Goal: Task Accomplishment & Management: Use online tool/utility

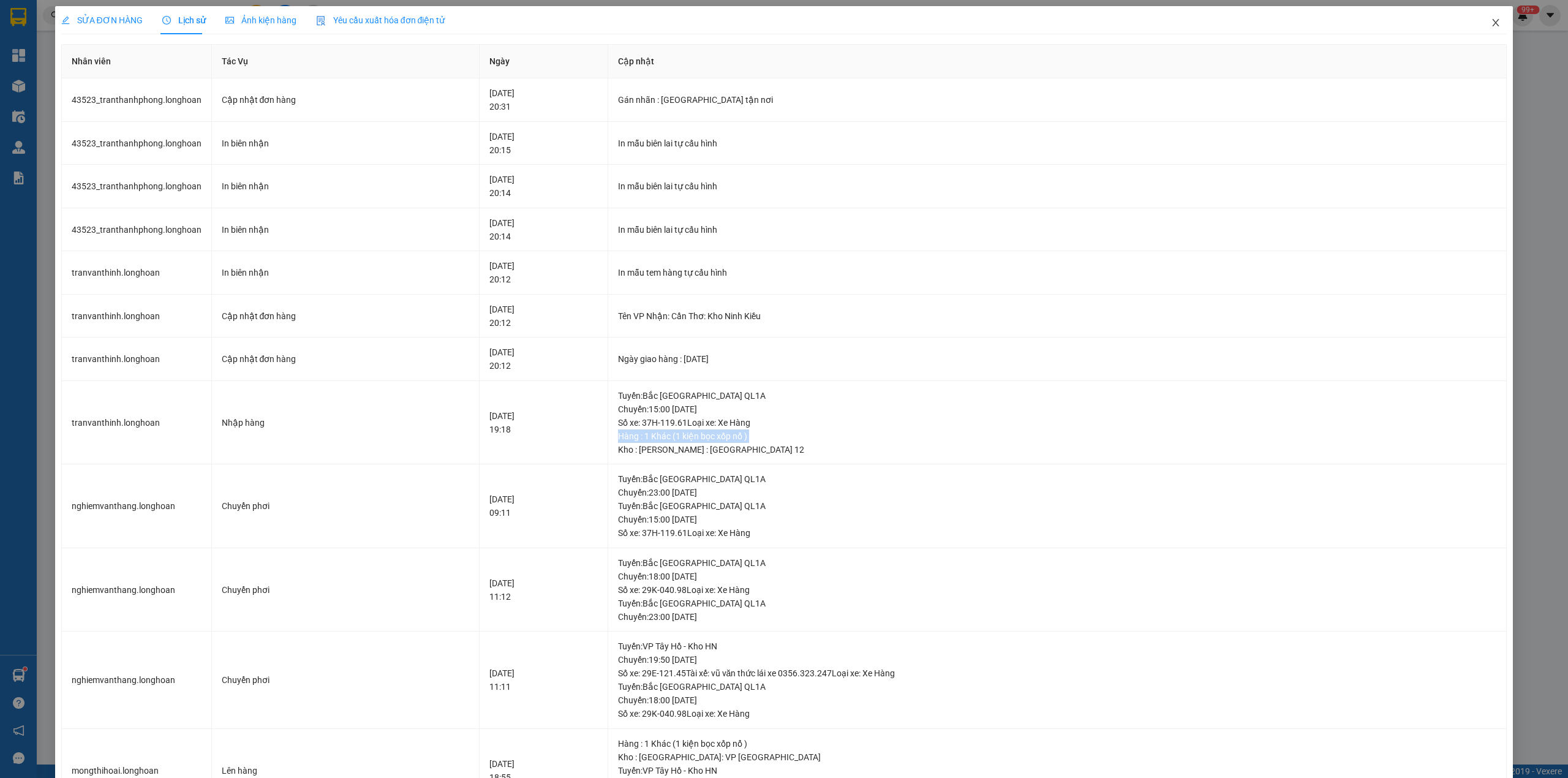
click at [1491, 20] on icon "close" at bounding box center [1495, 23] width 10 height 10
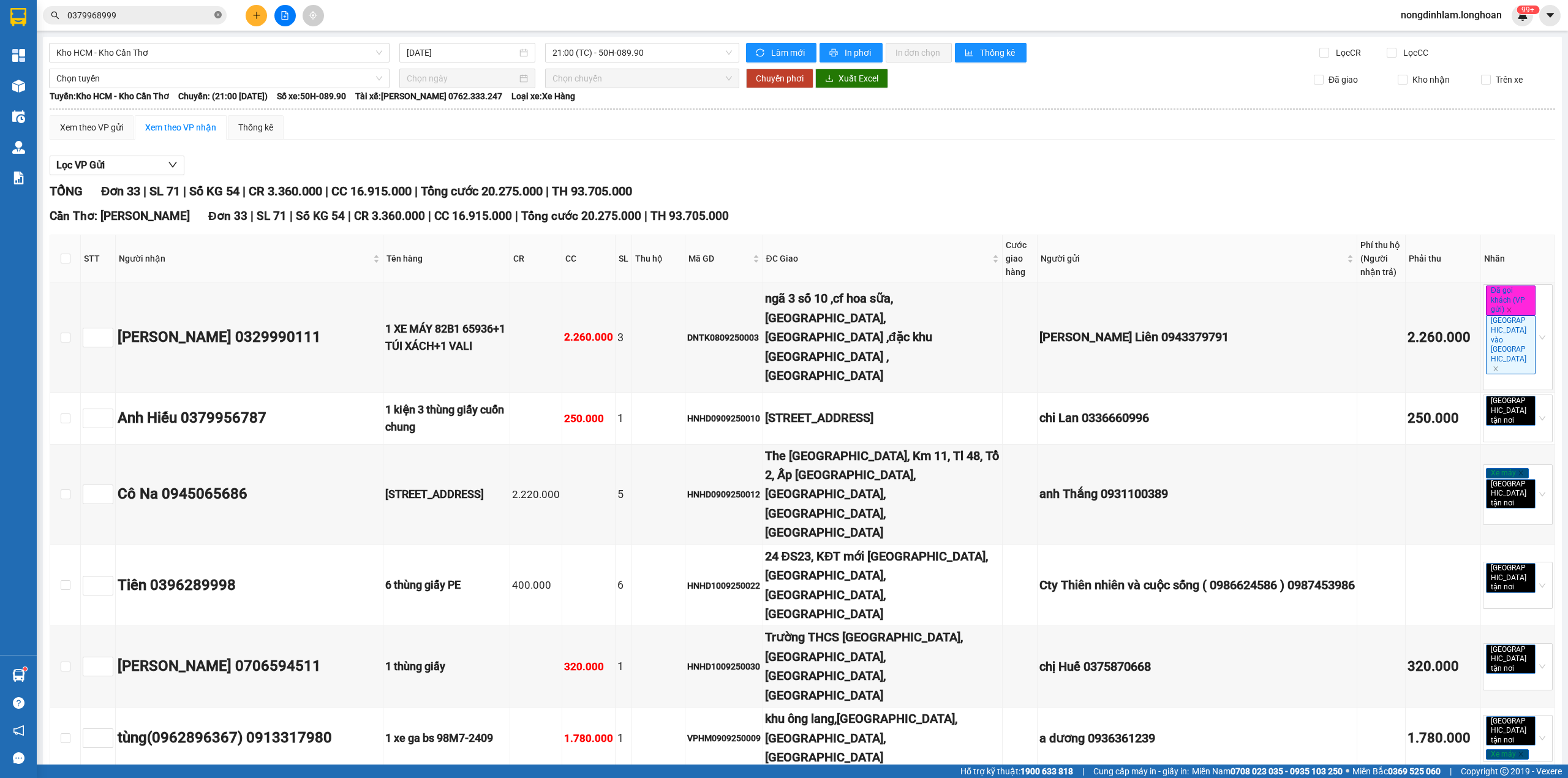
click at [219, 15] on icon "close-circle" at bounding box center [218, 15] width 7 height 7
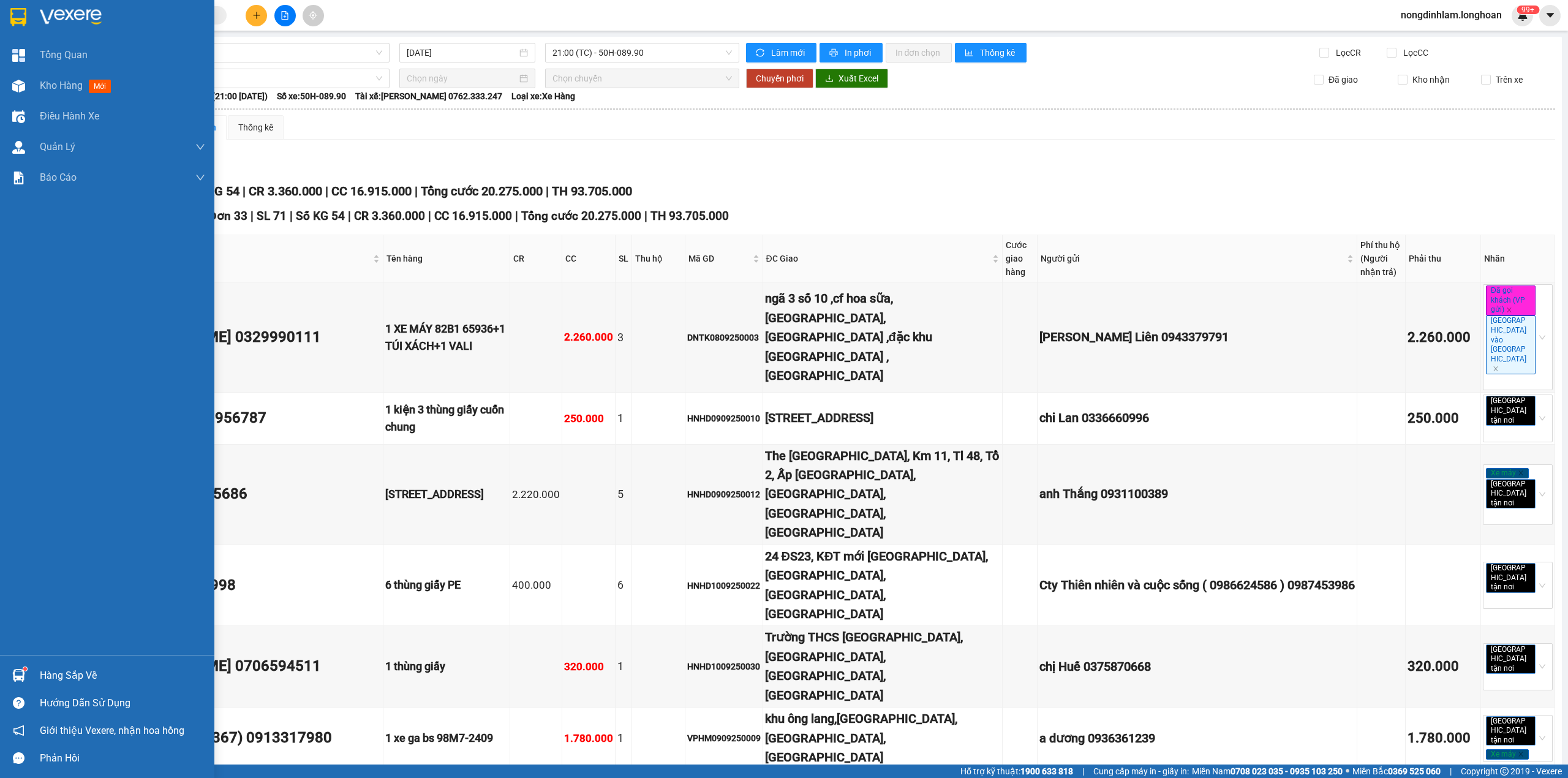
click at [23, 16] on img at bounding box center [18, 17] width 16 height 18
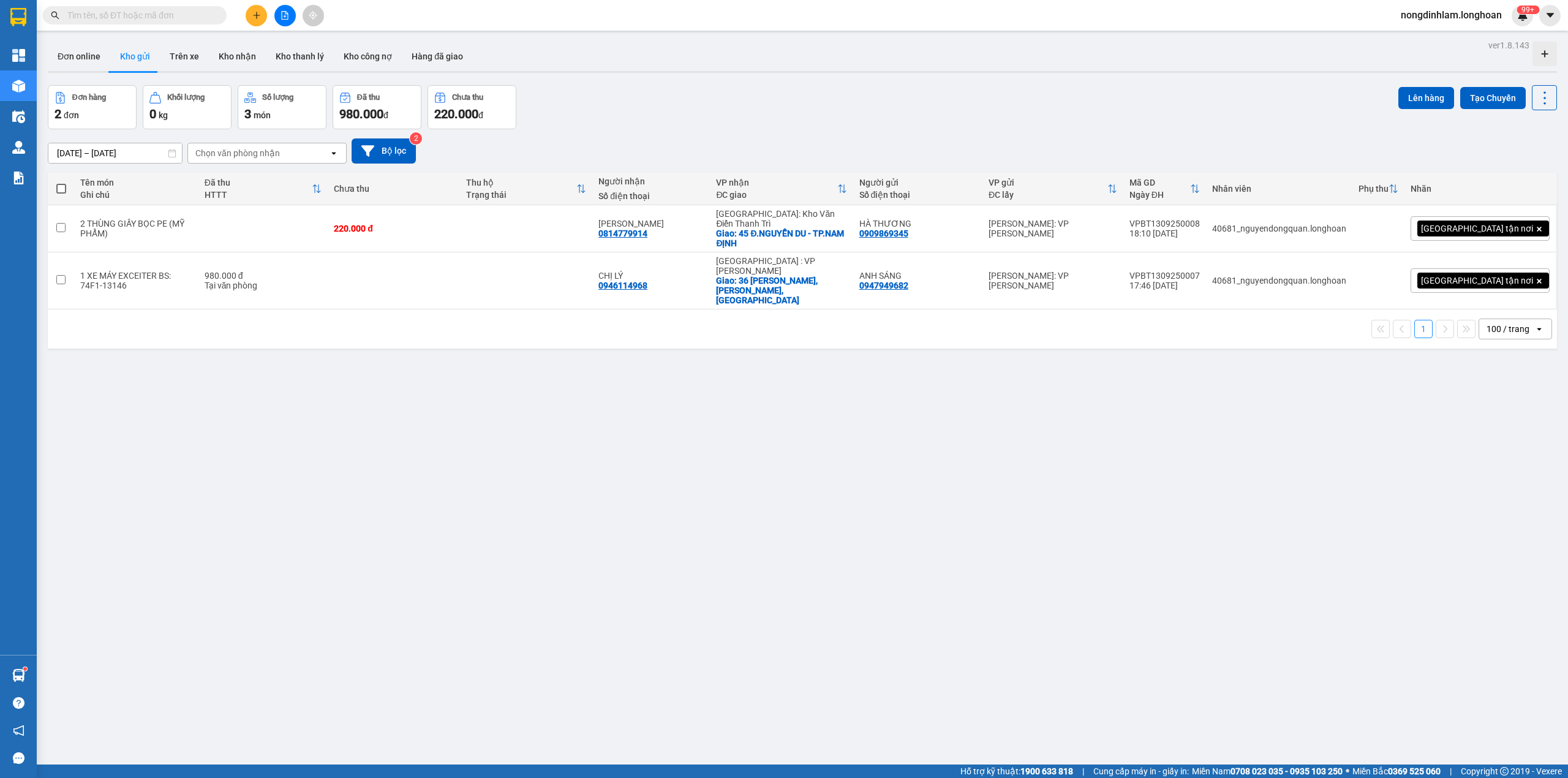
click at [281, 11] on icon "file-add" at bounding box center [284, 15] width 8 height 8
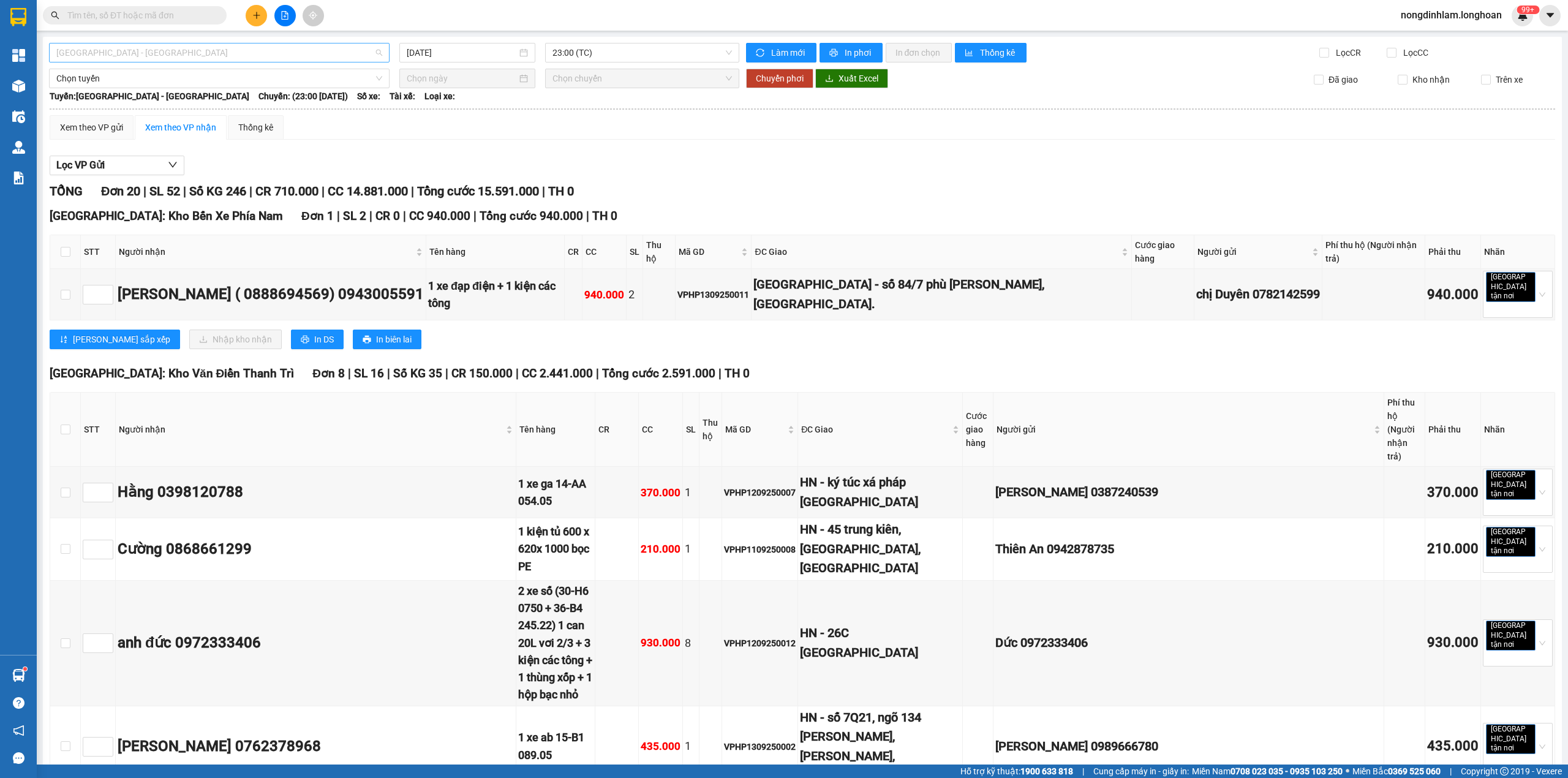
click at [322, 53] on span "[GEOGRAPHIC_DATA] - [GEOGRAPHIC_DATA]" at bounding box center [219, 53] width 326 height 18
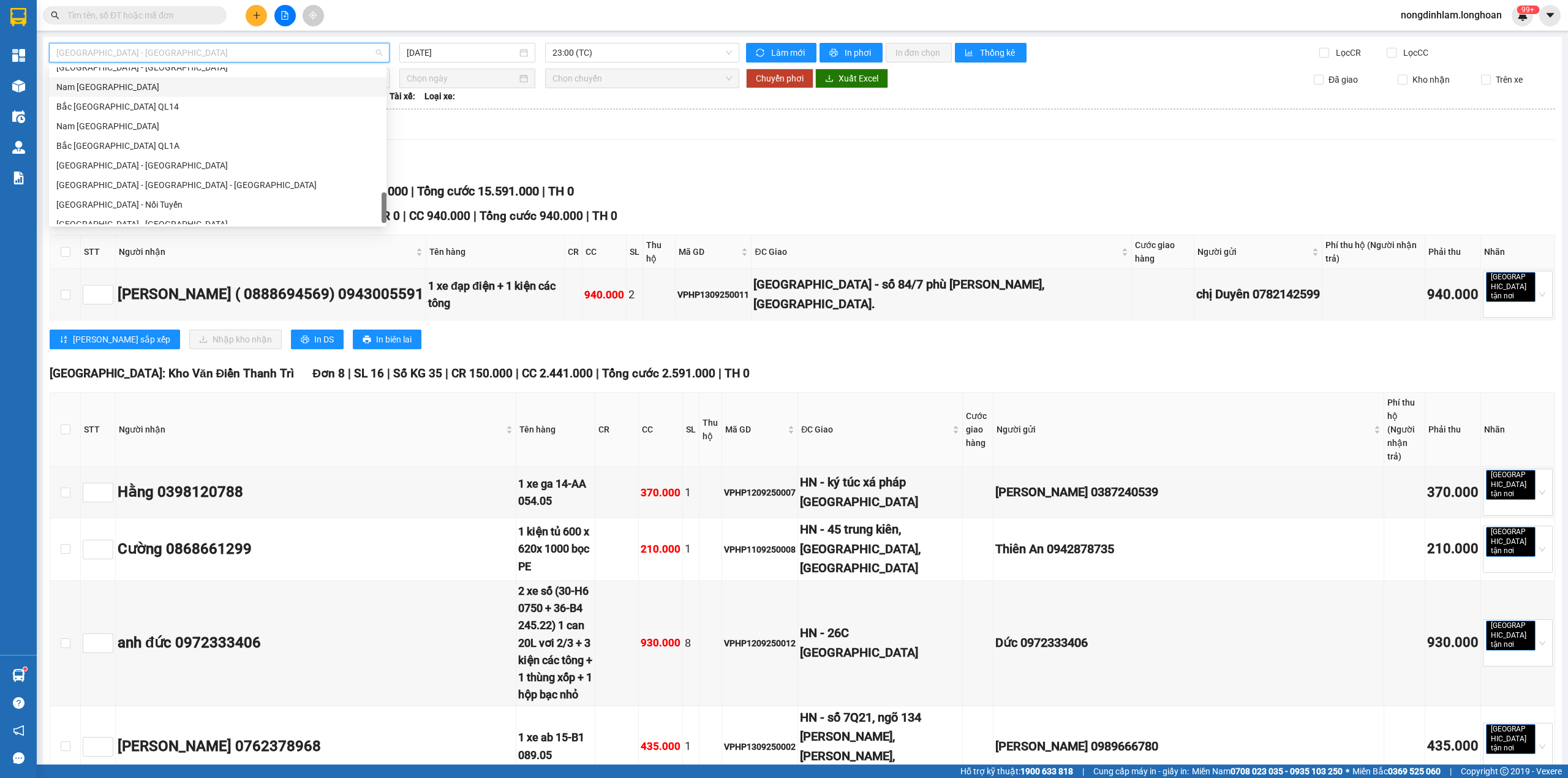
scroll to position [843, 0]
click at [196, 110] on div "Nam [GEOGRAPHIC_DATA]" at bounding box center [217, 116] width 323 height 14
type input "[DATE]"
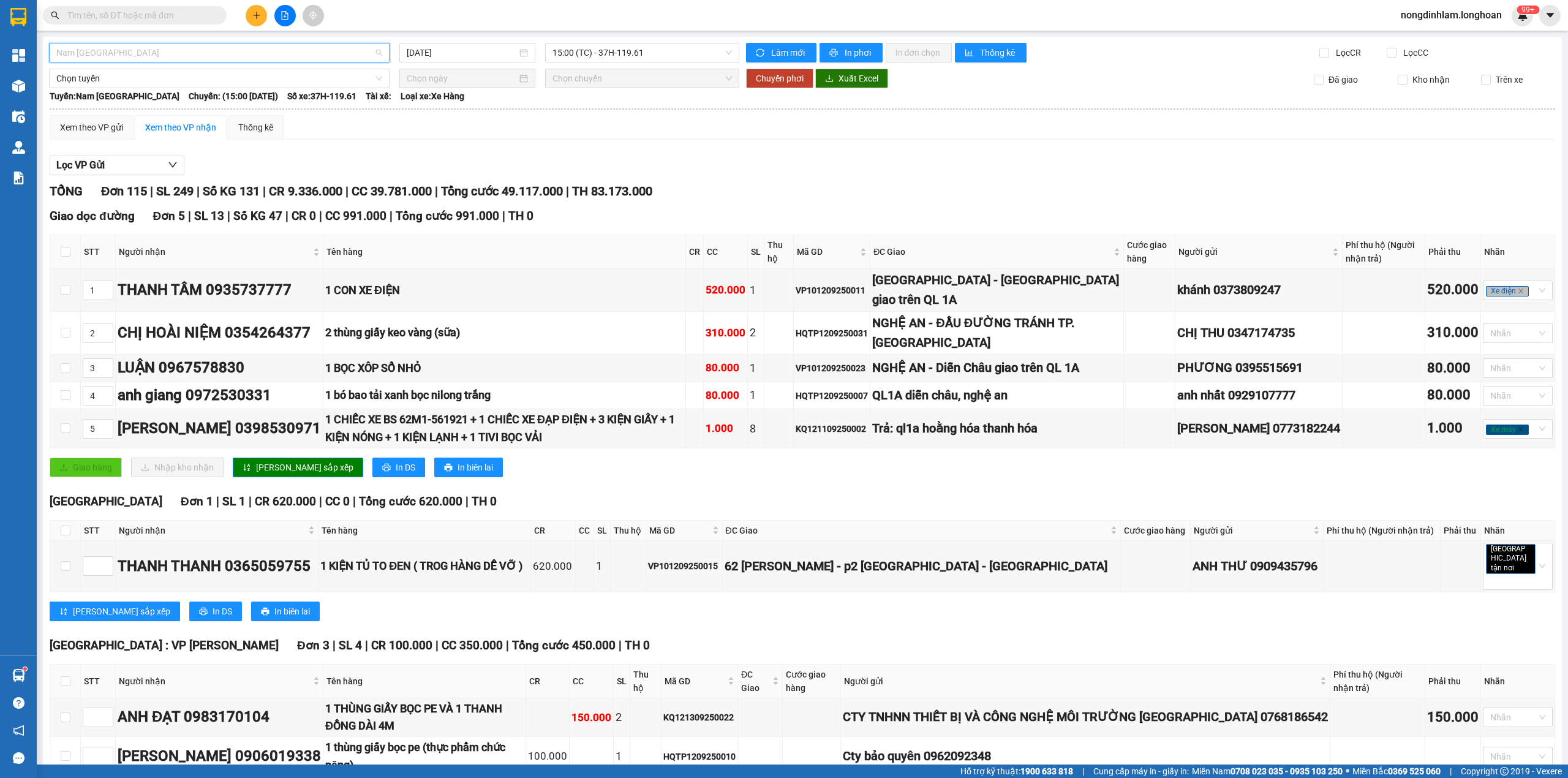
click at [221, 57] on span "Nam [GEOGRAPHIC_DATA]" at bounding box center [219, 53] width 326 height 18
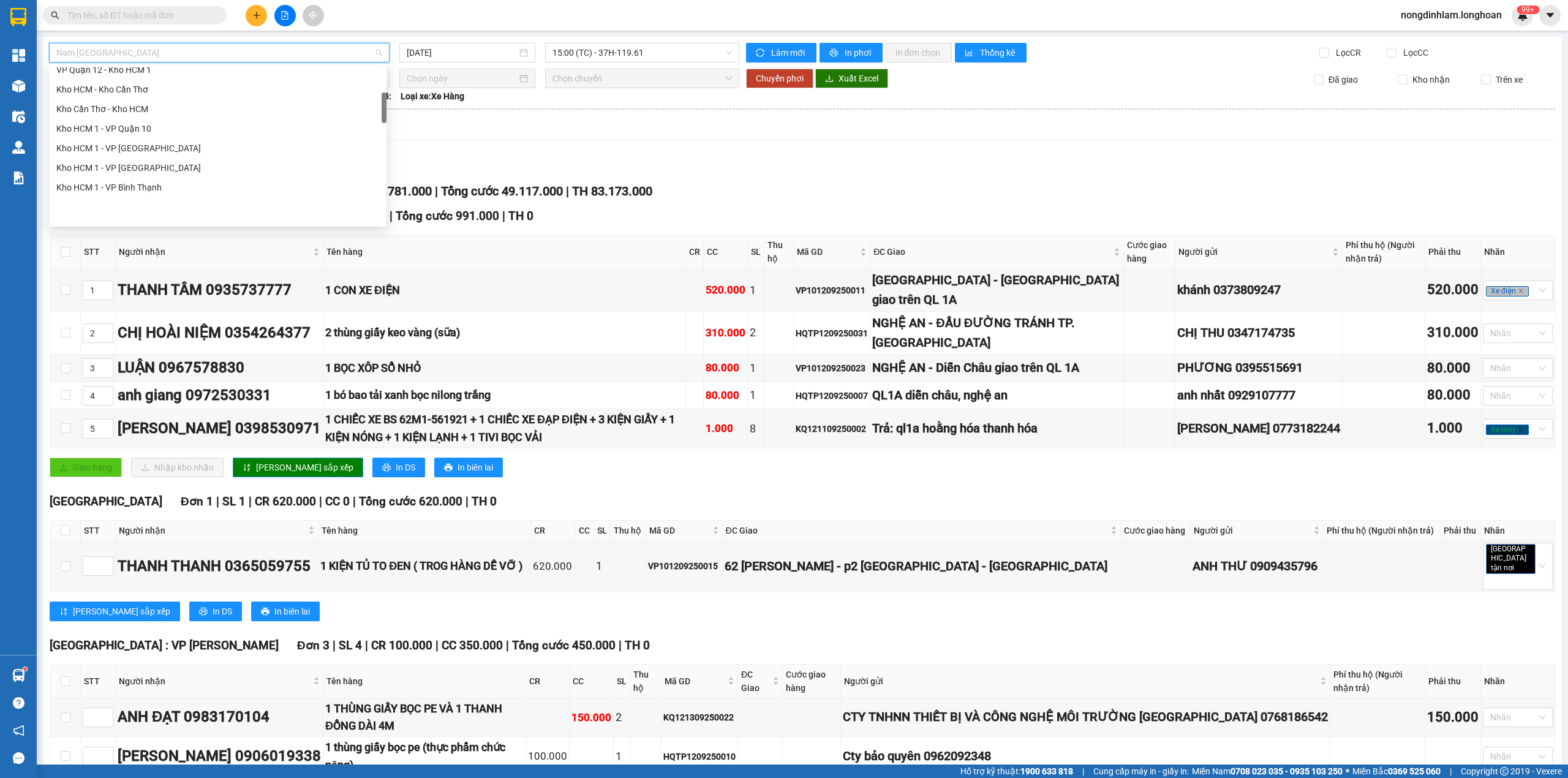
scroll to position [115, 0]
click at [140, 193] on div "Kho HCM - Kho Cần Thơ" at bounding box center [217, 197] width 323 height 14
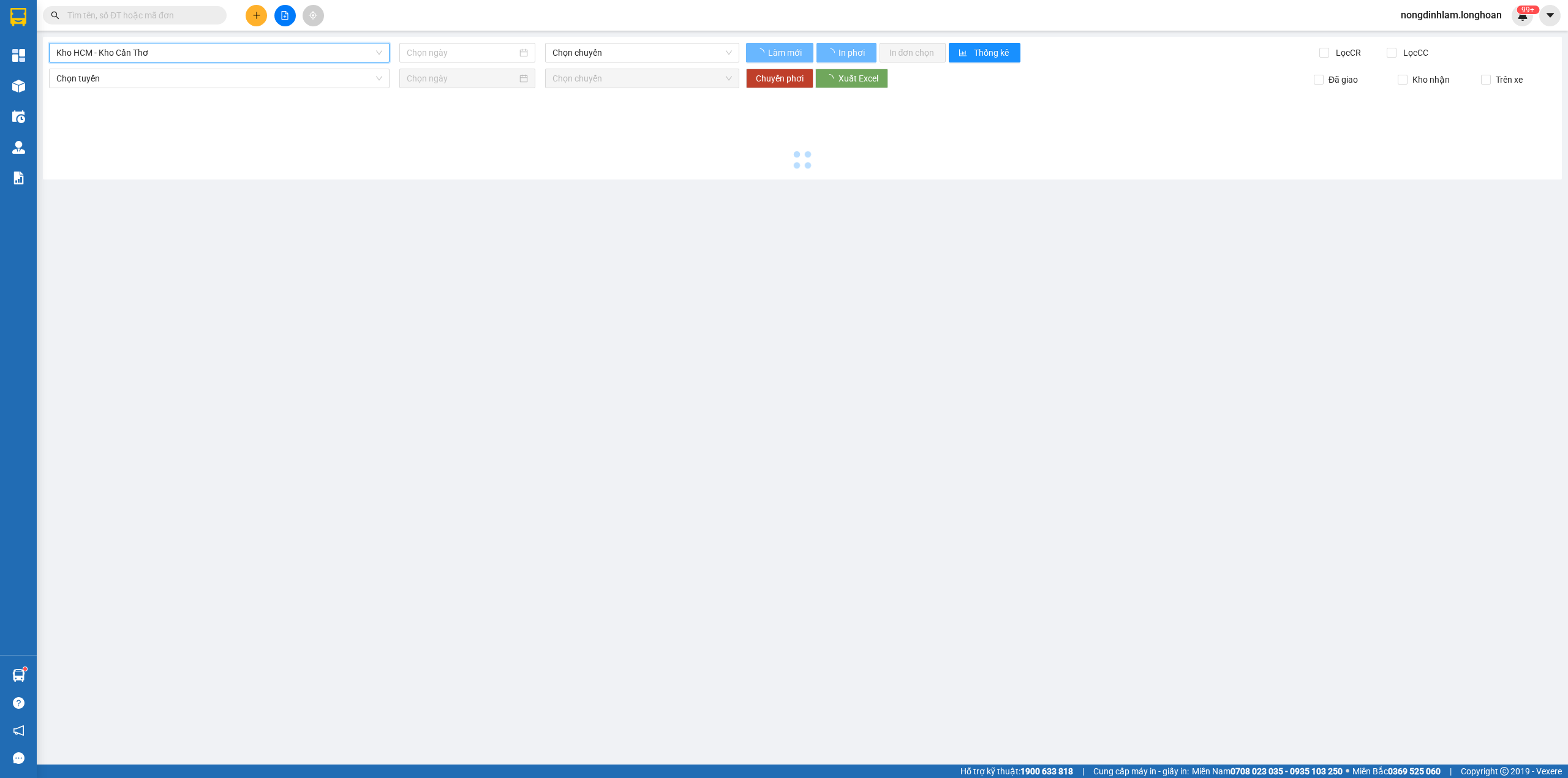
type input "[DATE]"
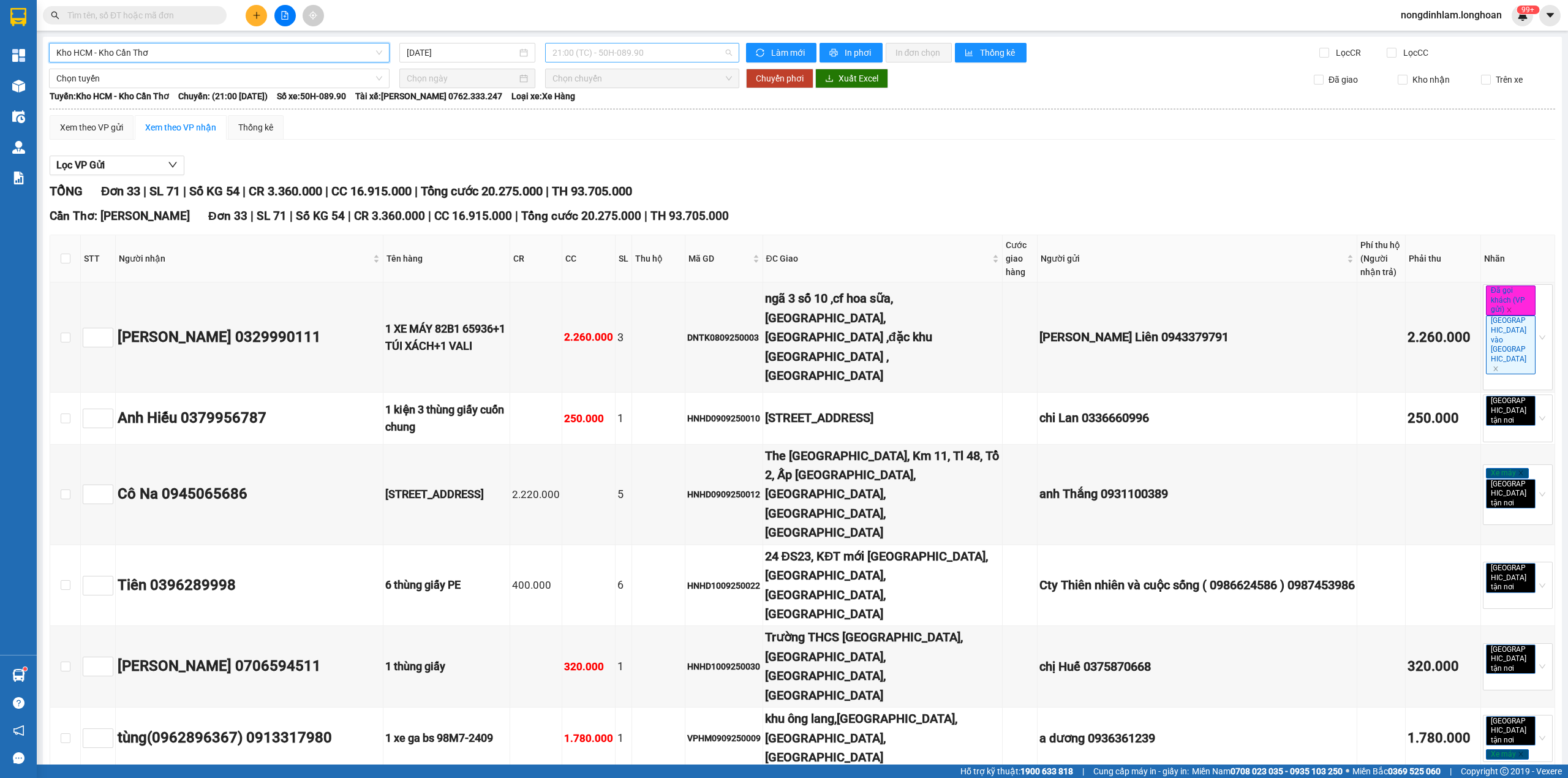
click at [600, 59] on span "21:00 (TC) - 50H-089.90" at bounding box center [642, 53] width 180 height 18
click at [610, 115] on div "23:00 (TC) - 29E-136.91" at bounding box center [595, 116] width 95 height 14
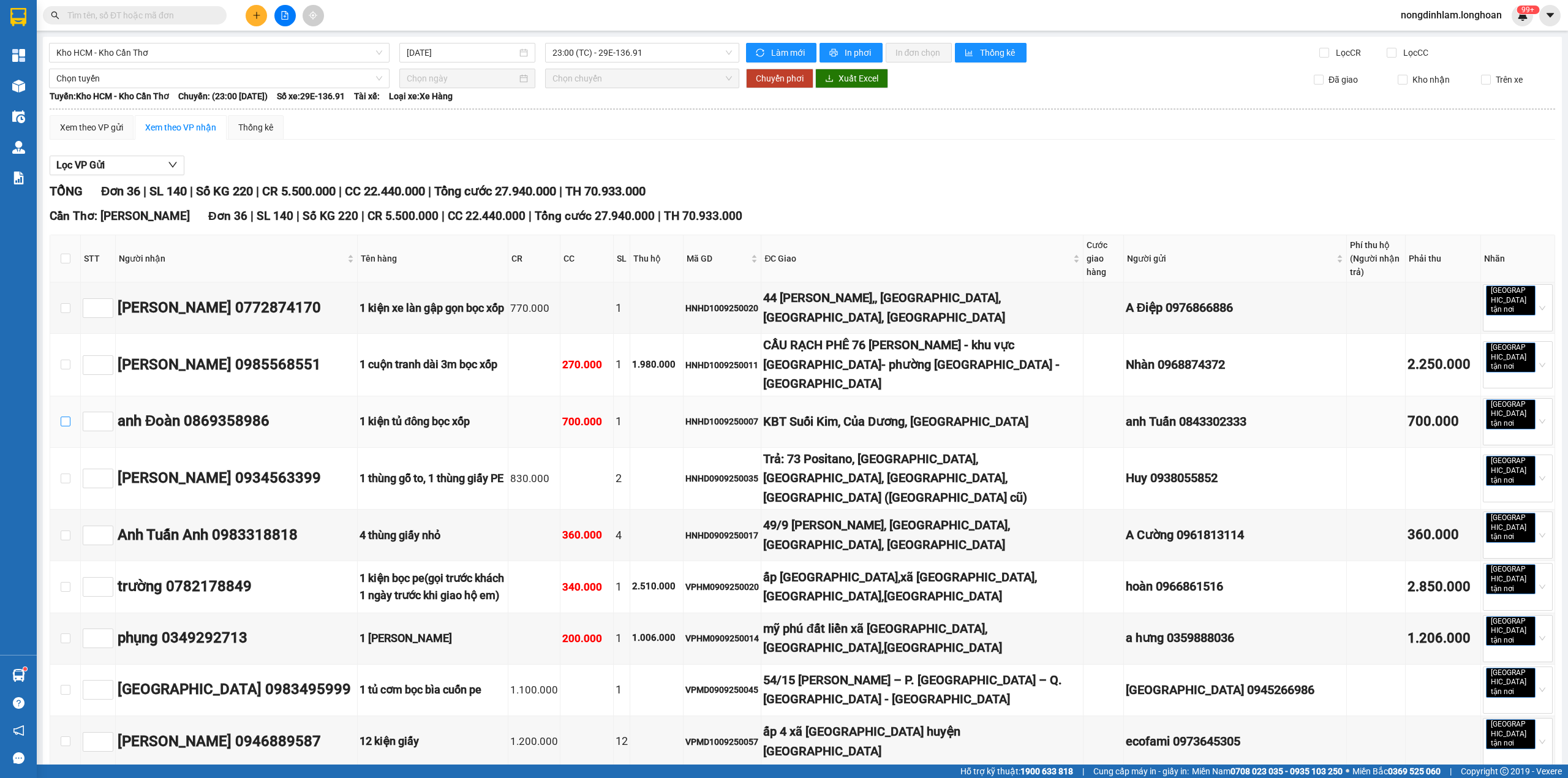
click at [65, 416] on input "checkbox" at bounding box center [65, 421] width 10 height 10
checkbox input "true"
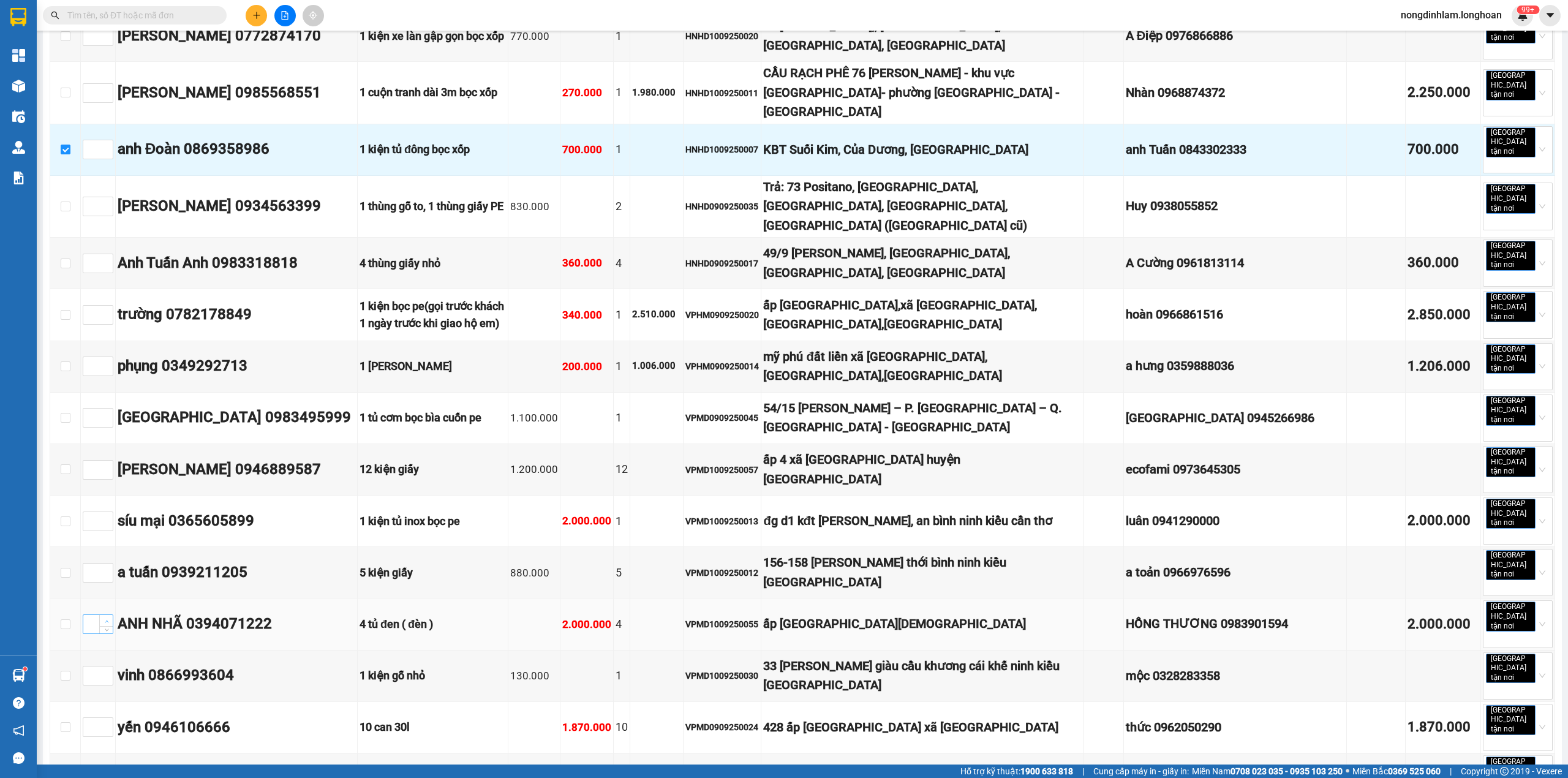
scroll to position [300, 0]
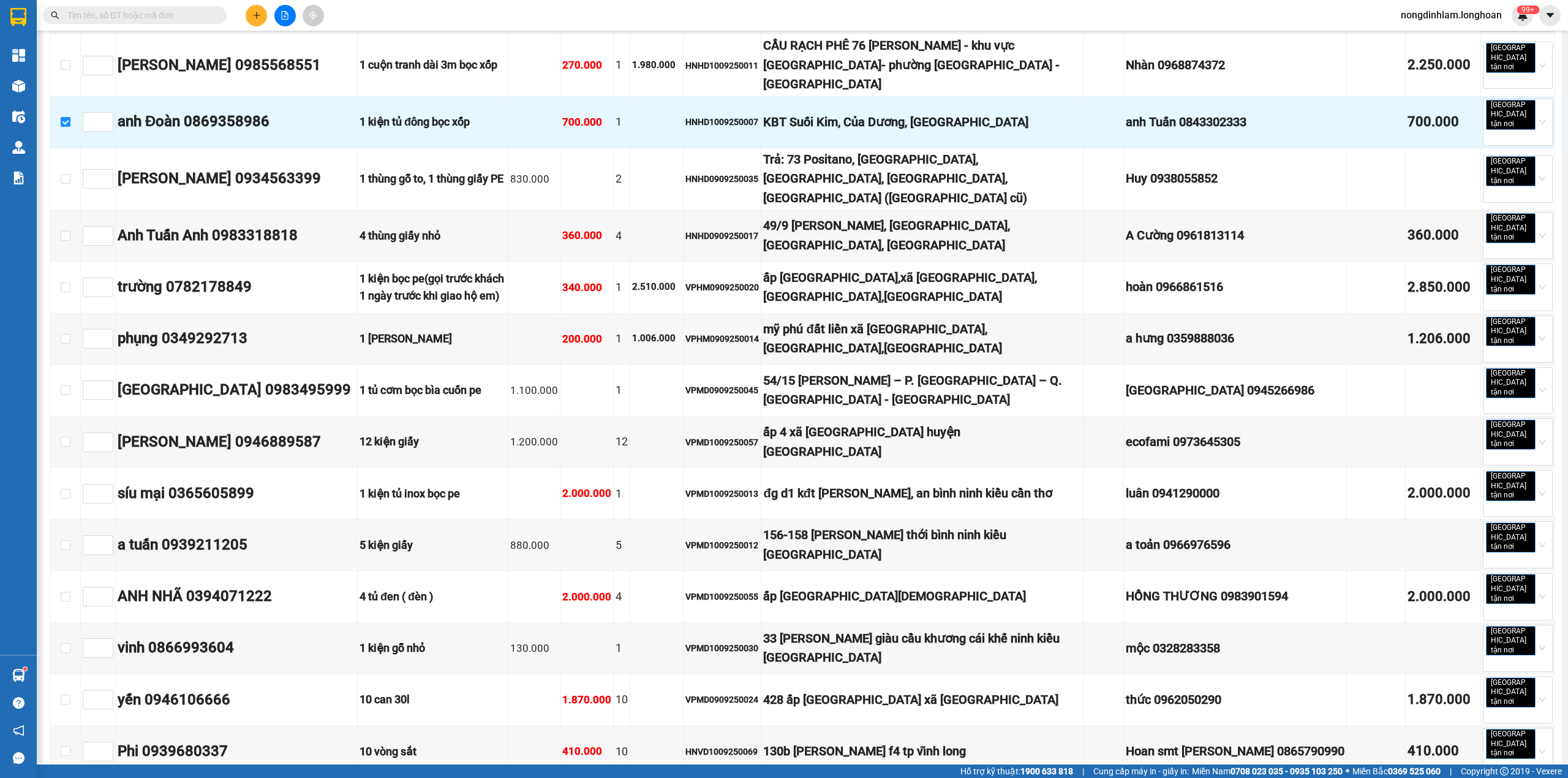
checkbox input "true"
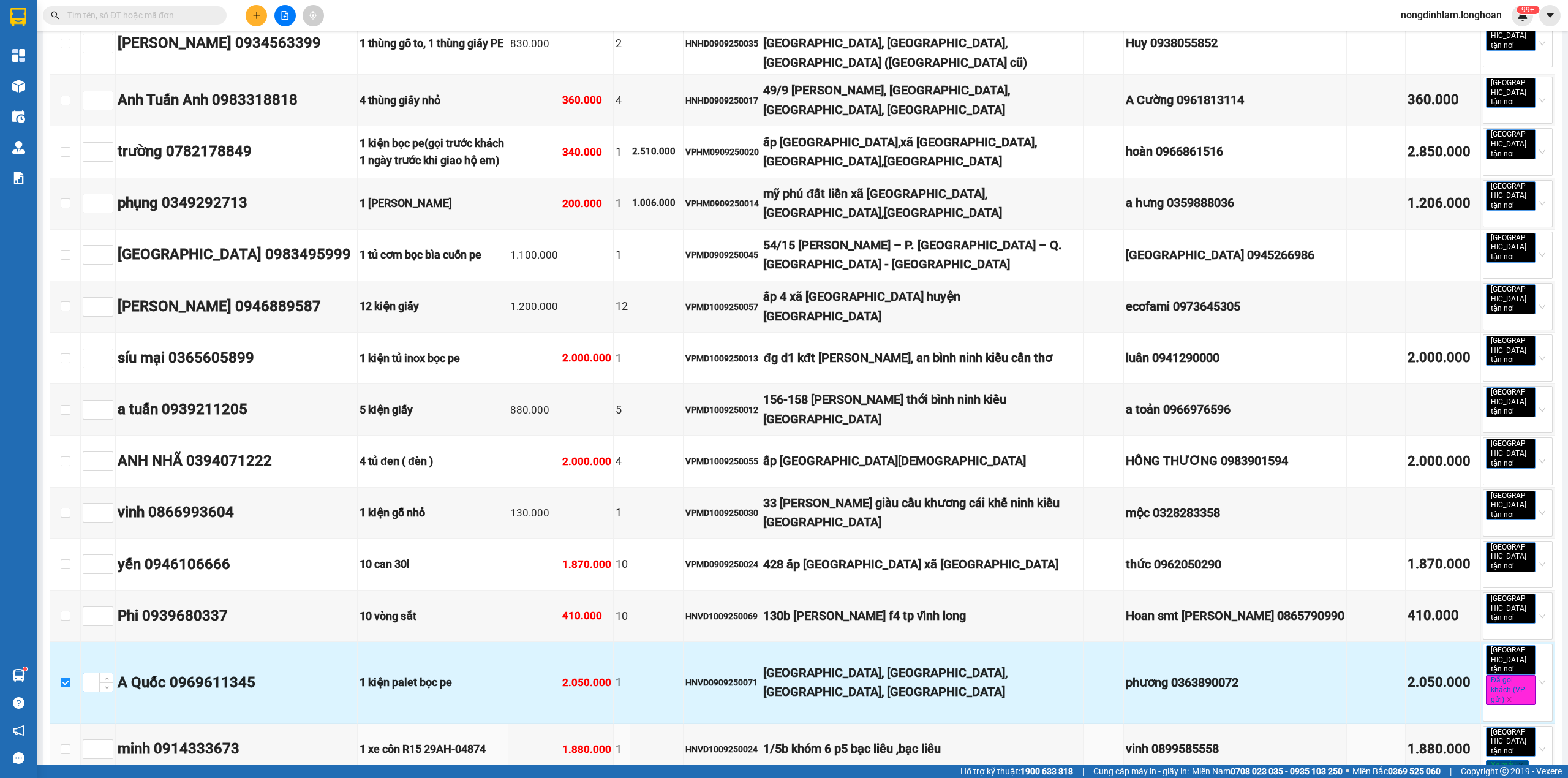
scroll to position [517, 0]
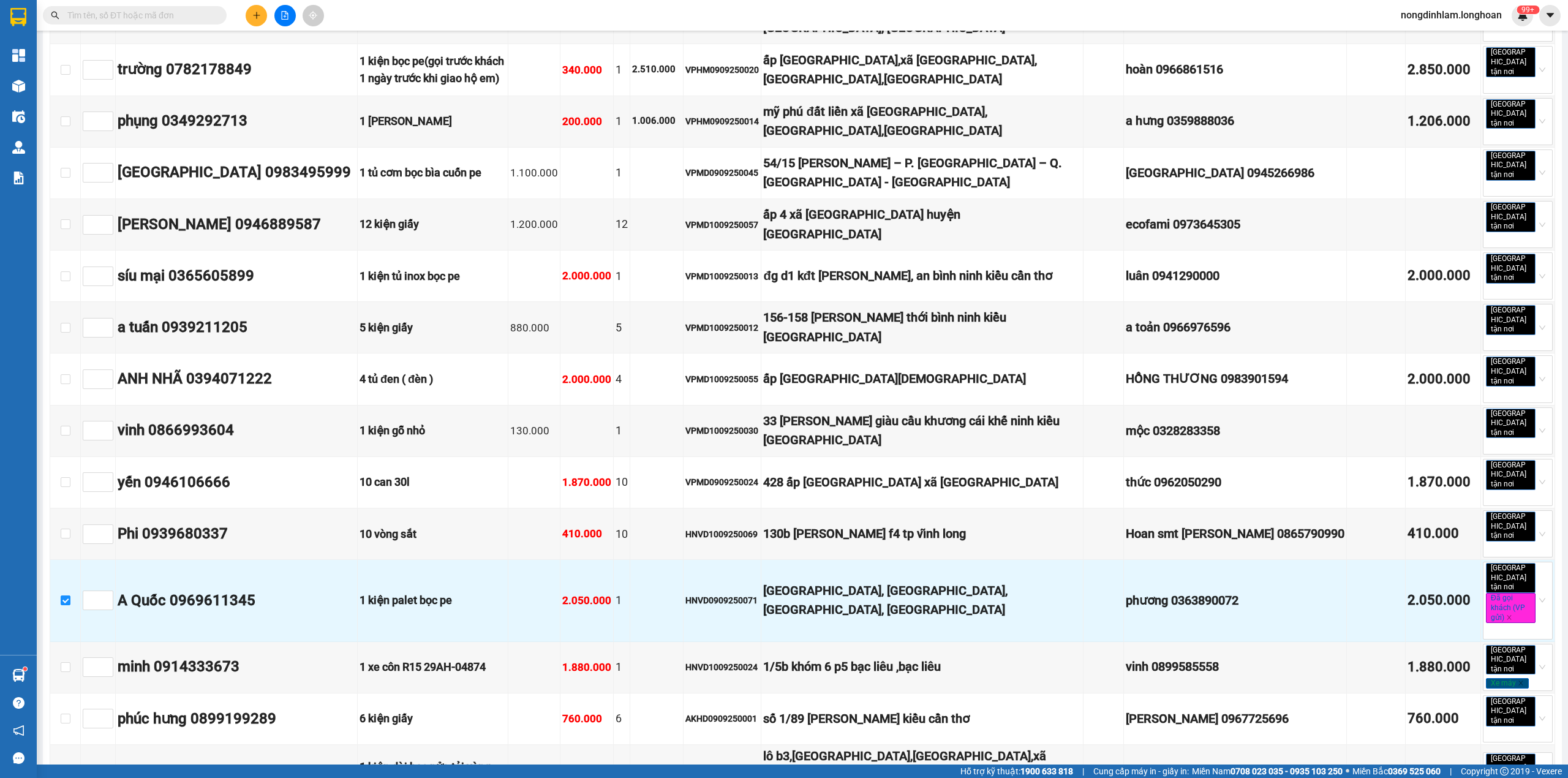
checkbox input "true"
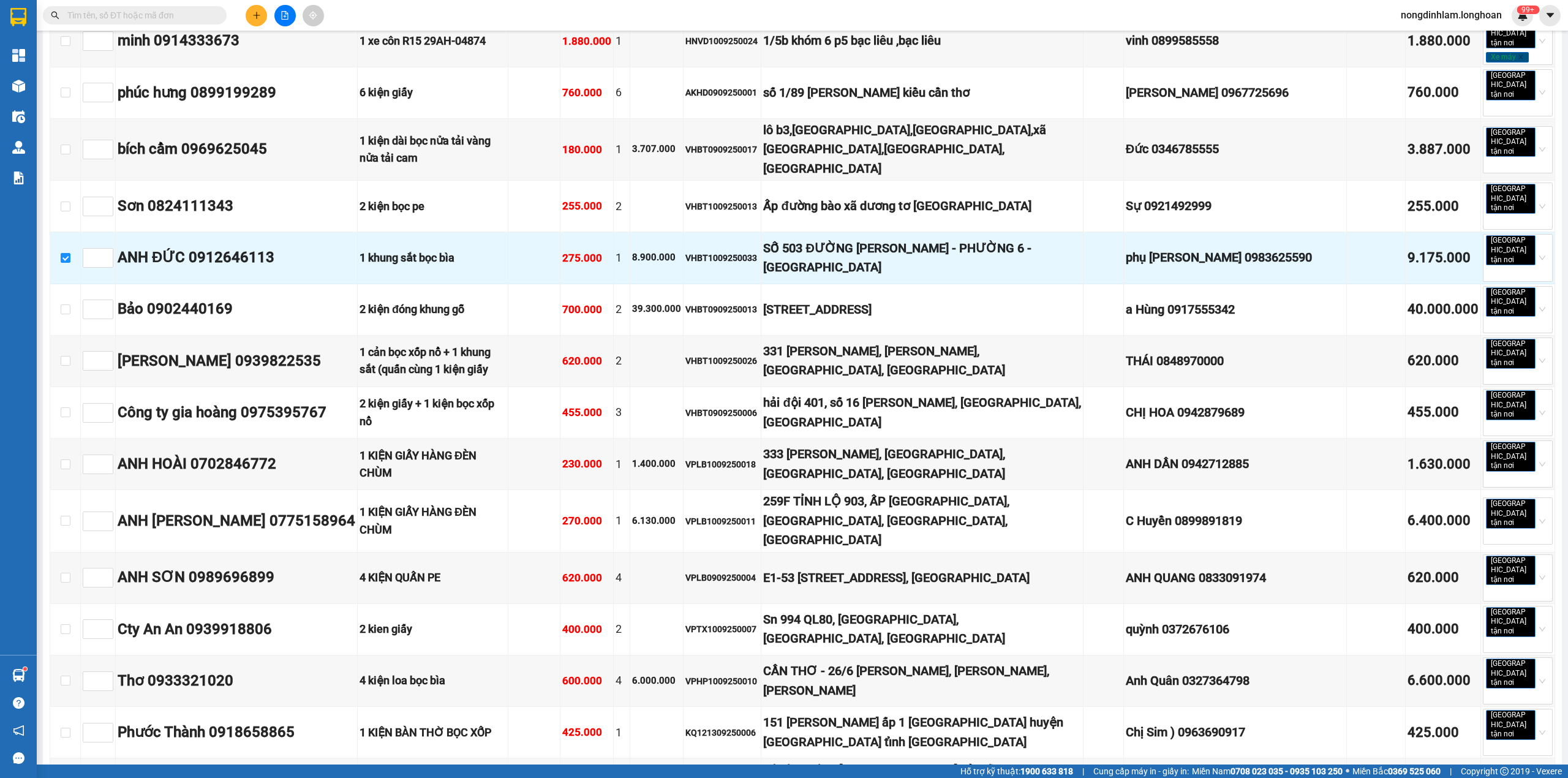
scroll to position [1116, 0]
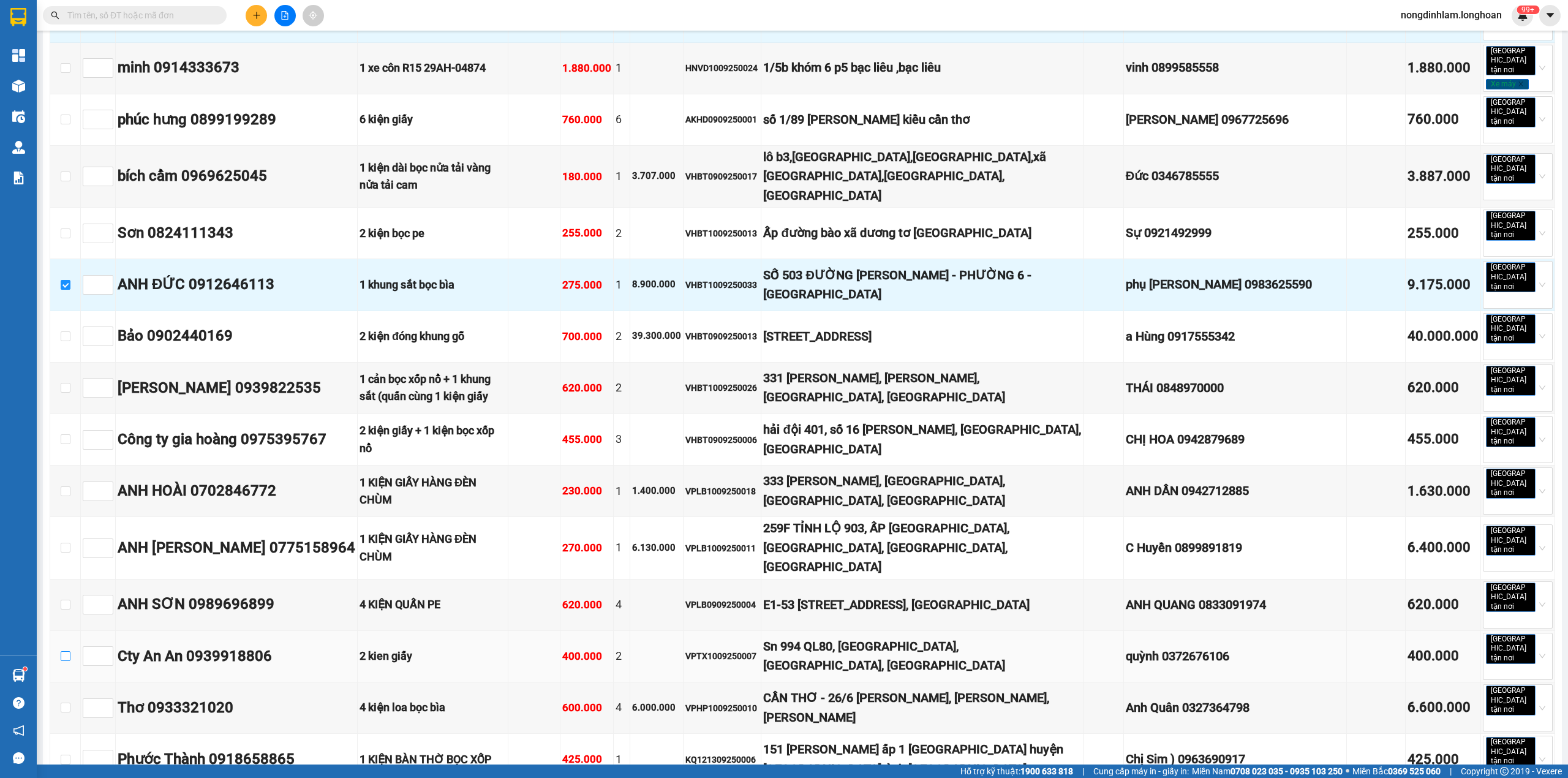
click at [65, 652] on input "checkbox" at bounding box center [65, 656] width 10 height 10
checkbox input "true"
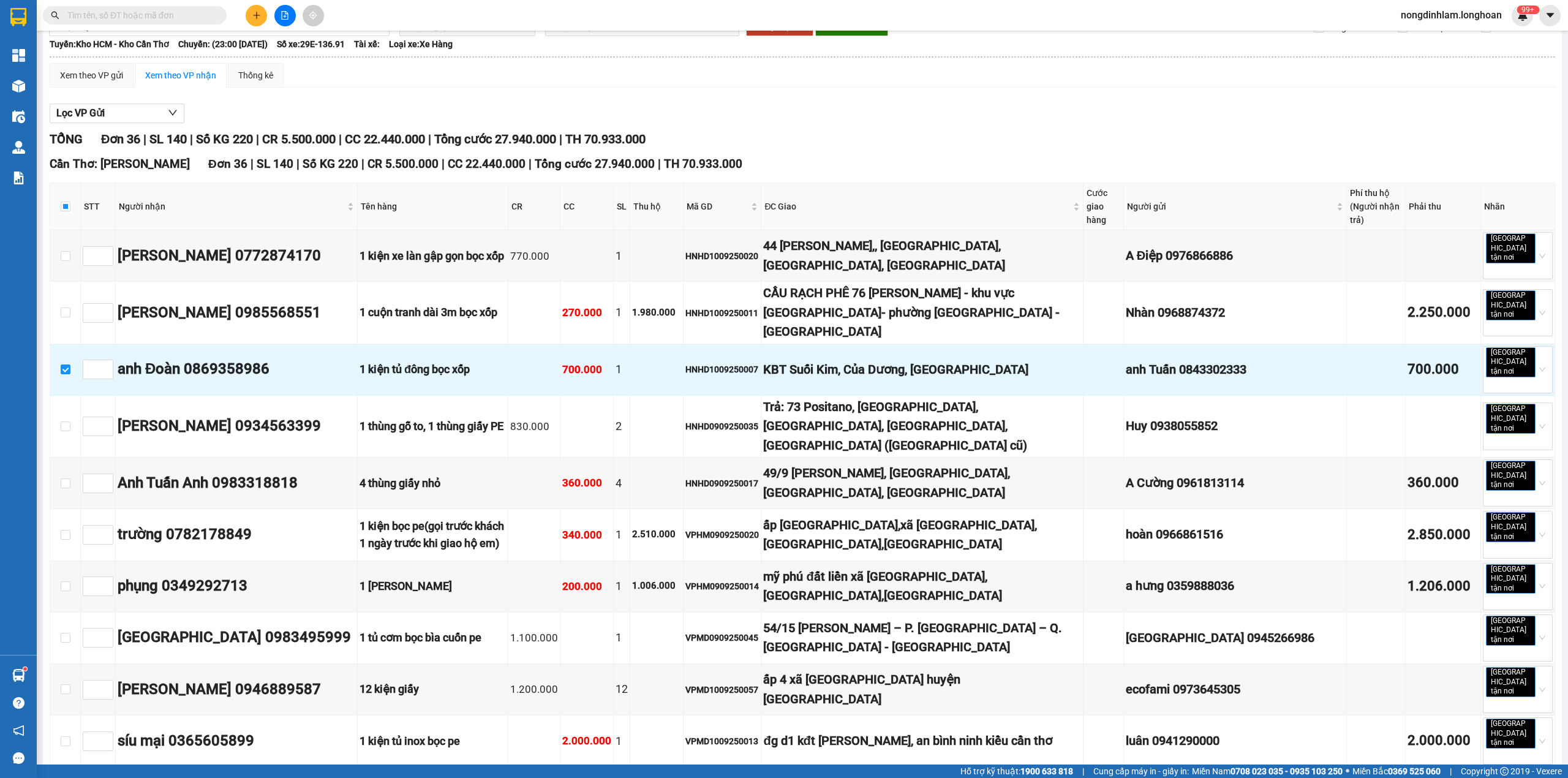
scroll to position [0, 0]
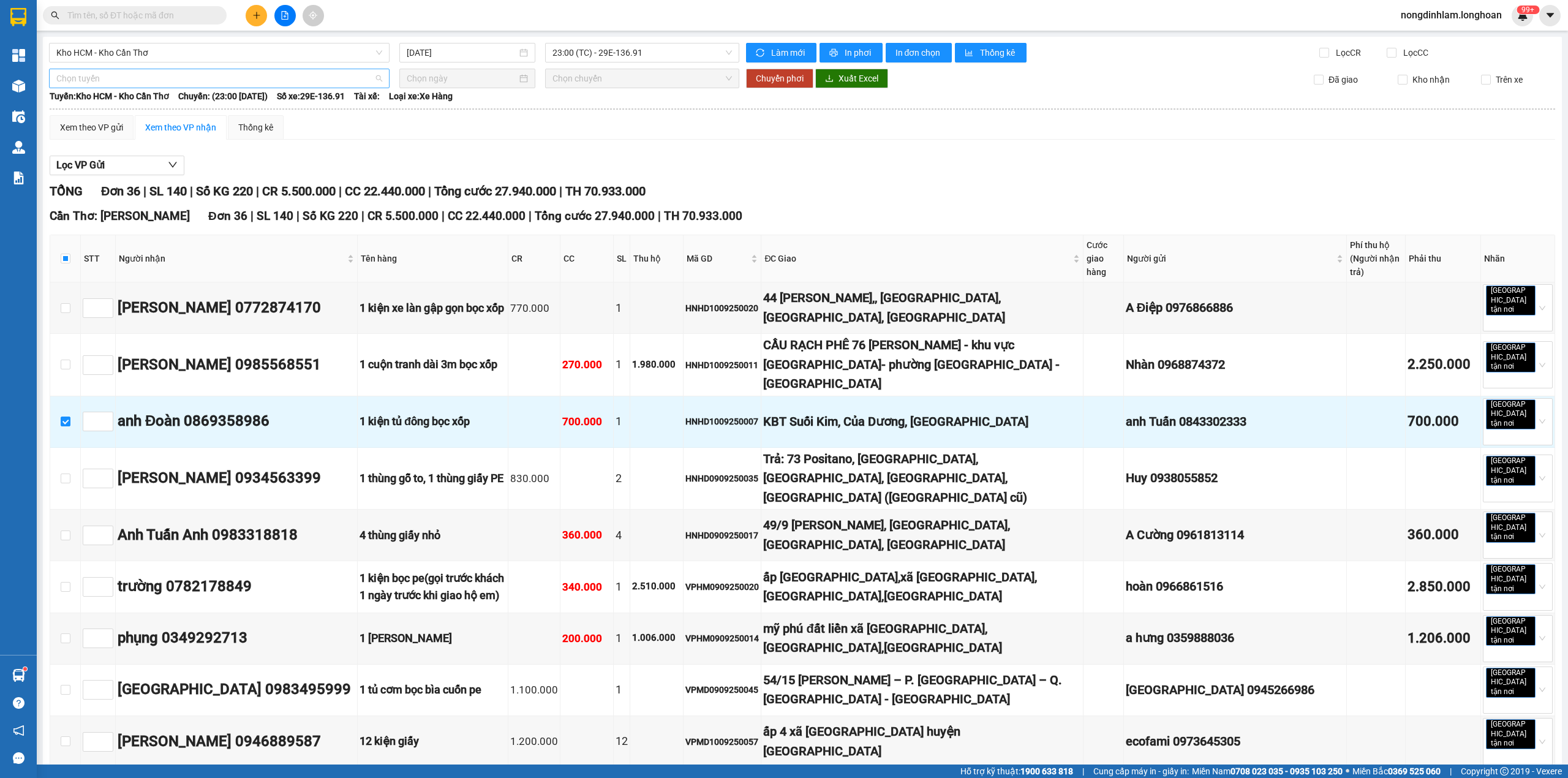
click at [219, 72] on span "Chọn tuyến" at bounding box center [219, 78] width 326 height 18
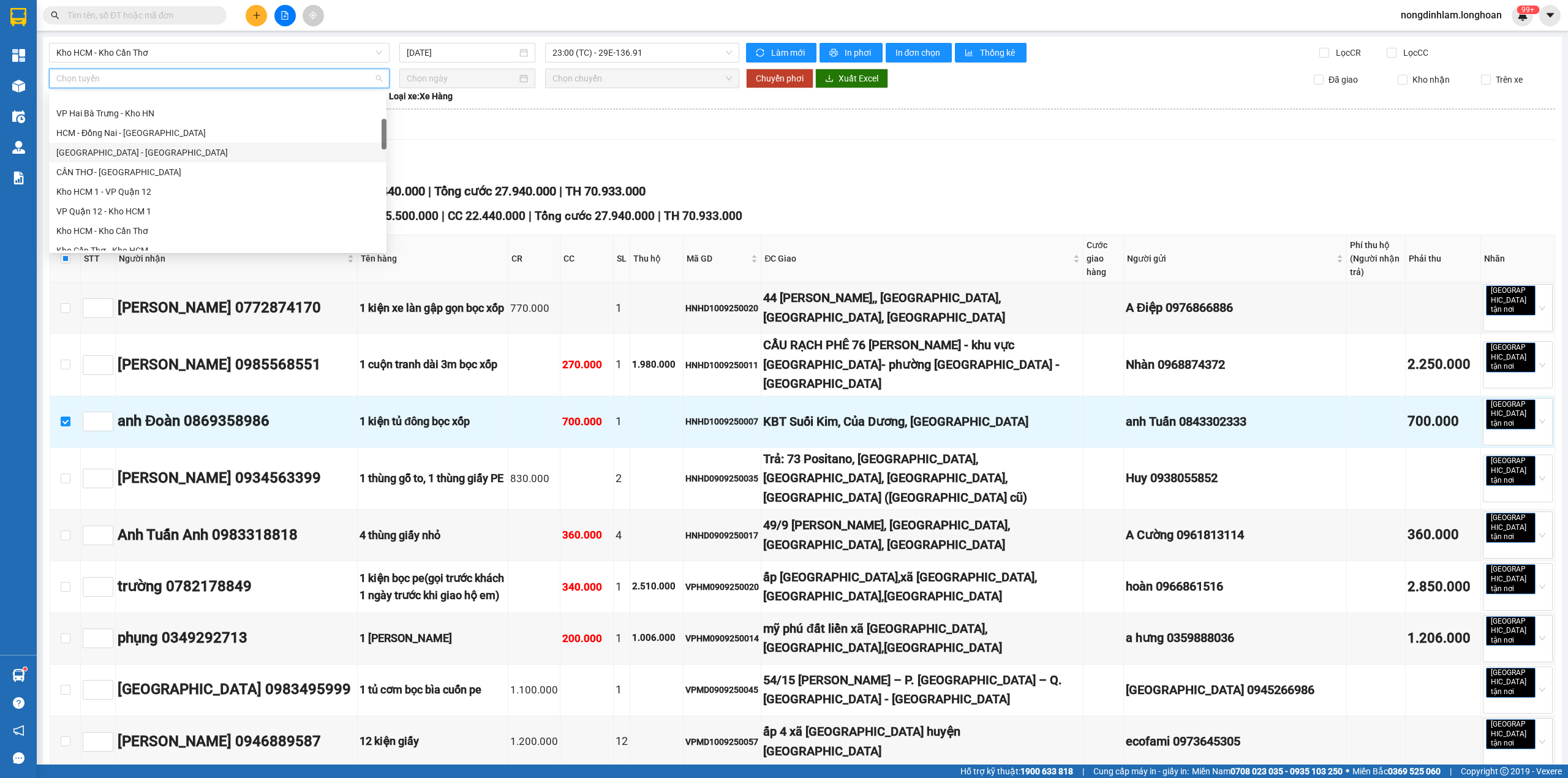
scroll to position [135, 0]
click at [163, 201] on div "Kho HCM - Kho Cần Thơ" at bounding box center [217, 204] width 323 height 14
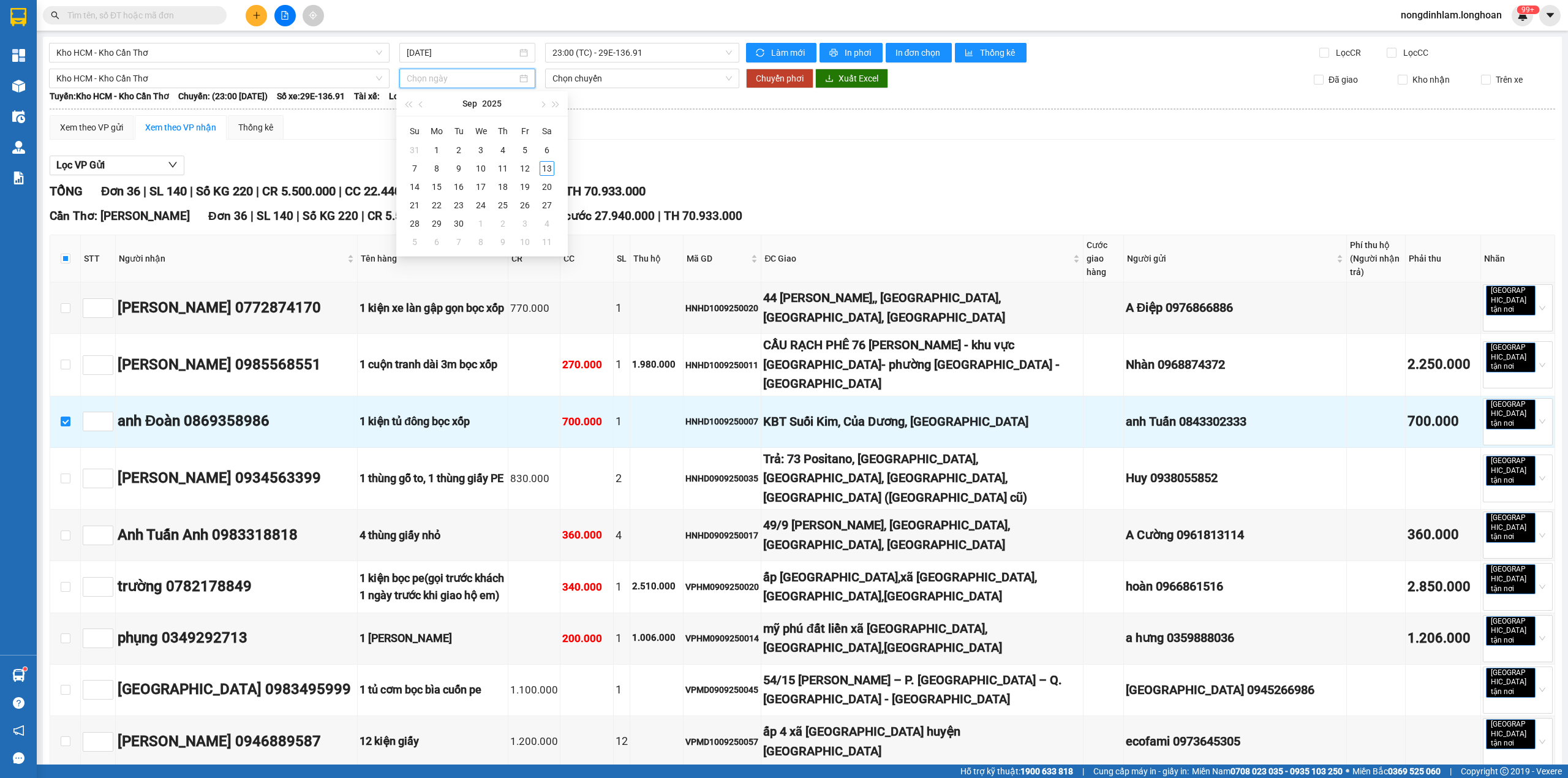
click at [424, 75] on input at bounding box center [461, 78] width 110 height 14
type input "[DATE]"
click at [416, 185] on div "14" at bounding box center [414, 187] width 15 height 15
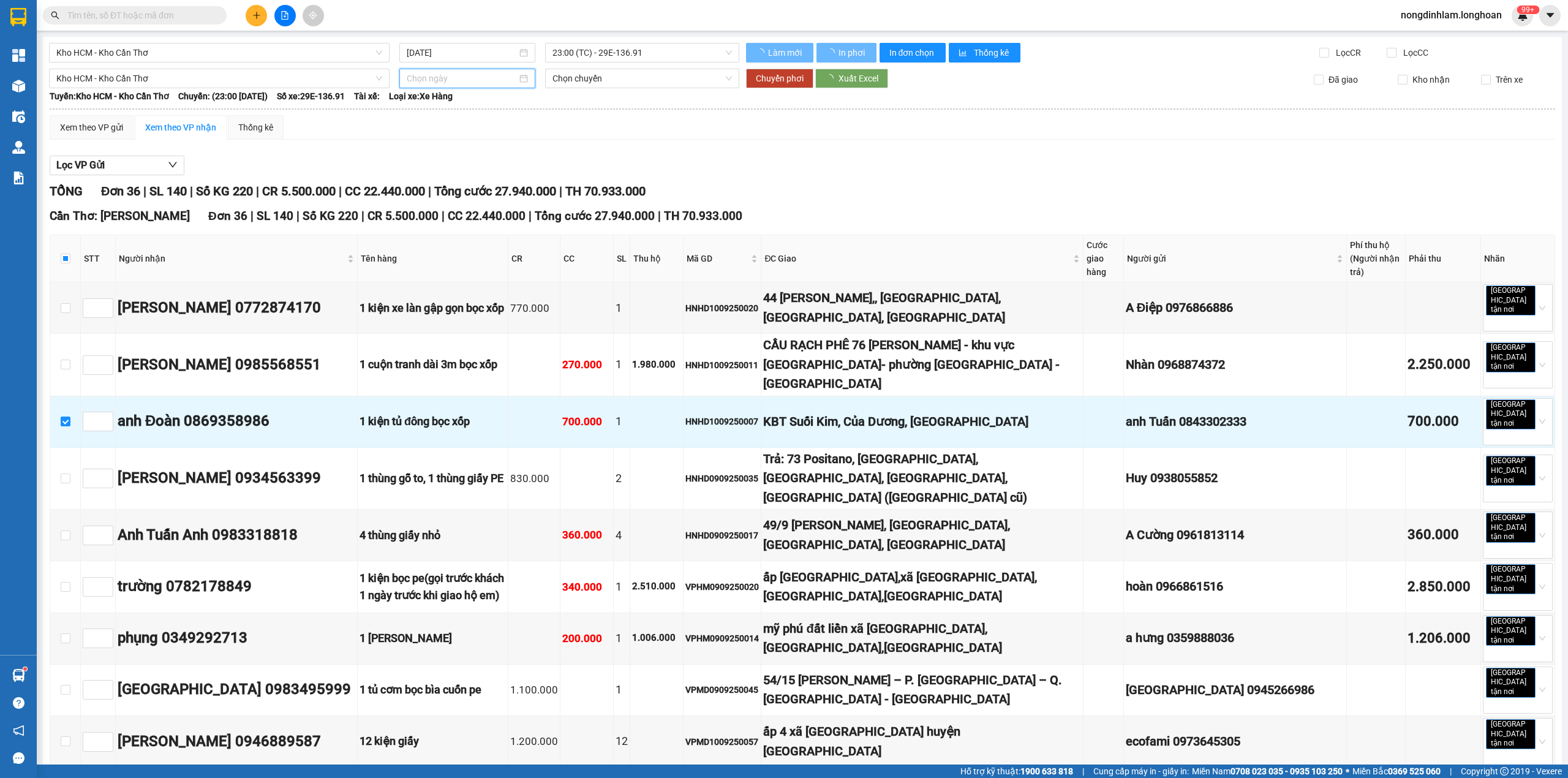
type input "[DATE]"
click at [628, 85] on span "23:00 (TC) - 29E-136.91" at bounding box center [642, 78] width 180 height 18
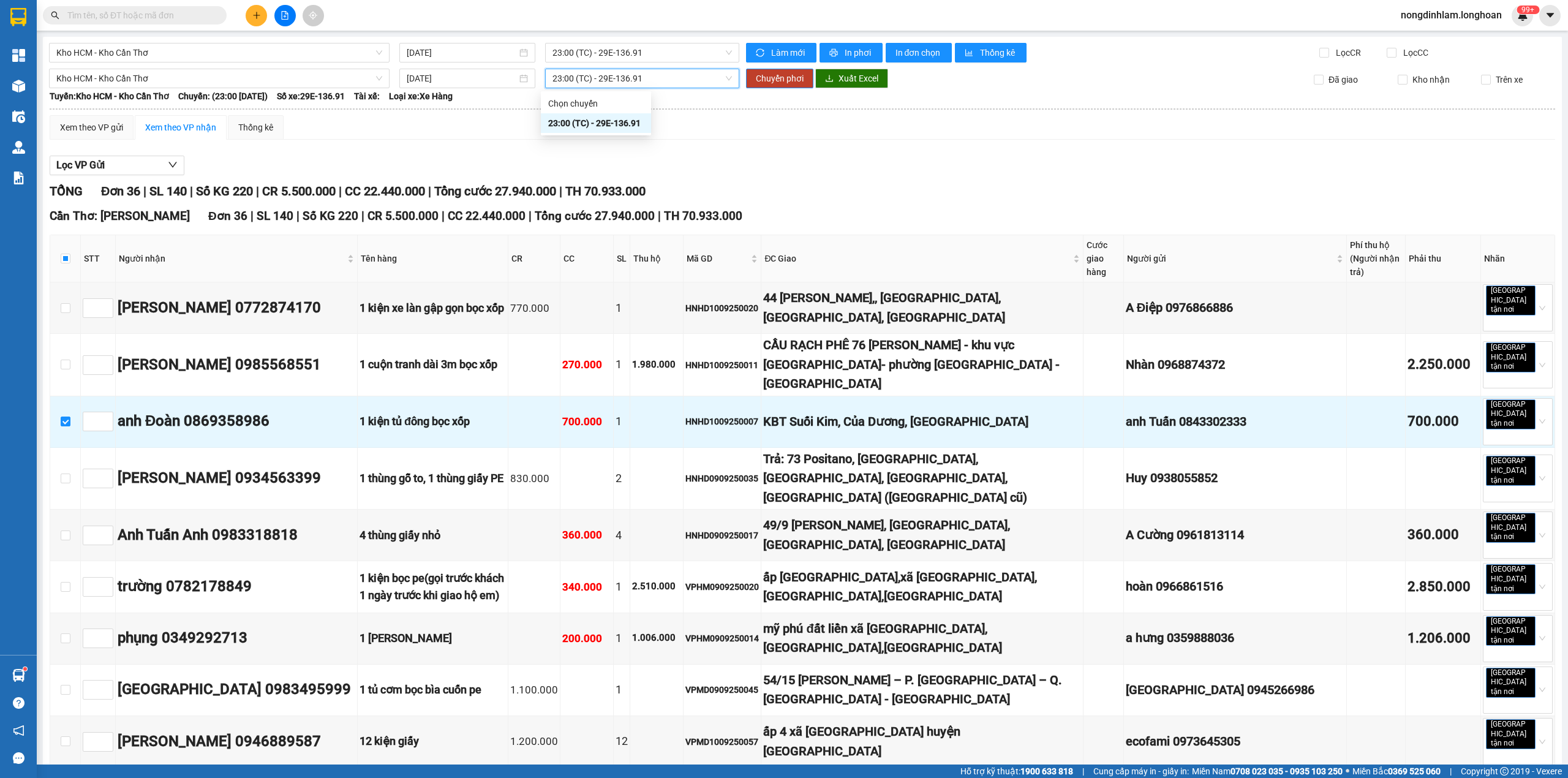
click at [628, 84] on span "23:00 (TC) - 29E-136.91" at bounding box center [642, 78] width 180 height 18
click at [764, 78] on span "Chuyển phơi" at bounding box center [779, 78] width 48 height 14
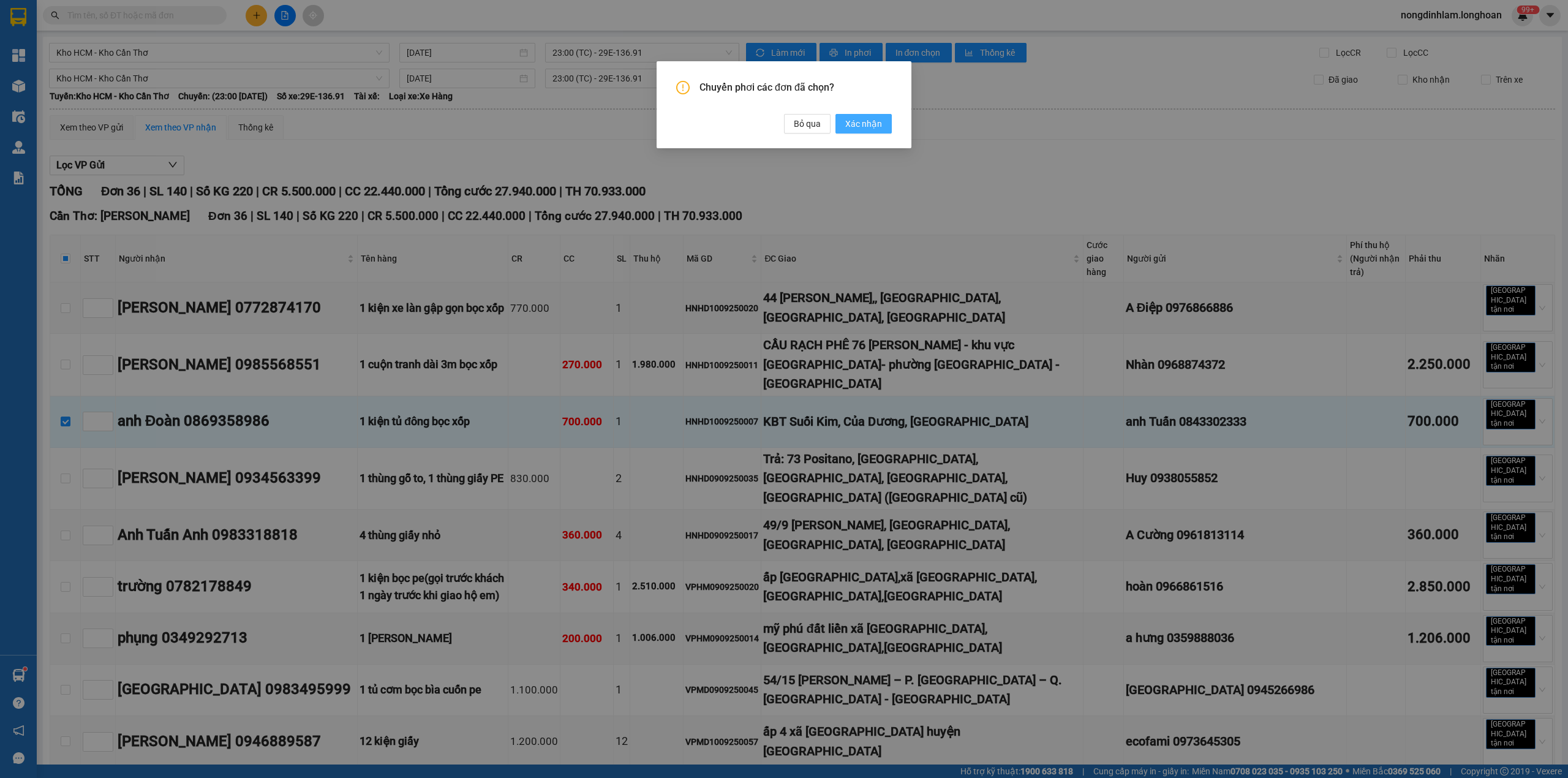
click at [863, 124] on span "Xác nhận" at bounding box center [863, 124] width 36 height 14
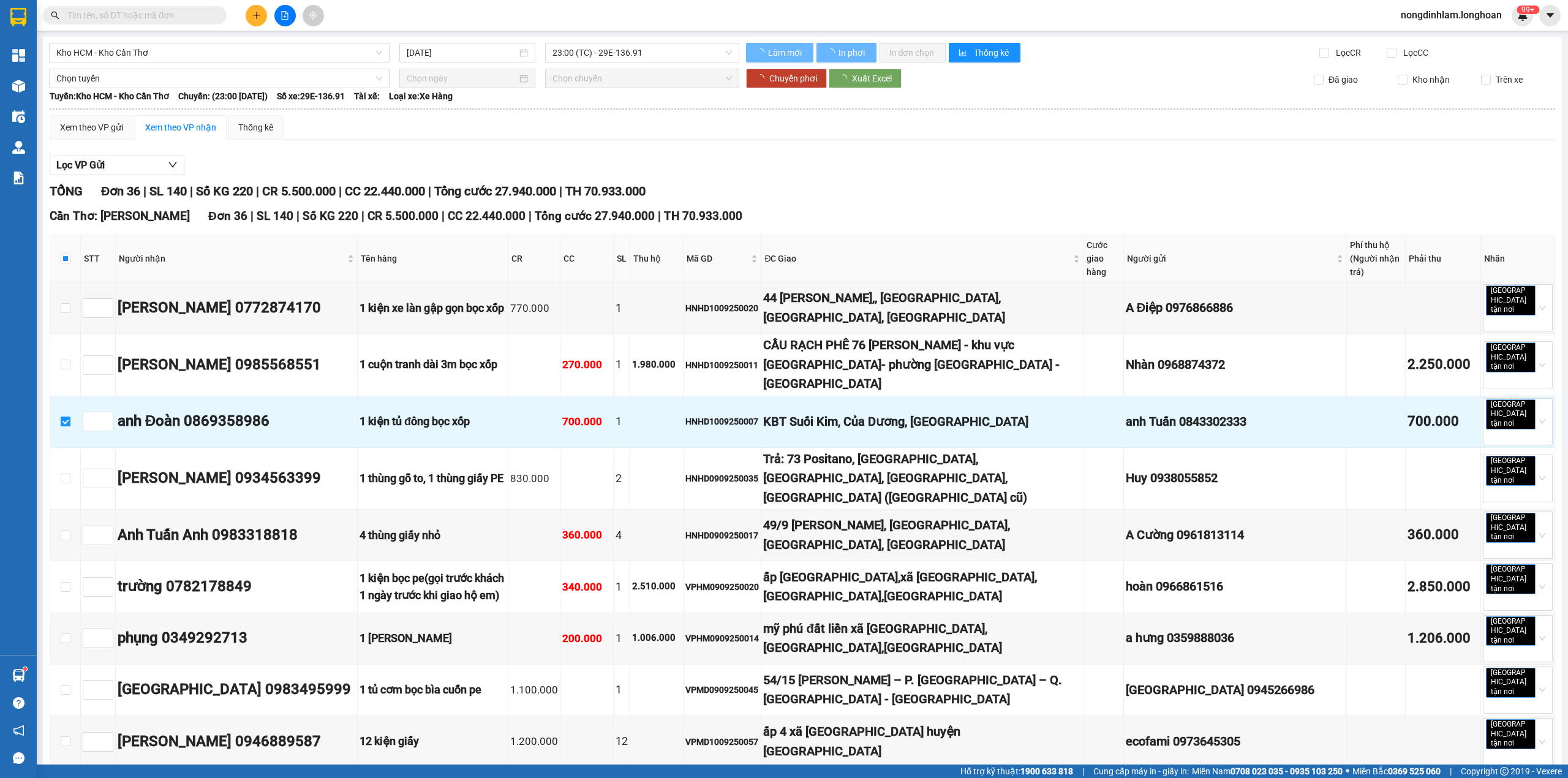
checkbox input "true"
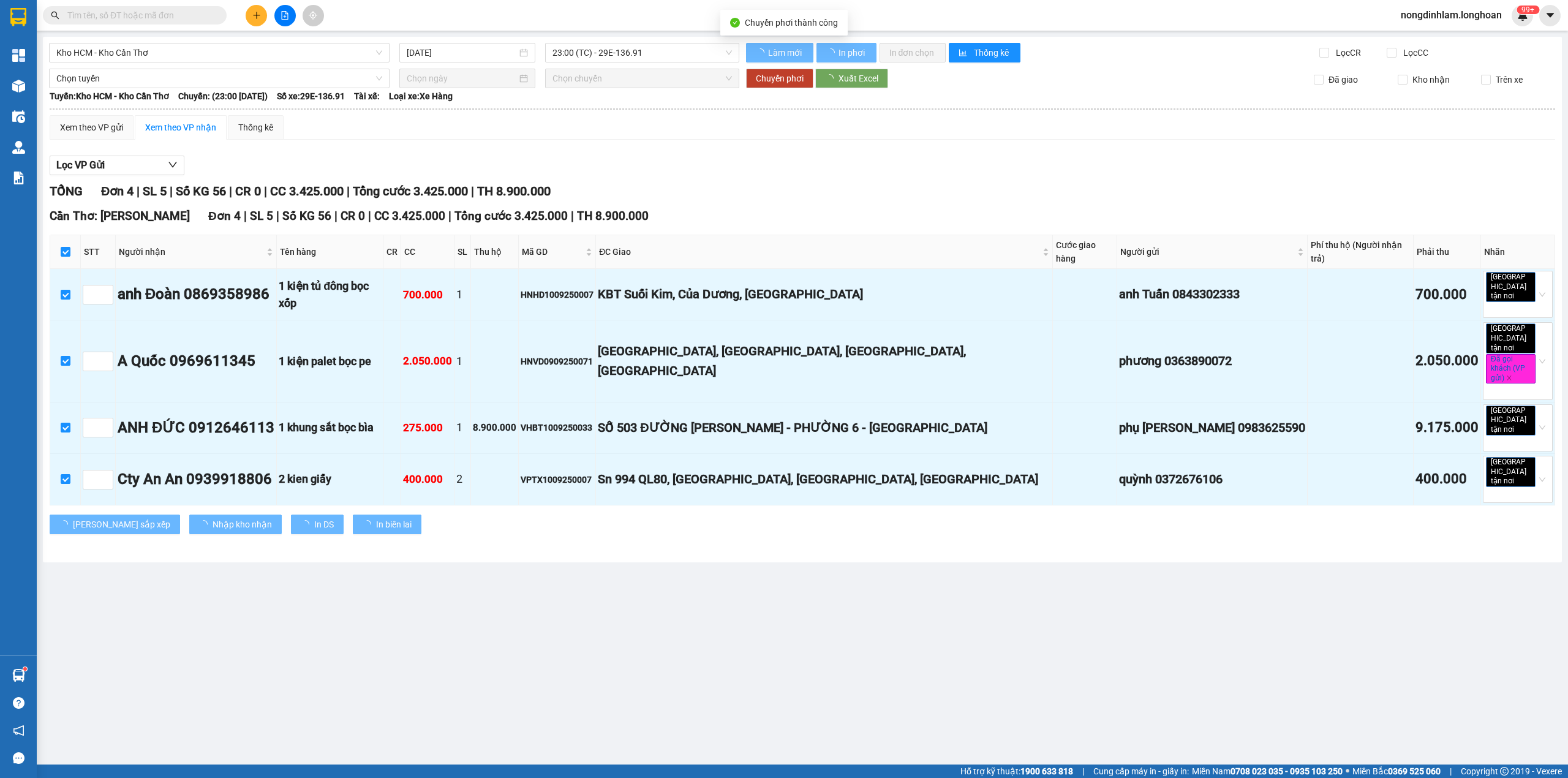
type input "[DATE]"
checkbox input "false"
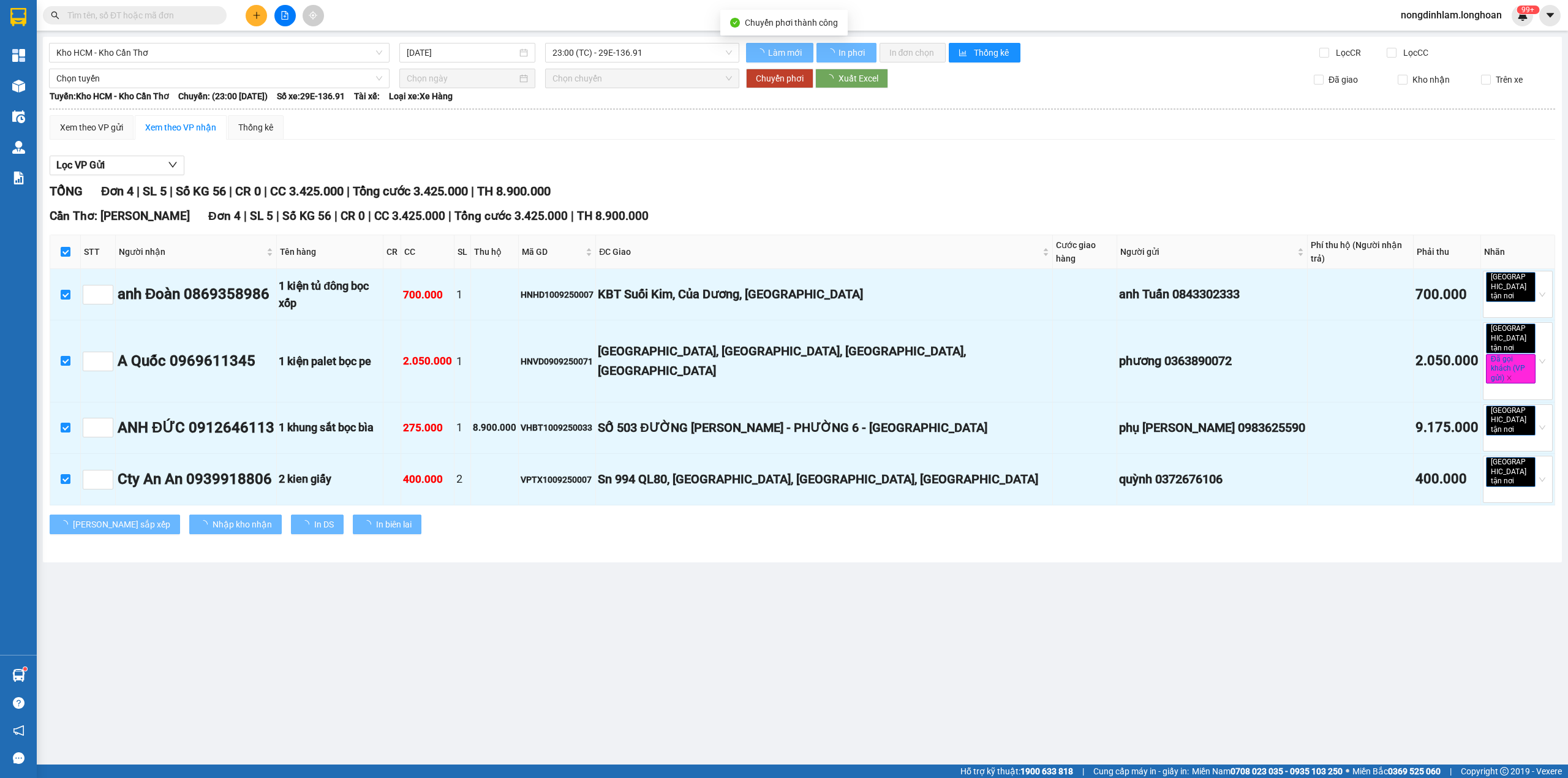
checkbox input "false"
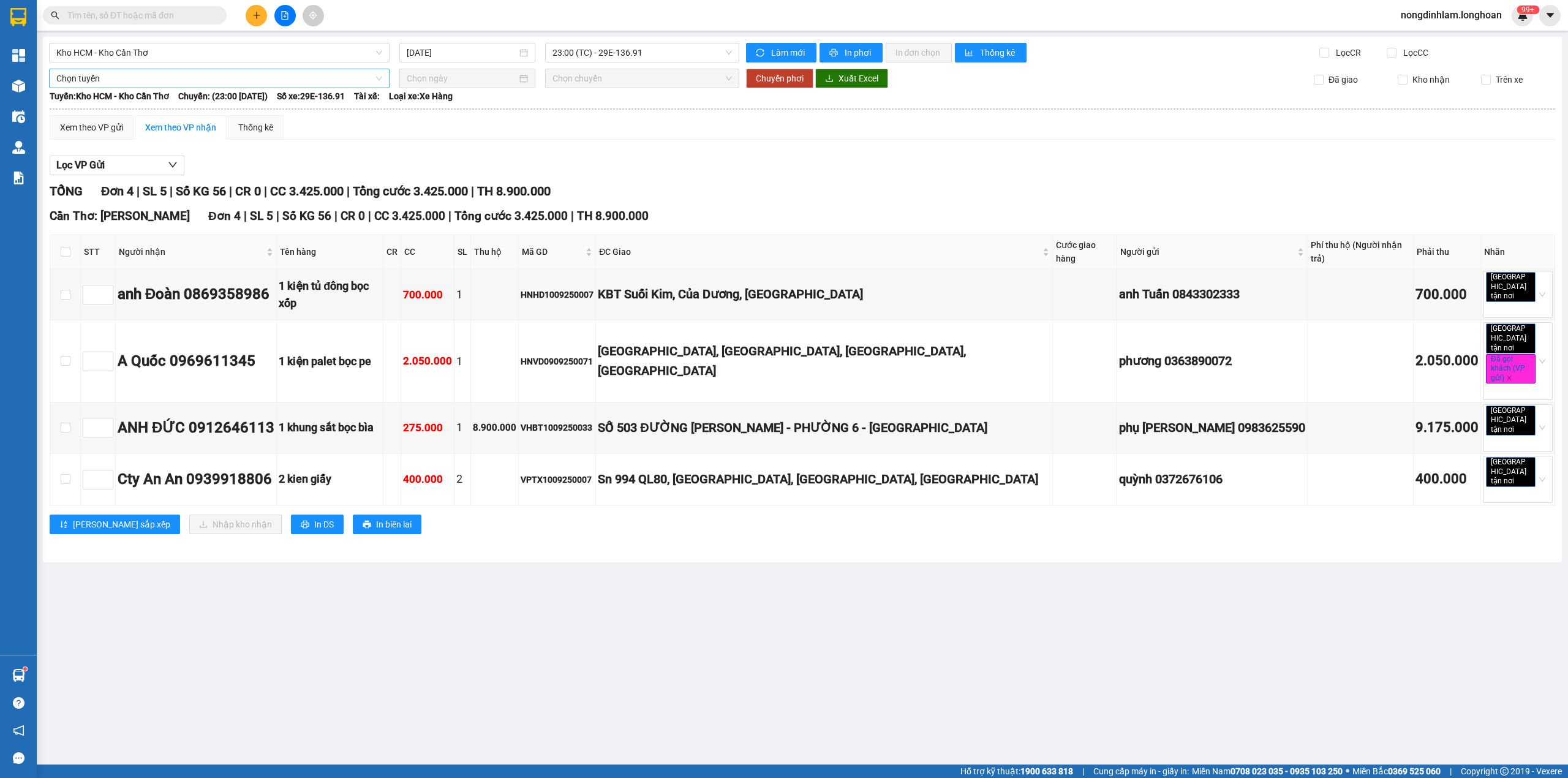
drag, startPoint x: 84, startPoint y: 67, endPoint x: 115, endPoint y: 86, distance: 36.4
click at [115, 86] on div "Chọn tuyến" at bounding box center [219, 79] width 341 height 20
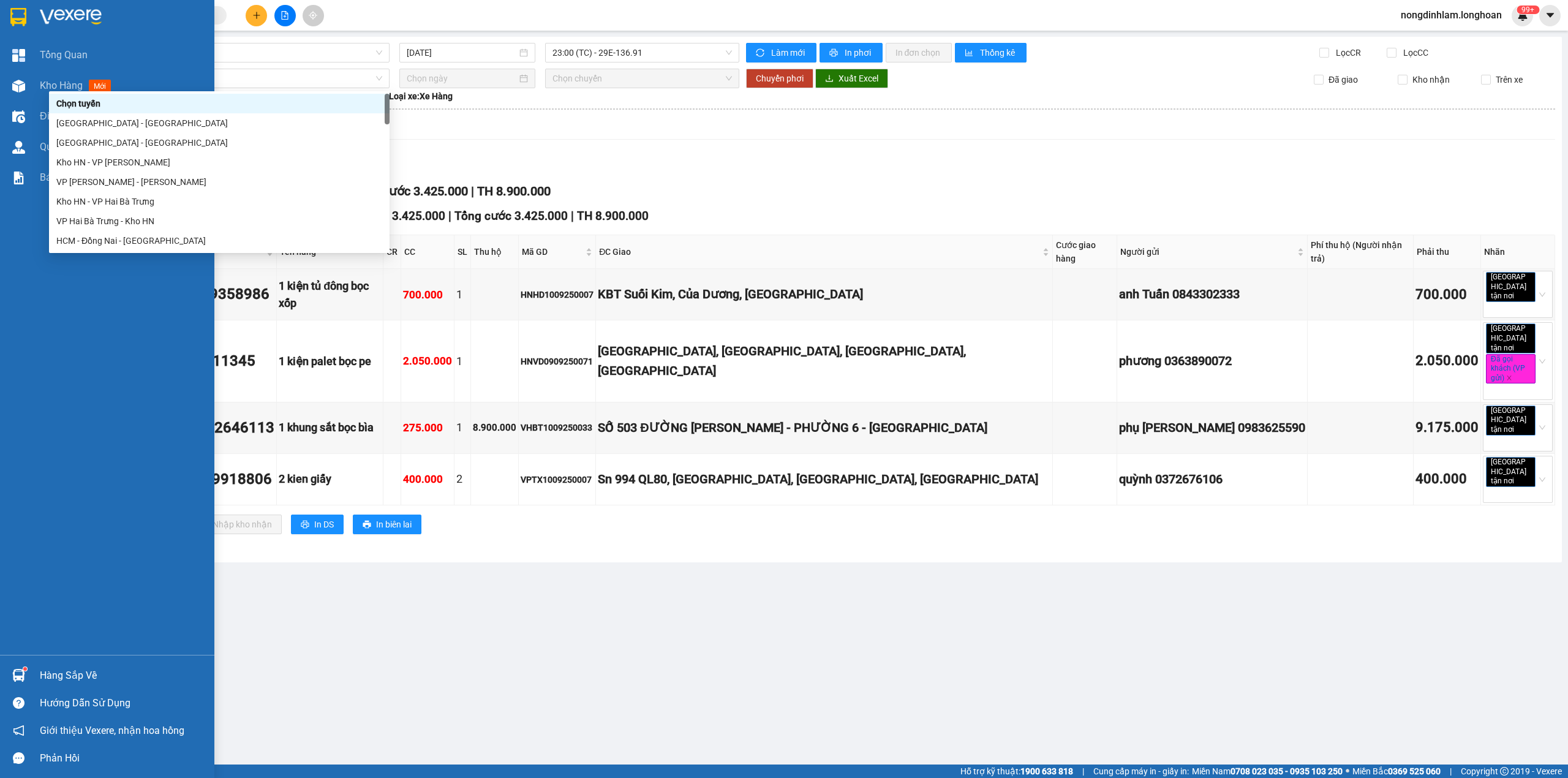
click at [25, 13] on img at bounding box center [18, 17] width 16 height 18
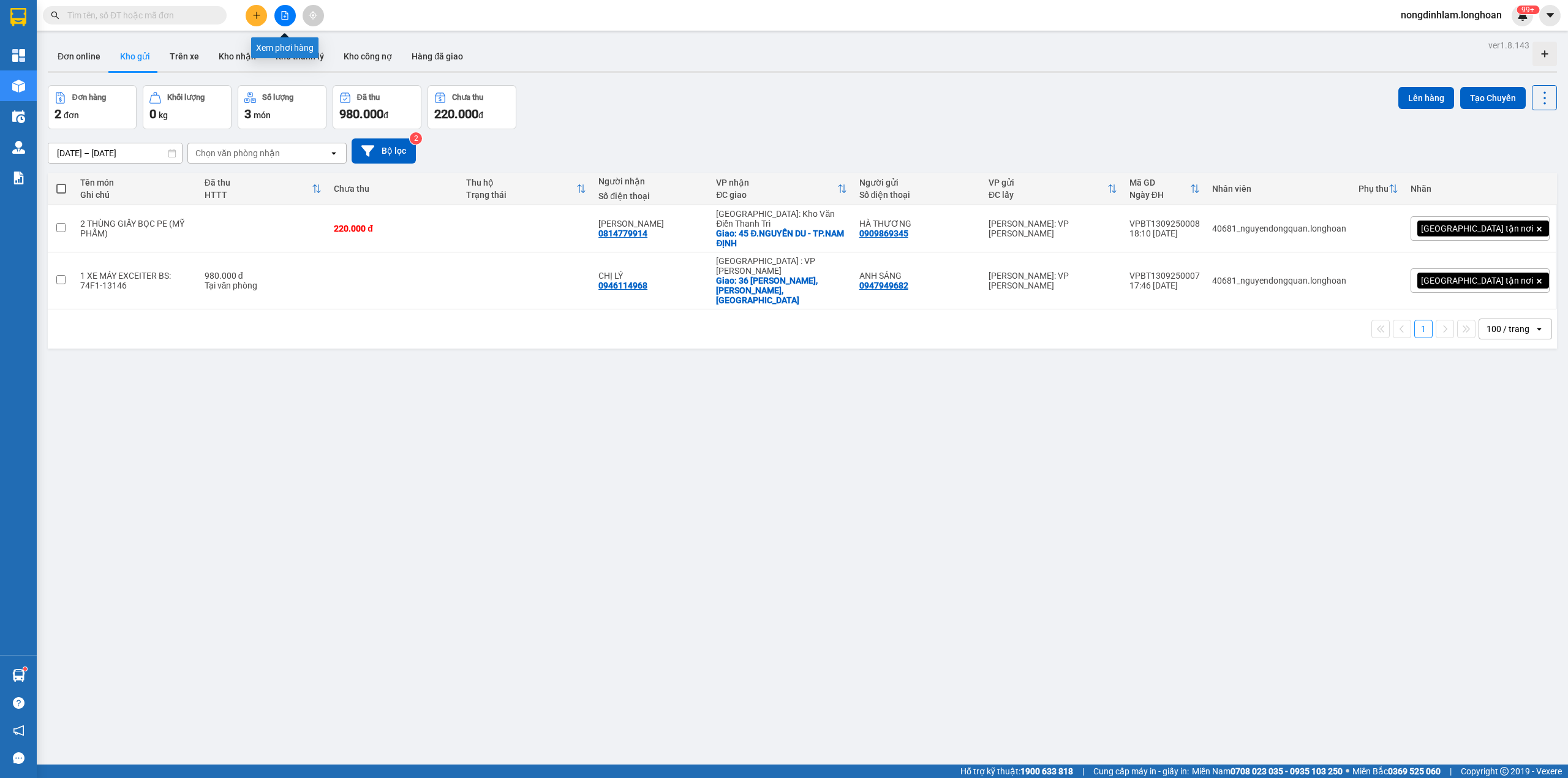
click at [290, 14] on button at bounding box center [285, 15] width 22 height 22
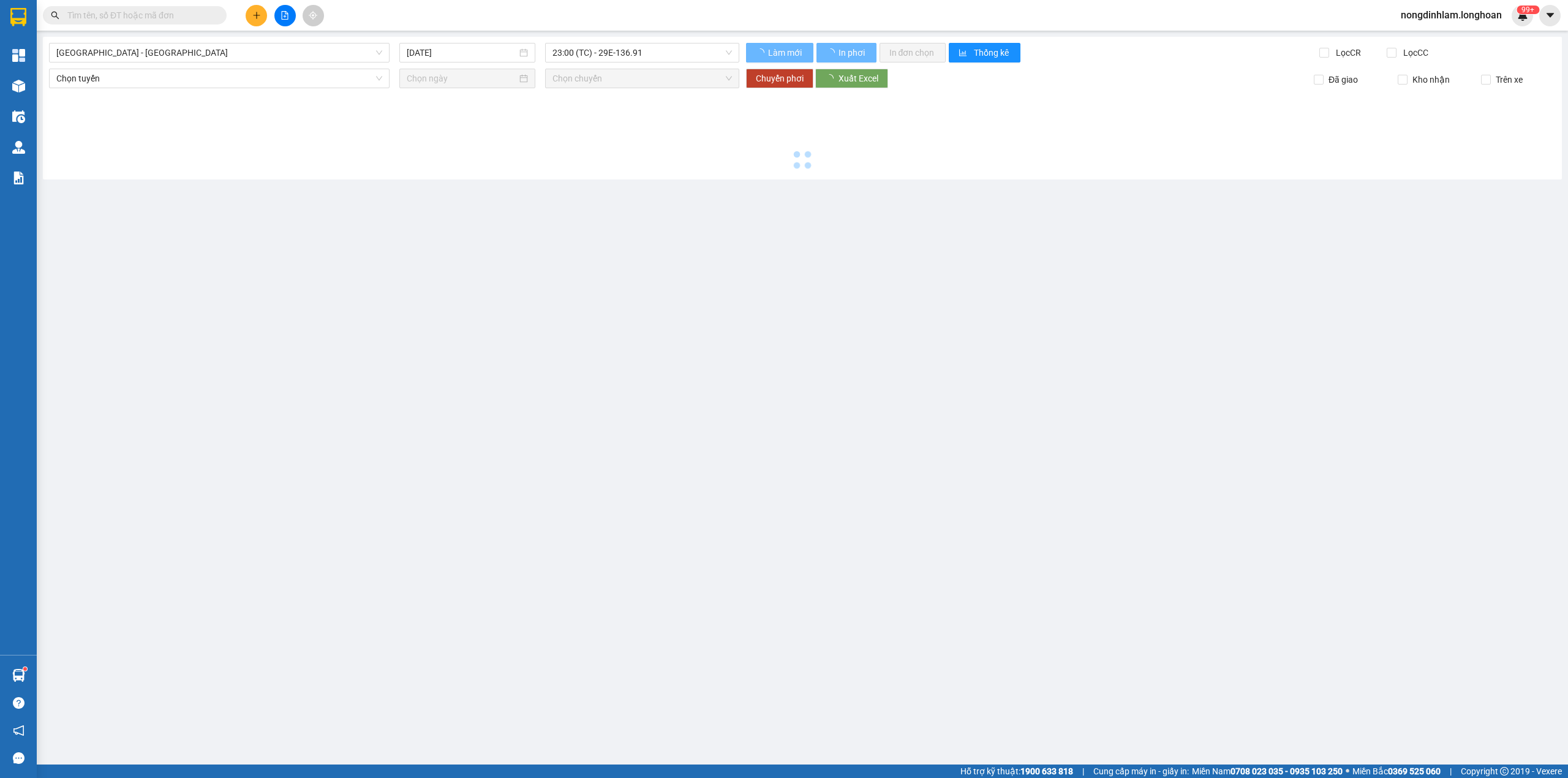
type input "[DATE]"
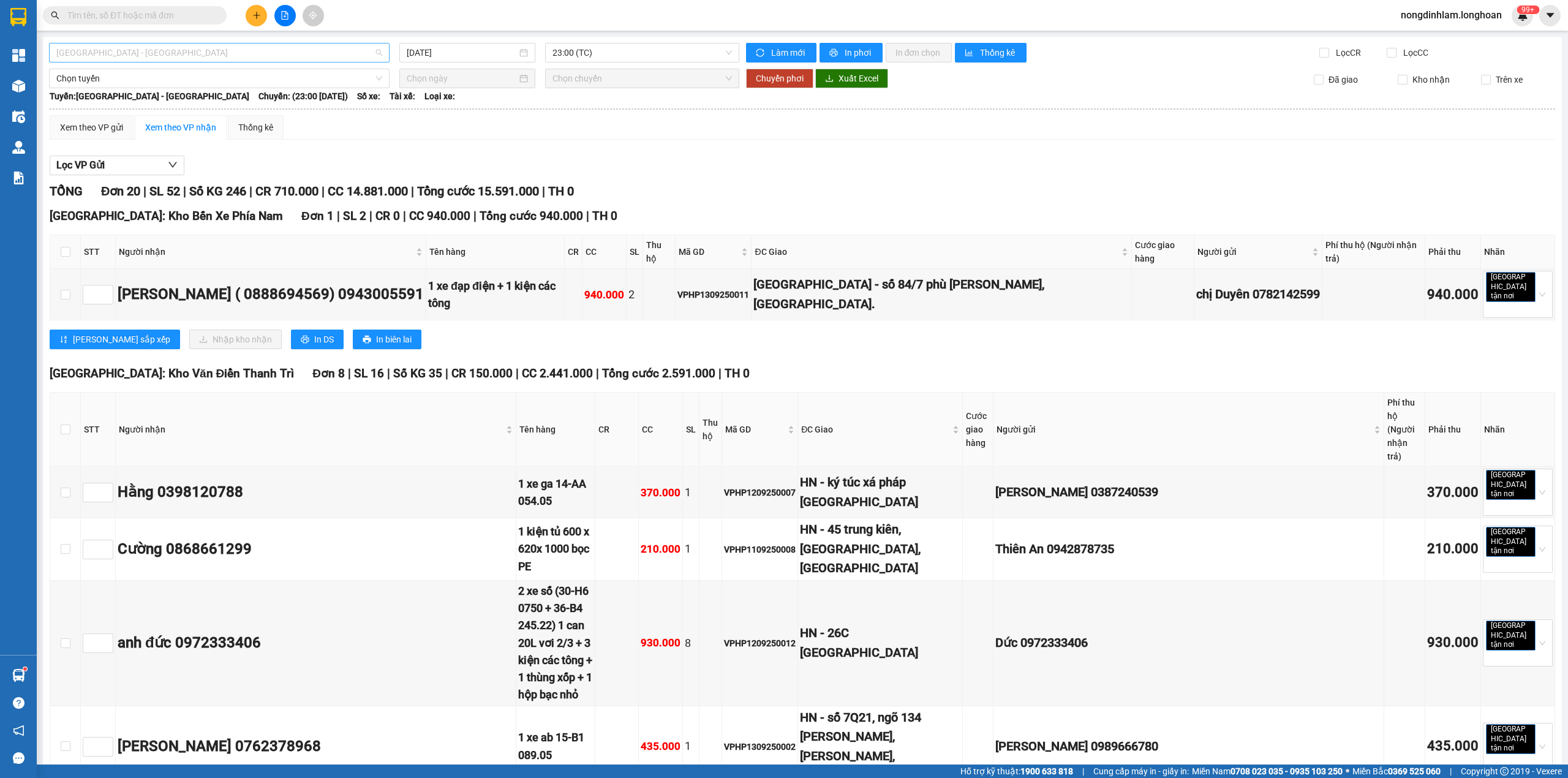
click at [236, 59] on span "[GEOGRAPHIC_DATA] - [GEOGRAPHIC_DATA]" at bounding box center [219, 53] width 326 height 18
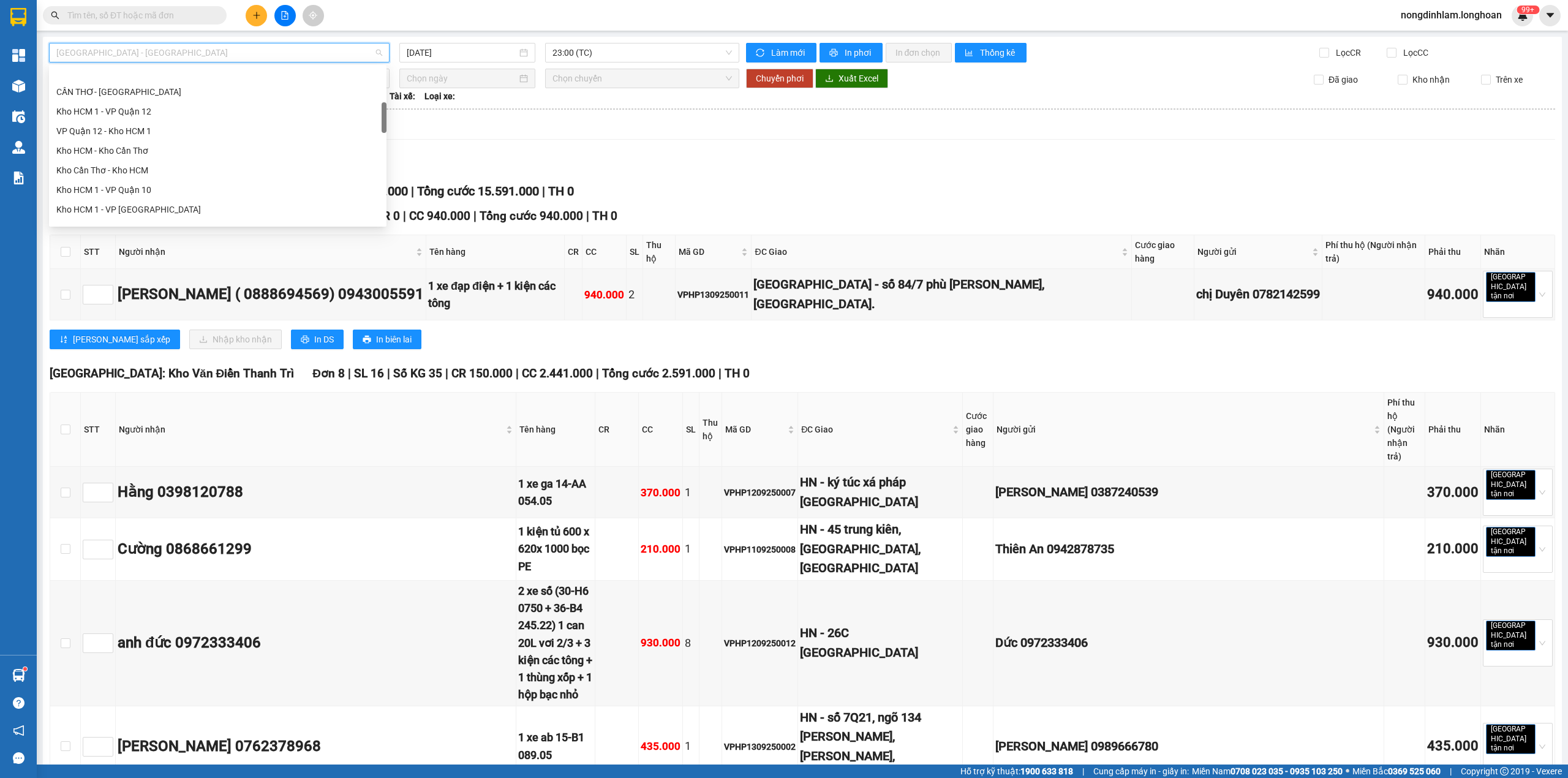
scroll to position [215, 0]
click at [138, 97] on div "Kho HCM - Kho Cần Thơ" at bounding box center [217, 96] width 323 height 14
type input "[DATE]"
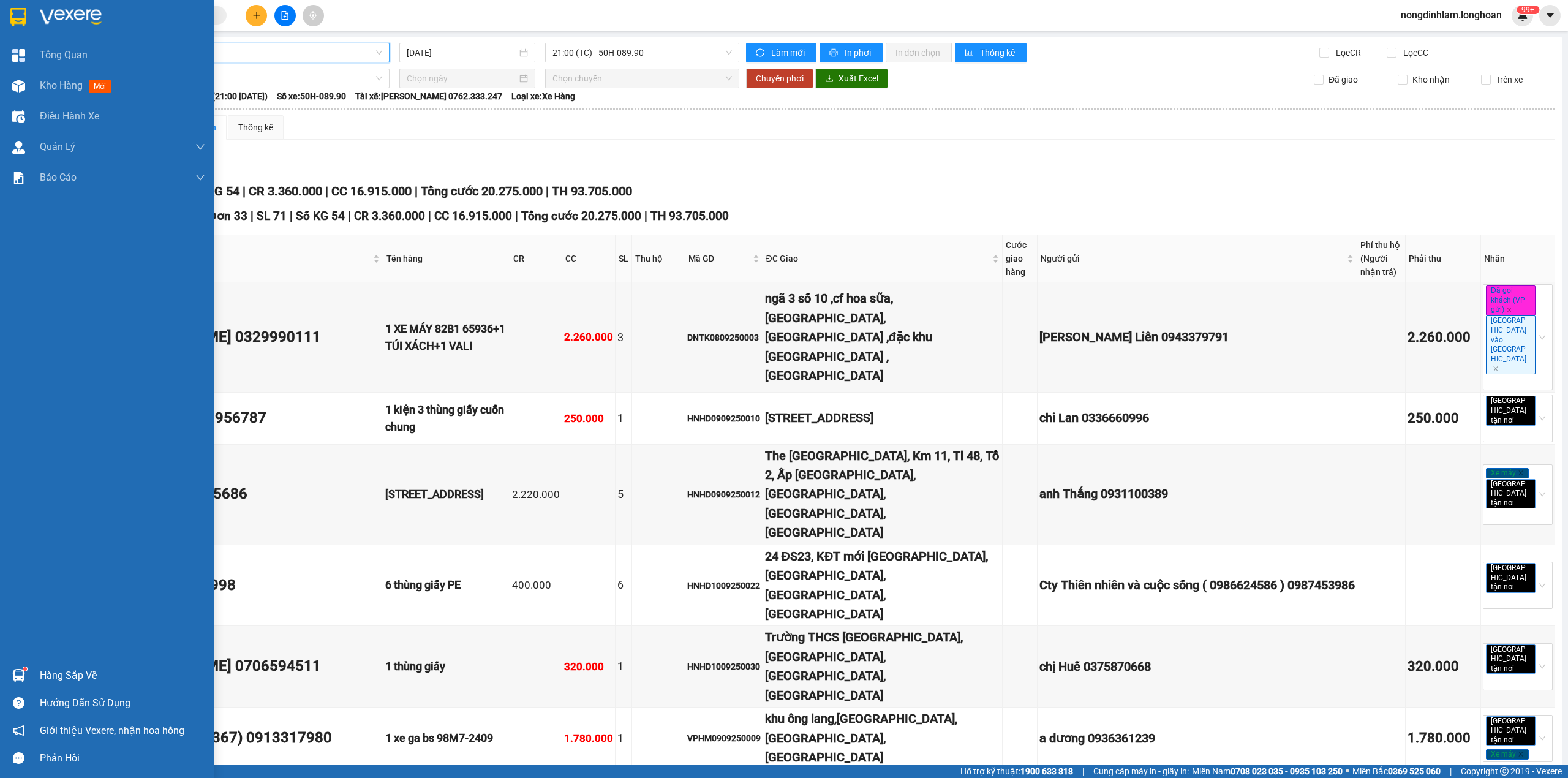
click at [16, 17] on img at bounding box center [18, 17] width 16 height 18
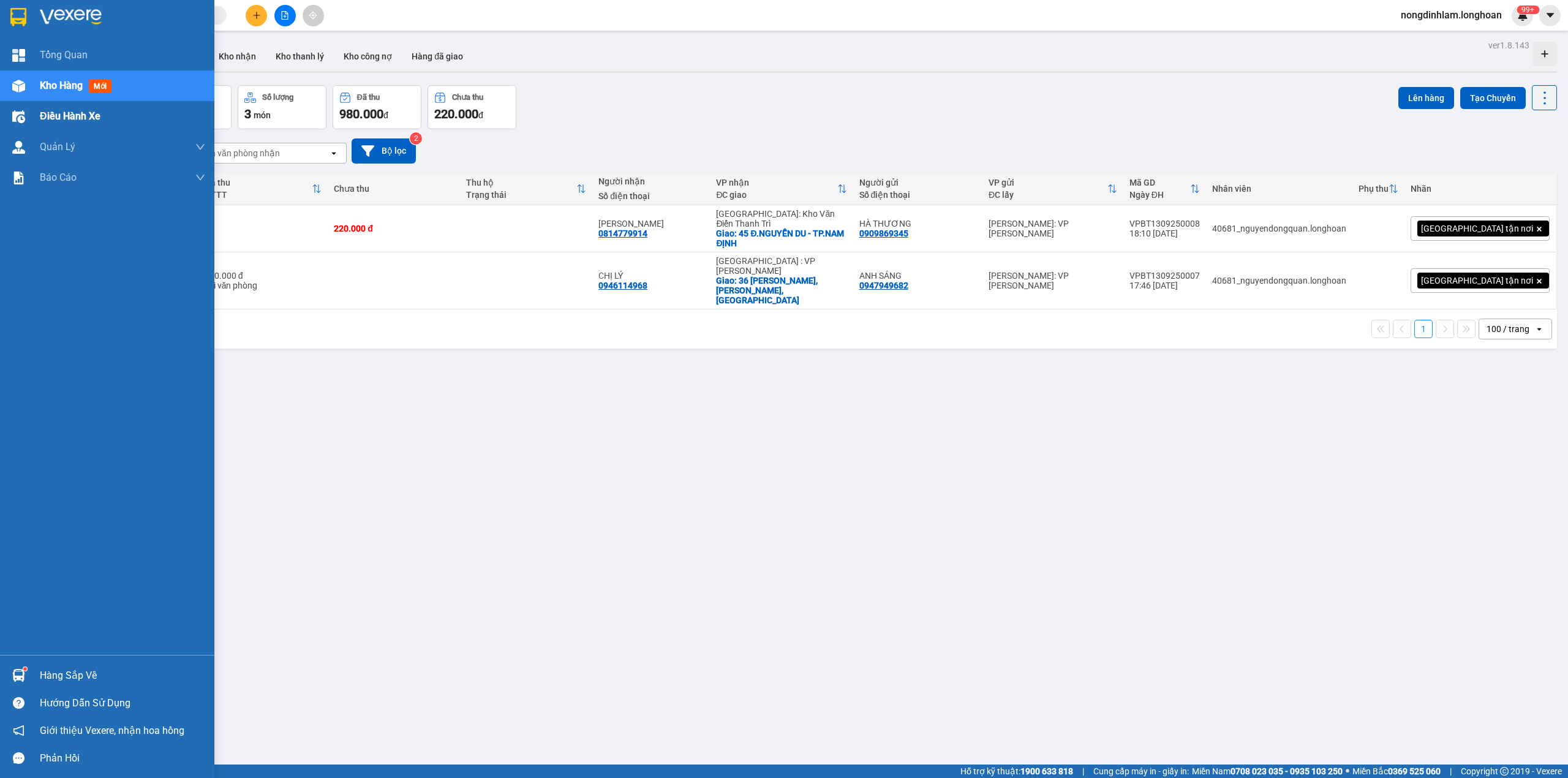
click at [80, 119] on span "Điều hành xe" at bounding box center [70, 115] width 61 height 15
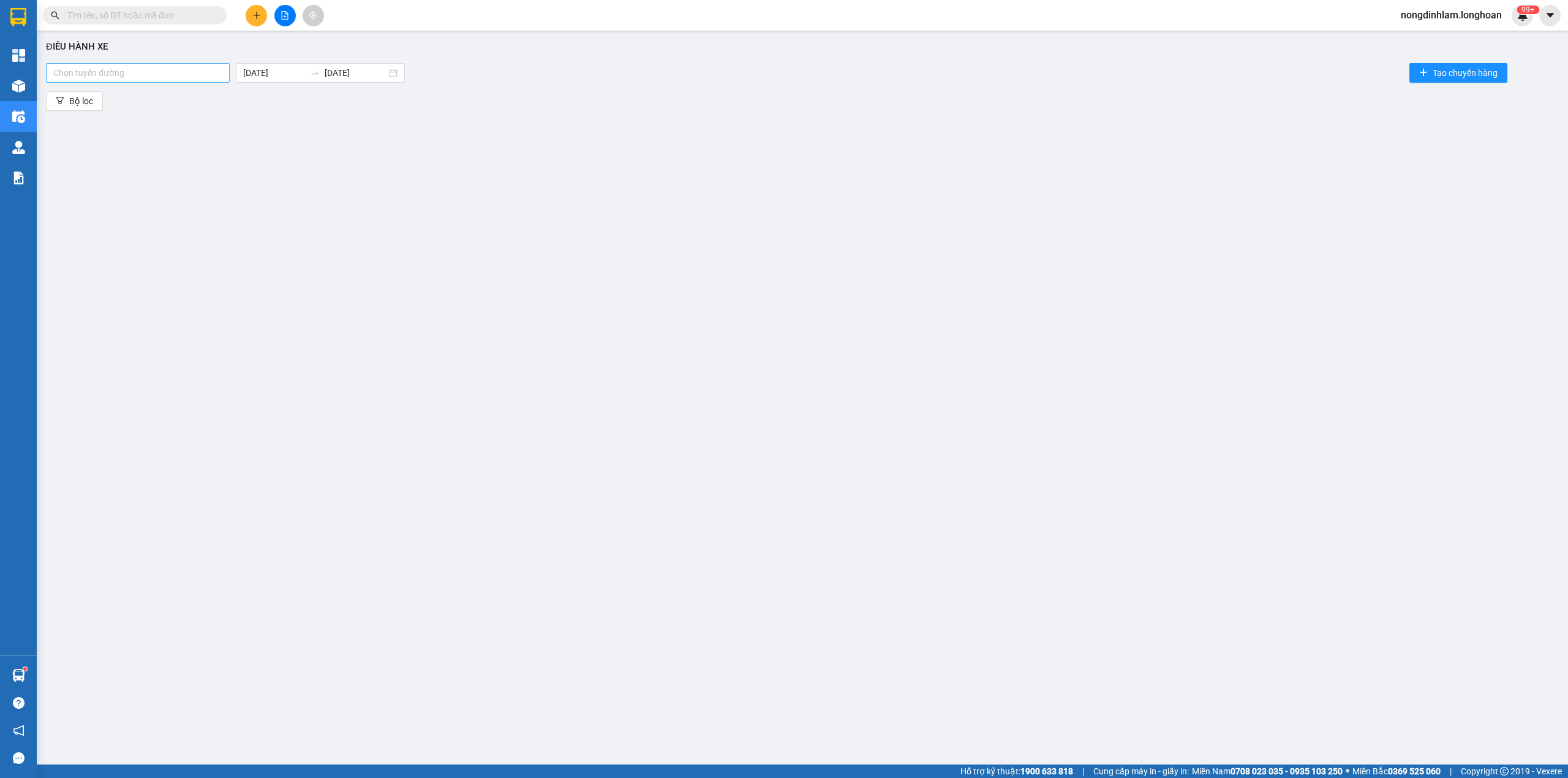
click at [127, 75] on div at bounding box center [138, 73] width 178 height 15
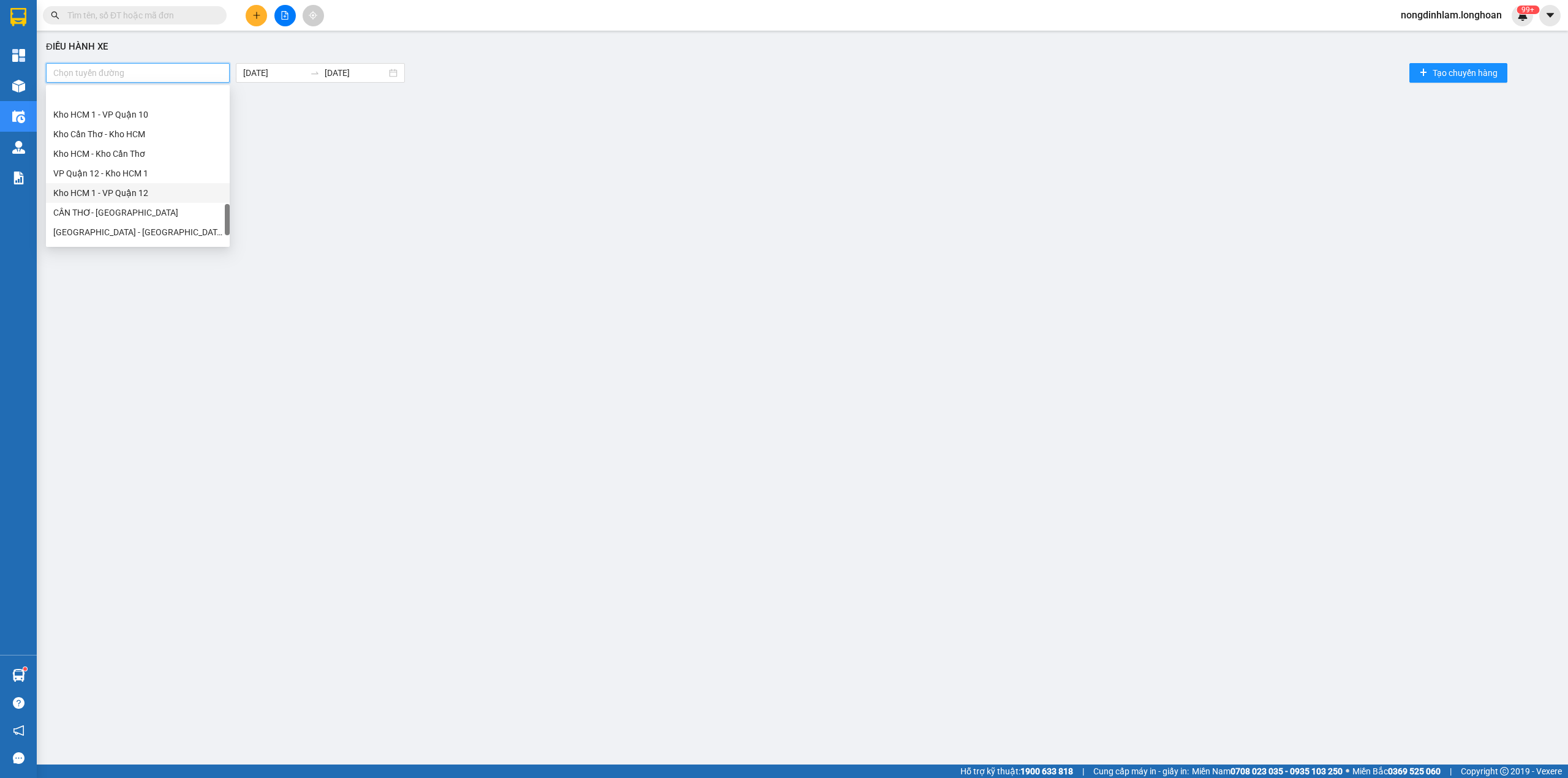
scroll to position [755, 0]
click at [144, 127] on div "Kho HCM - Kho Cần Thơ" at bounding box center [138, 126] width 169 height 14
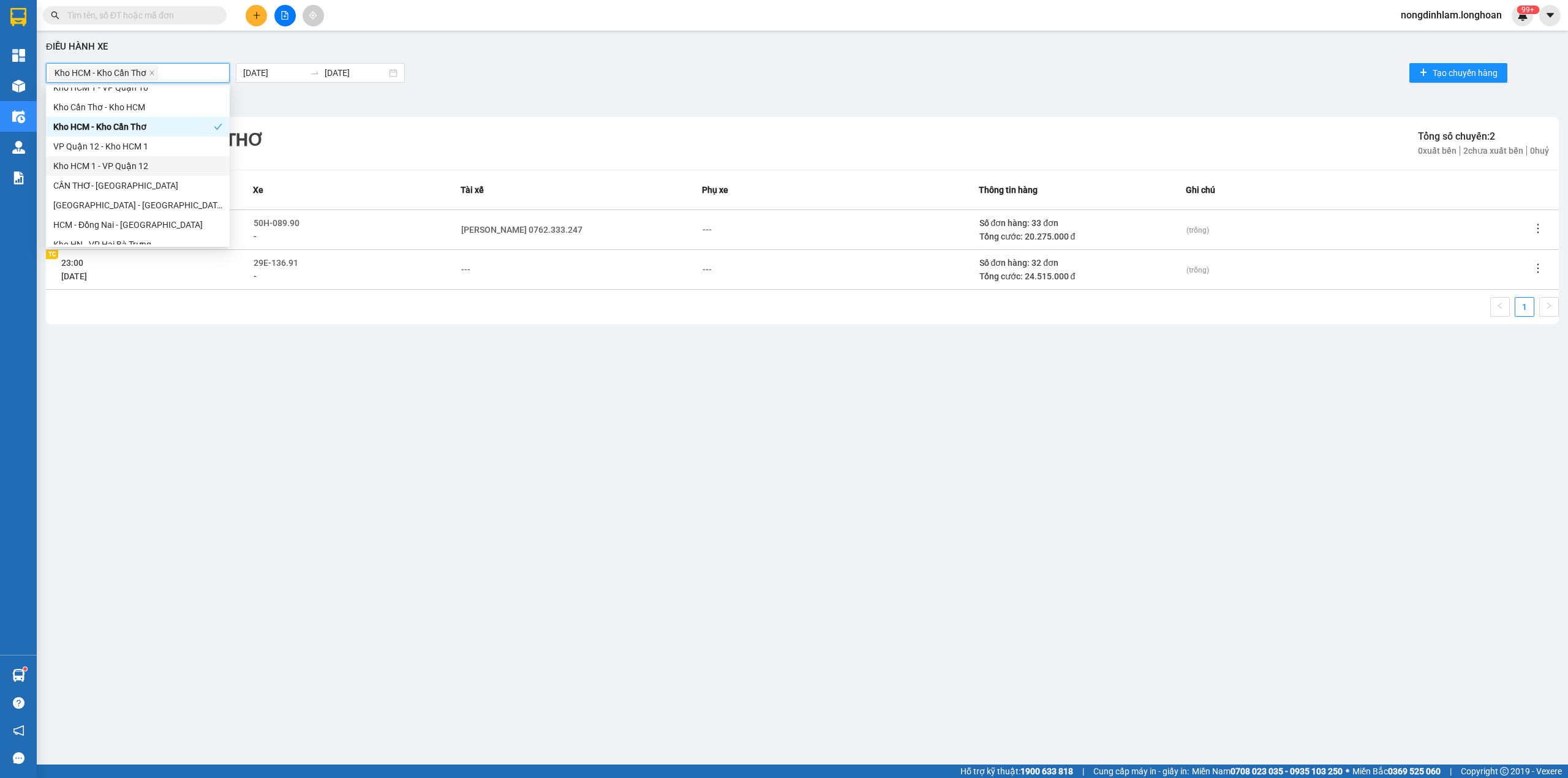
click at [315, 120] on div "Kho HCM - Kho Cần Thơ Tổng số chuyến: 2 0 xuất bến 2 chưa xuất bến 0 huỷ" at bounding box center [802, 144] width 1513 height 53
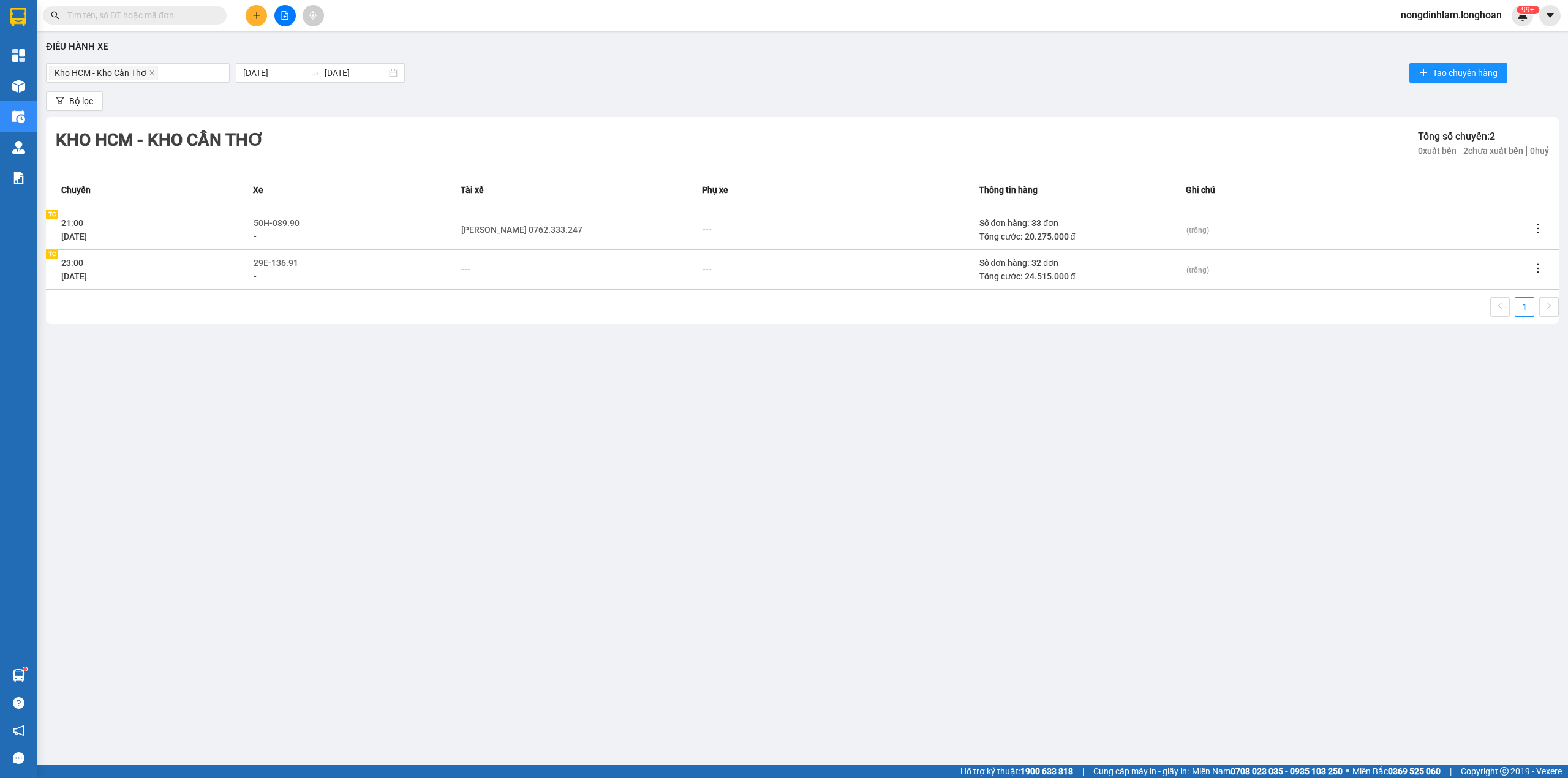
click at [473, 268] on div "---" at bounding box center [581, 269] width 241 height 14
click at [469, 266] on div "---" at bounding box center [466, 269] width 9 height 14
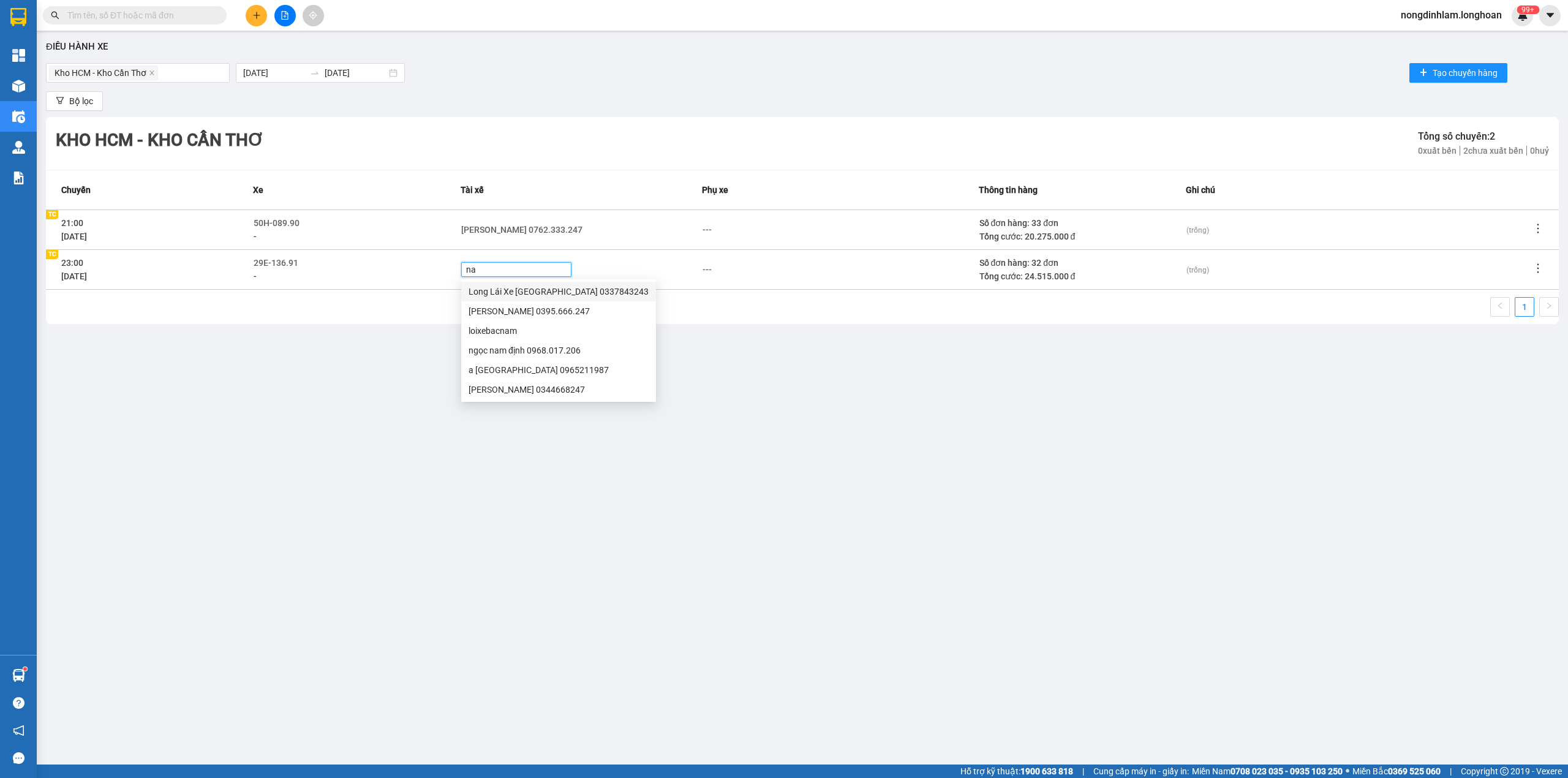
type input "n"
type input "lân"
click at [552, 309] on div "HOÀNG LÂN SG 0979998361" at bounding box center [554, 311] width 172 height 14
click at [378, 281] on div "-" at bounding box center [356, 276] width 206 height 14
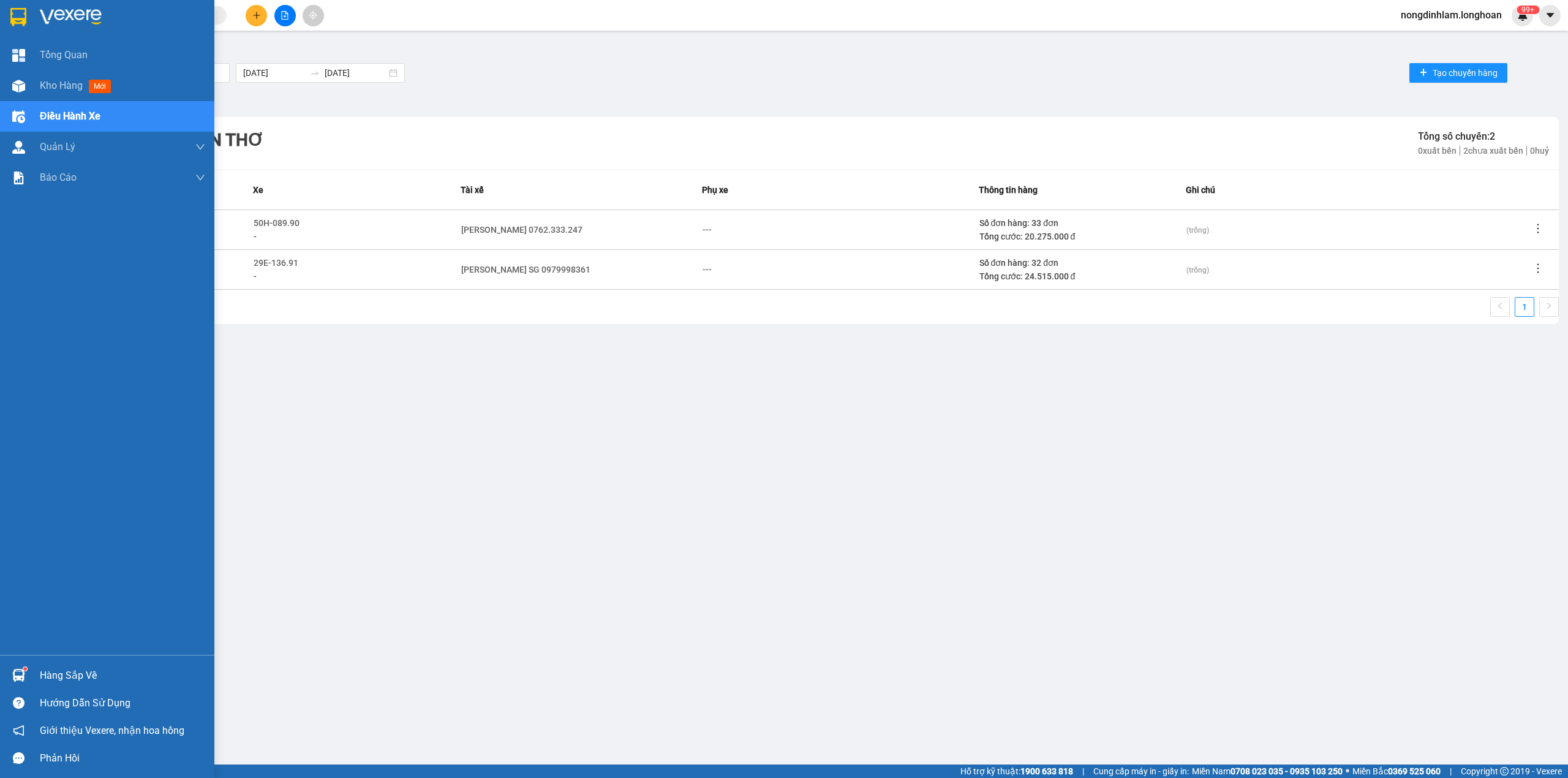
click at [1, 5] on div at bounding box center [107, 20] width 214 height 40
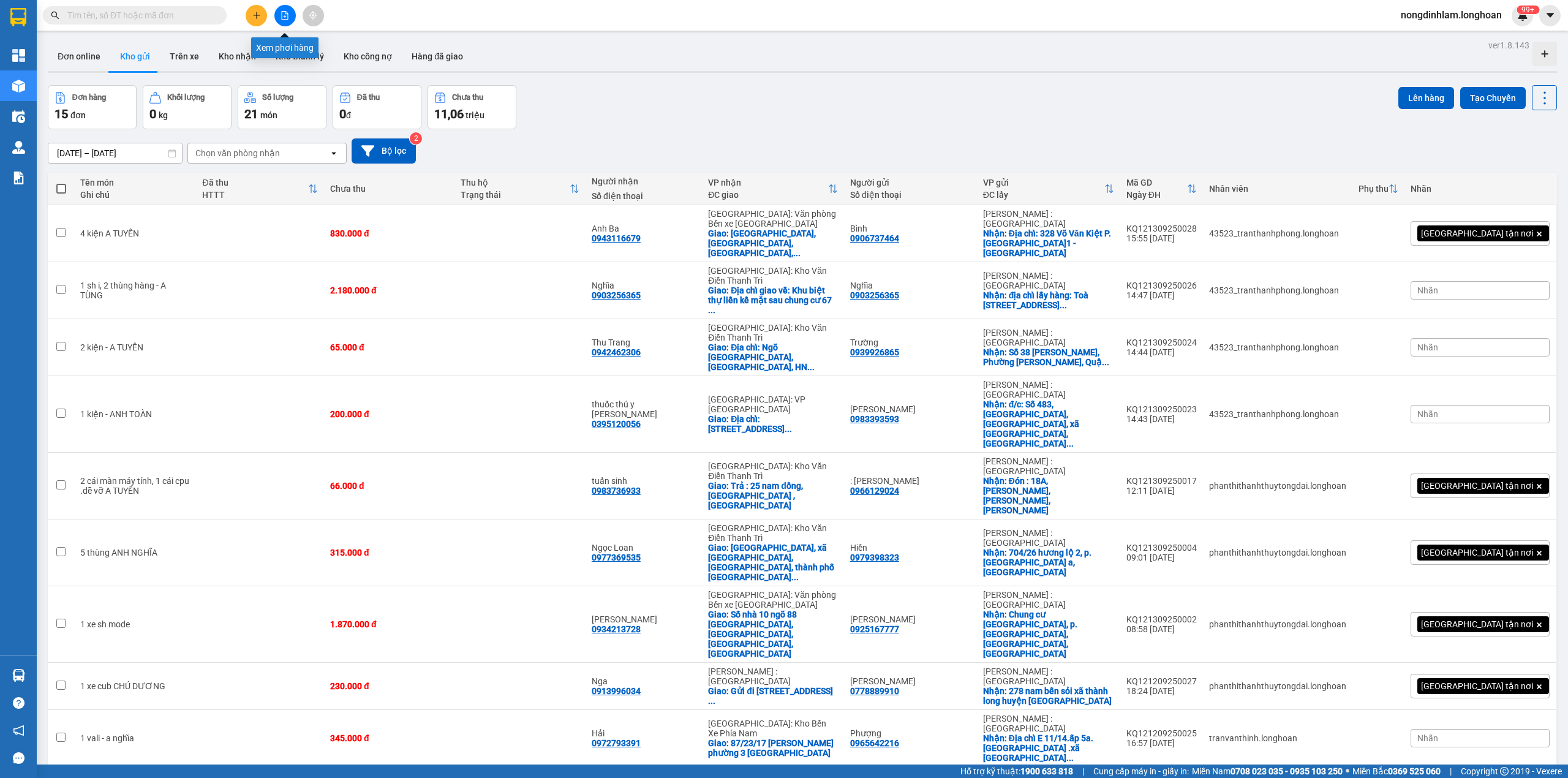
click at [283, 14] on icon "file-add" at bounding box center [284, 15] width 8 height 8
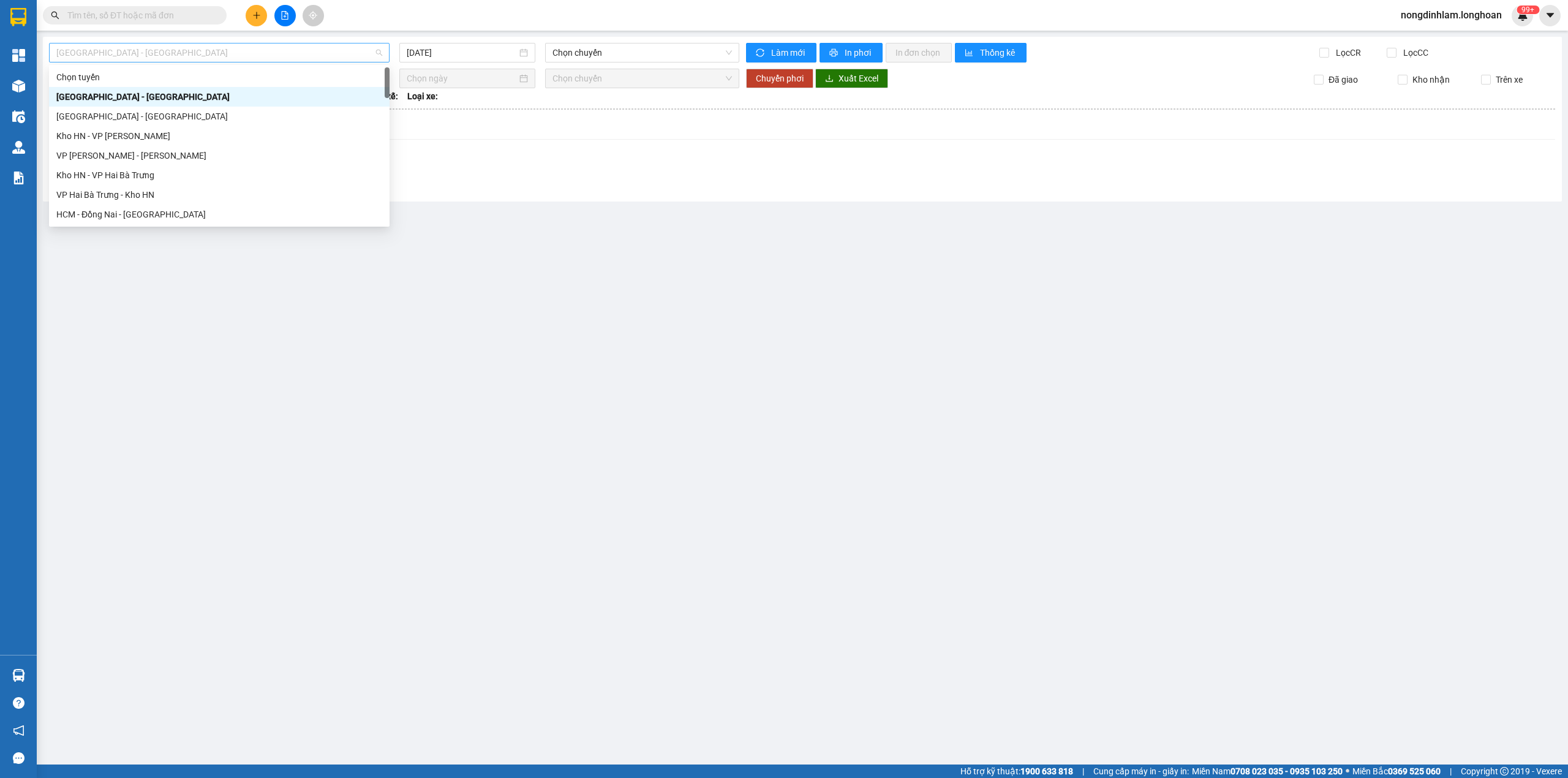
click at [182, 54] on span "[GEOGRAPHIC_DATA] - [GEOGRAPHIC_DATA]" at bounding box center [219, 53] width 326 height 18
click at [155, 115] on div "Nam [GEOGRAPHIC_DATA]" at bounding box center [219, 116] width 326 height 14
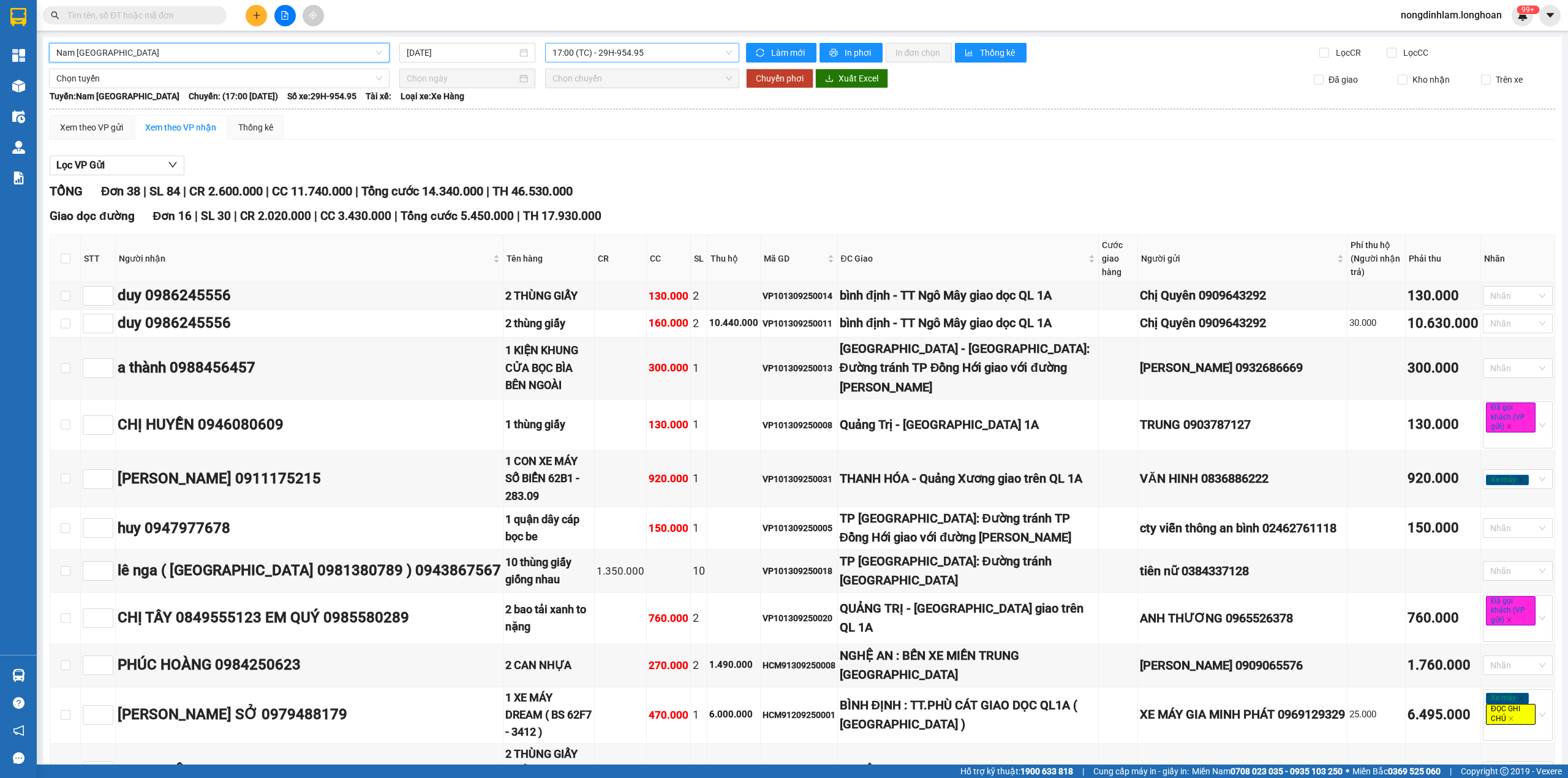
click at [589, 54] on span "17:00 (TC) - 29H-954.95" at bounding box center [642, 53] width 180 height 18
click at [488, 57] on input "[DATE]" at bounding box center [461, 53] width 110 height 14
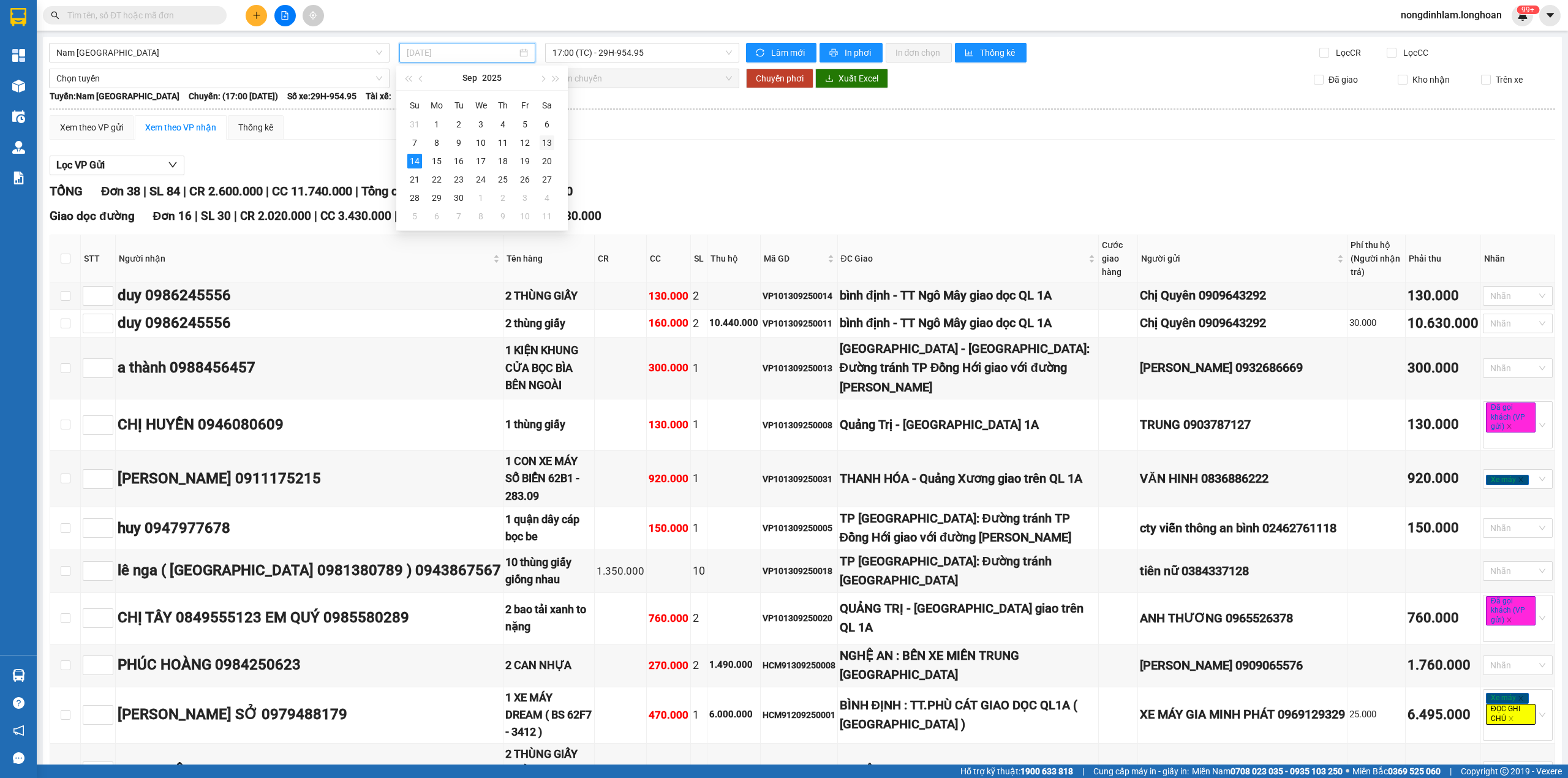
click at [542, 140] on div "13" at bounding box center [547, 143] width 15 height 15
type input "[DATE]"
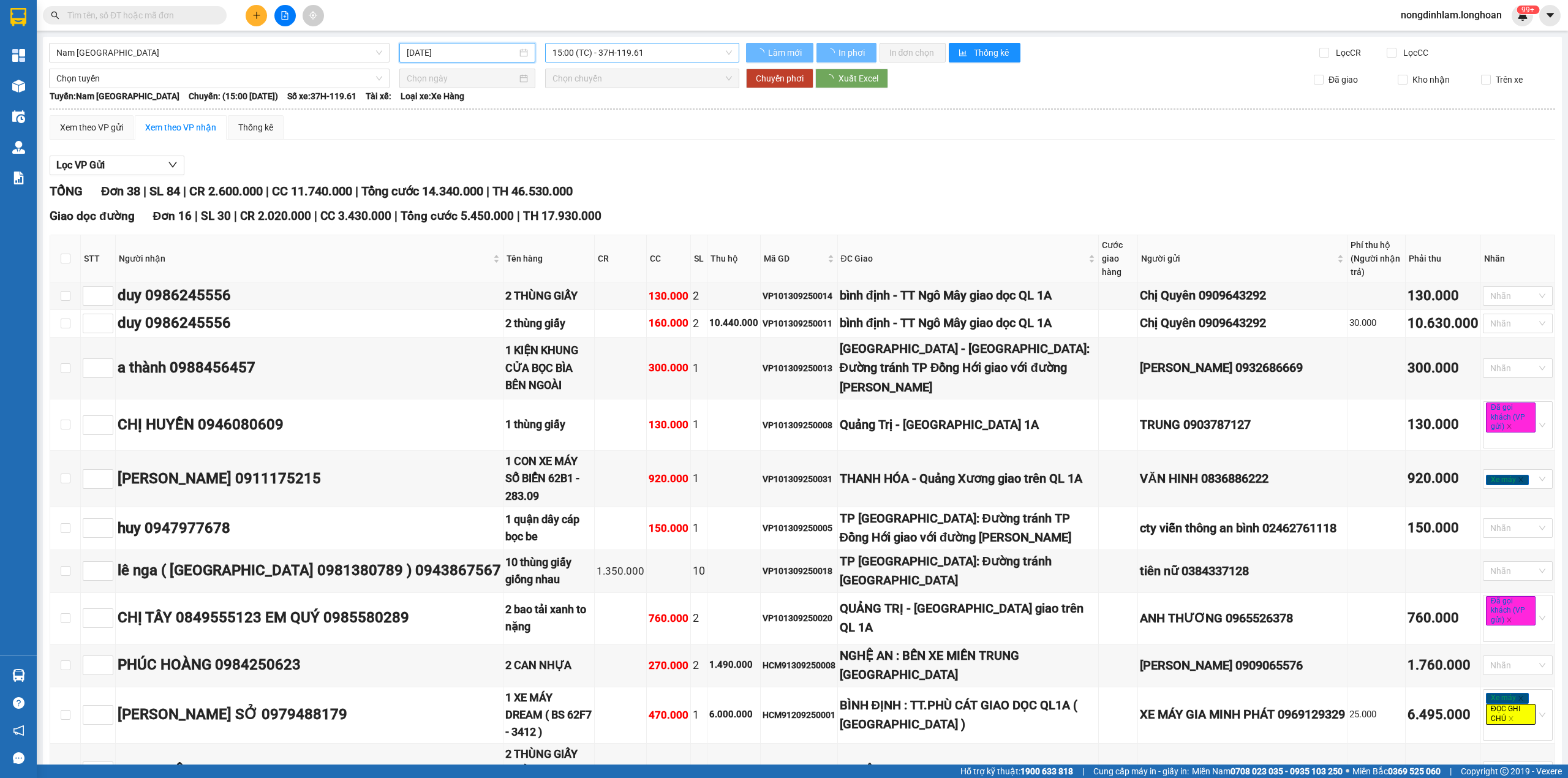
click at [604, 50] on span "15:00 (TC) - 37H-119.61" at bounding box center [642, 53] width 180 height 18
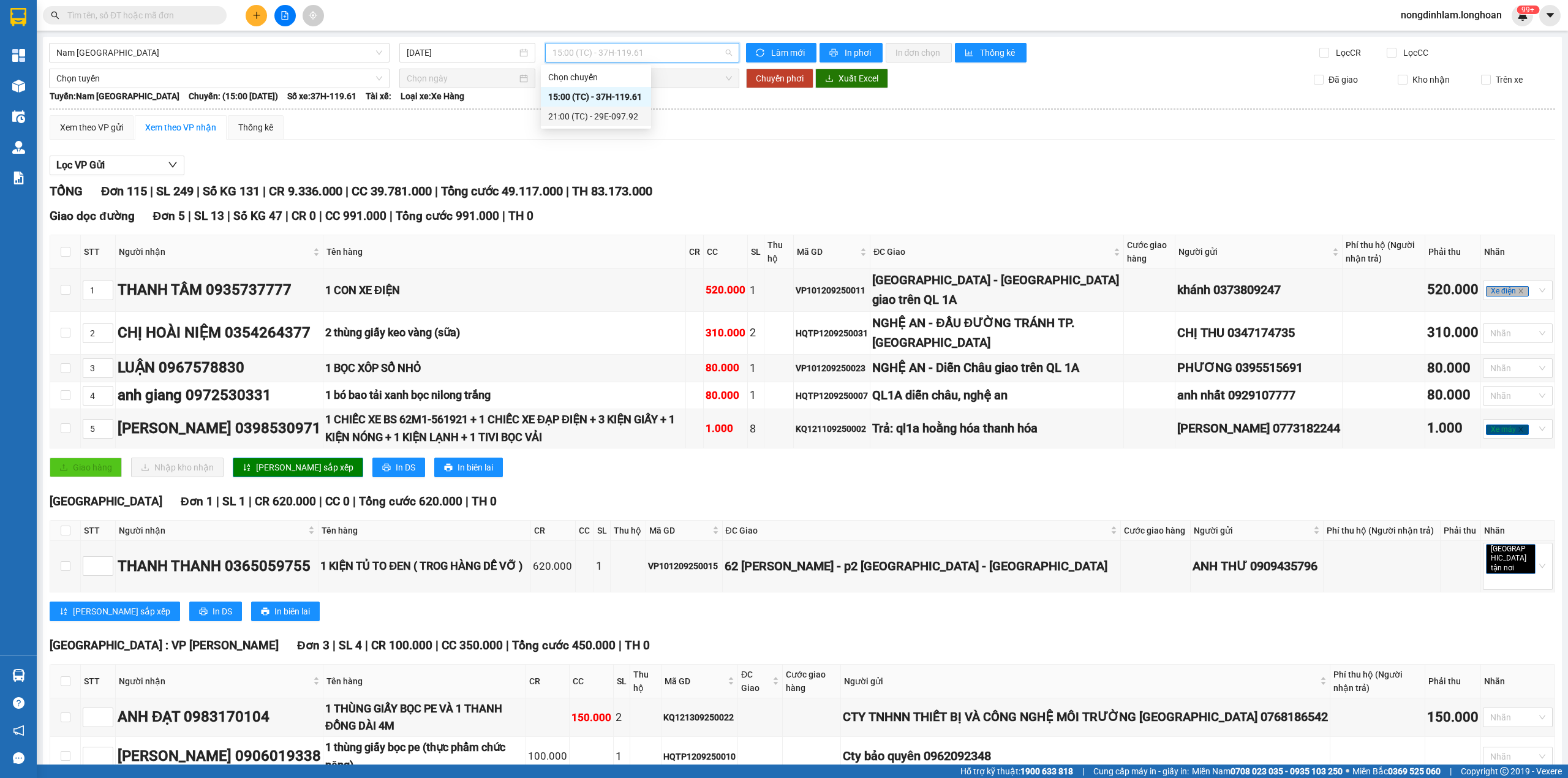
click at [600, 111] on div "21:00 (TC) - 29E-097.92" at bounding box center [595, 116] width 95 height 14
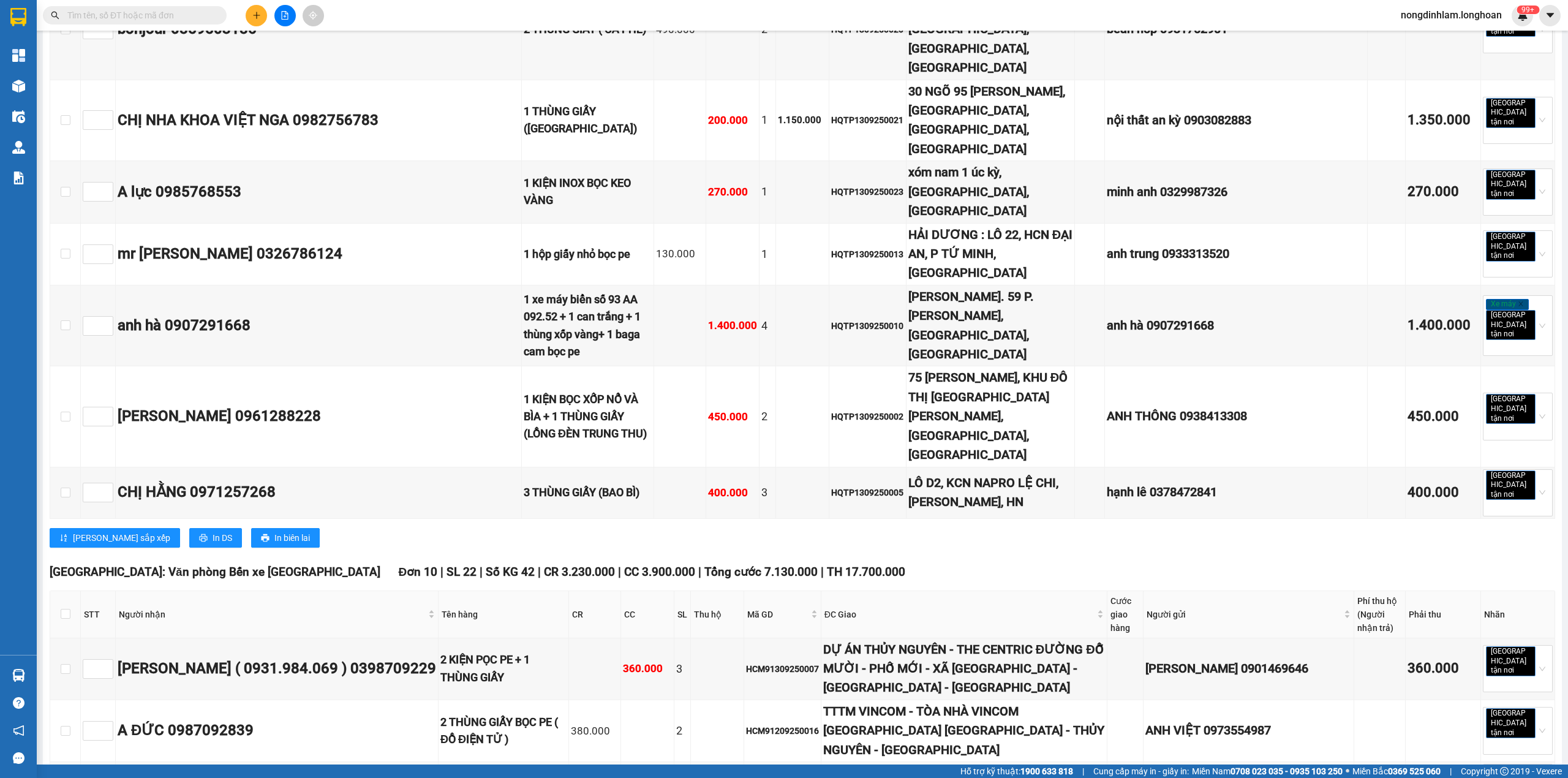
scroll to position [6877, 0]
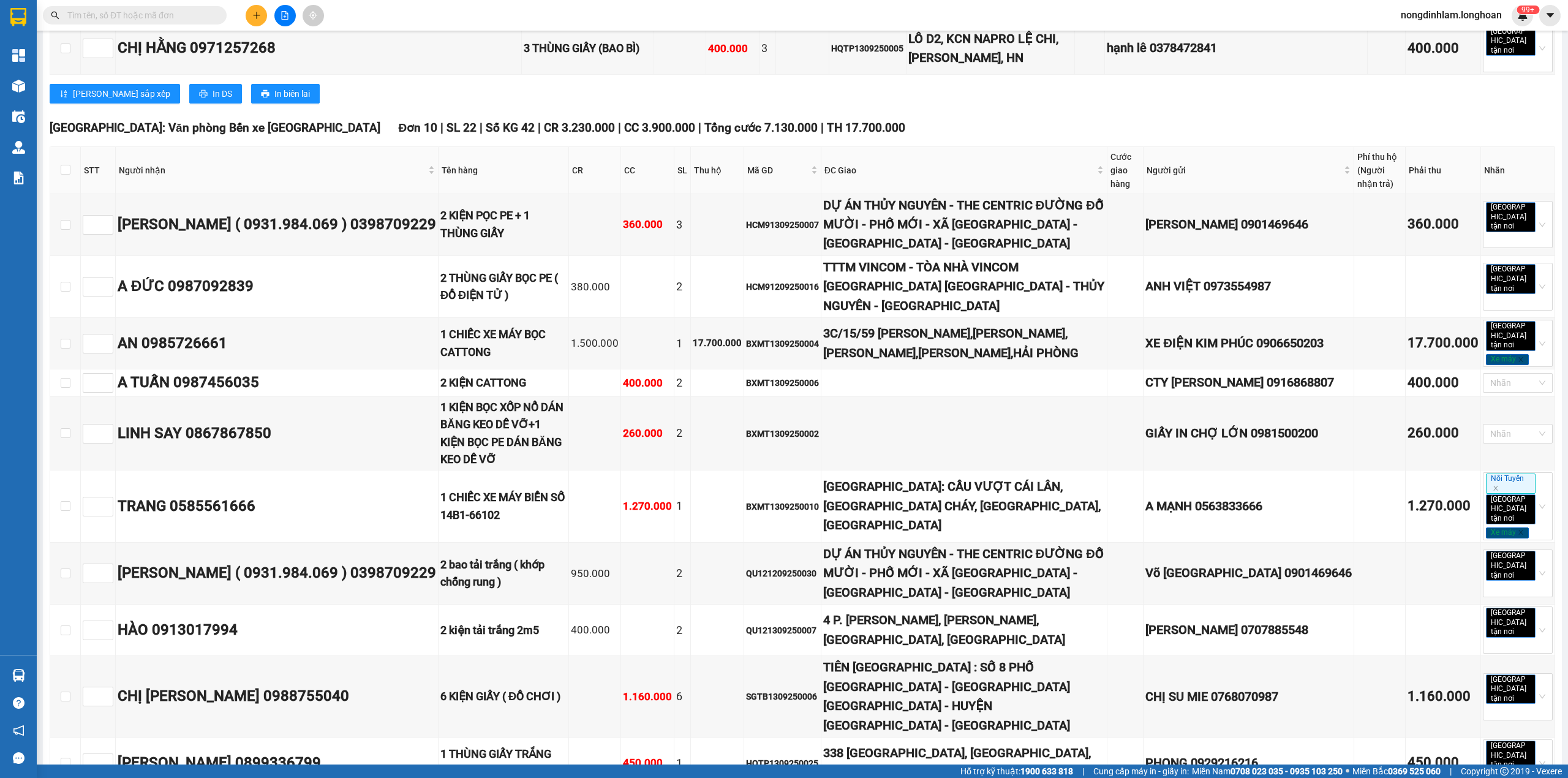
checkbox input "true"
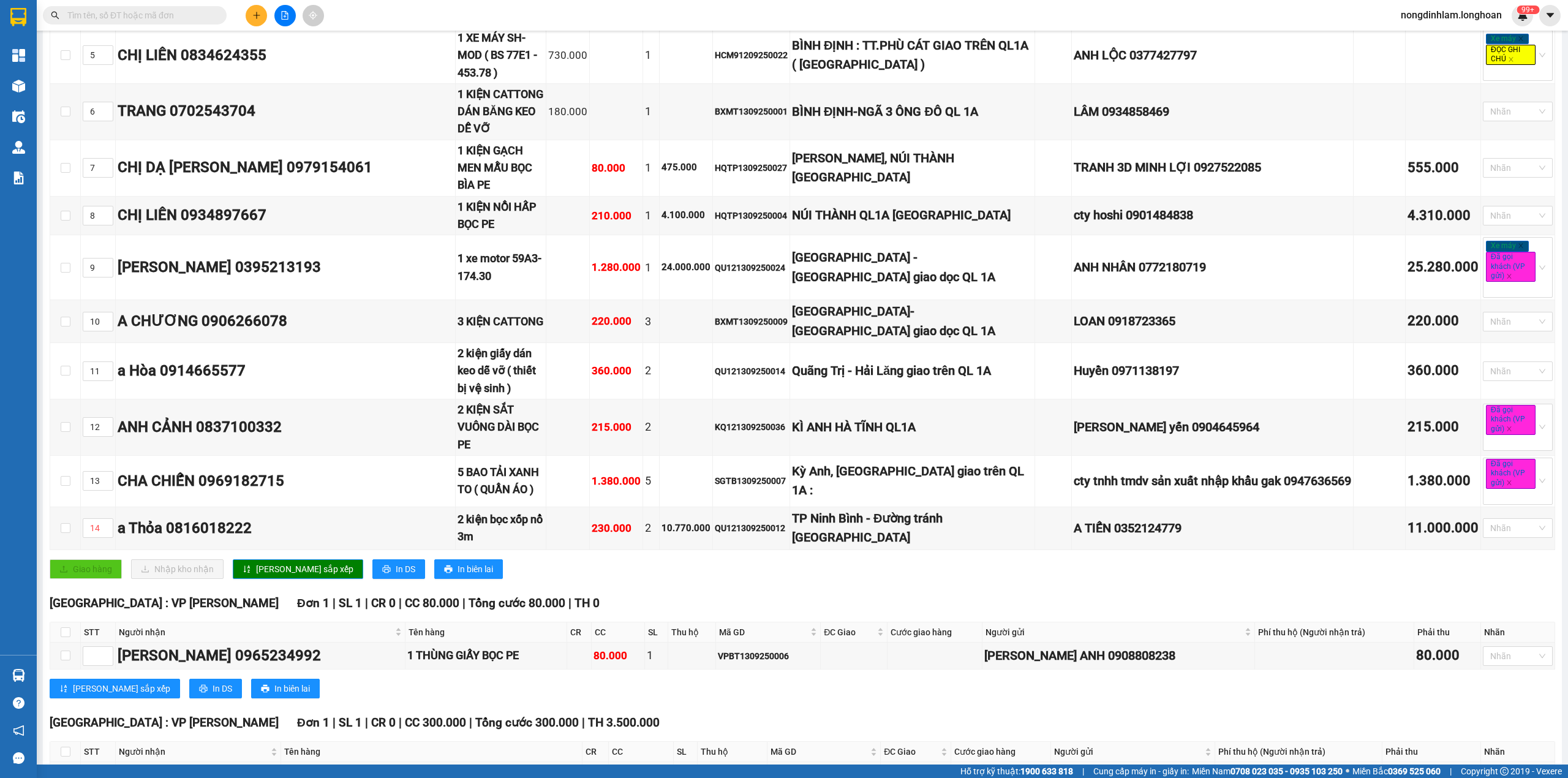
scroll to position [0, 0]
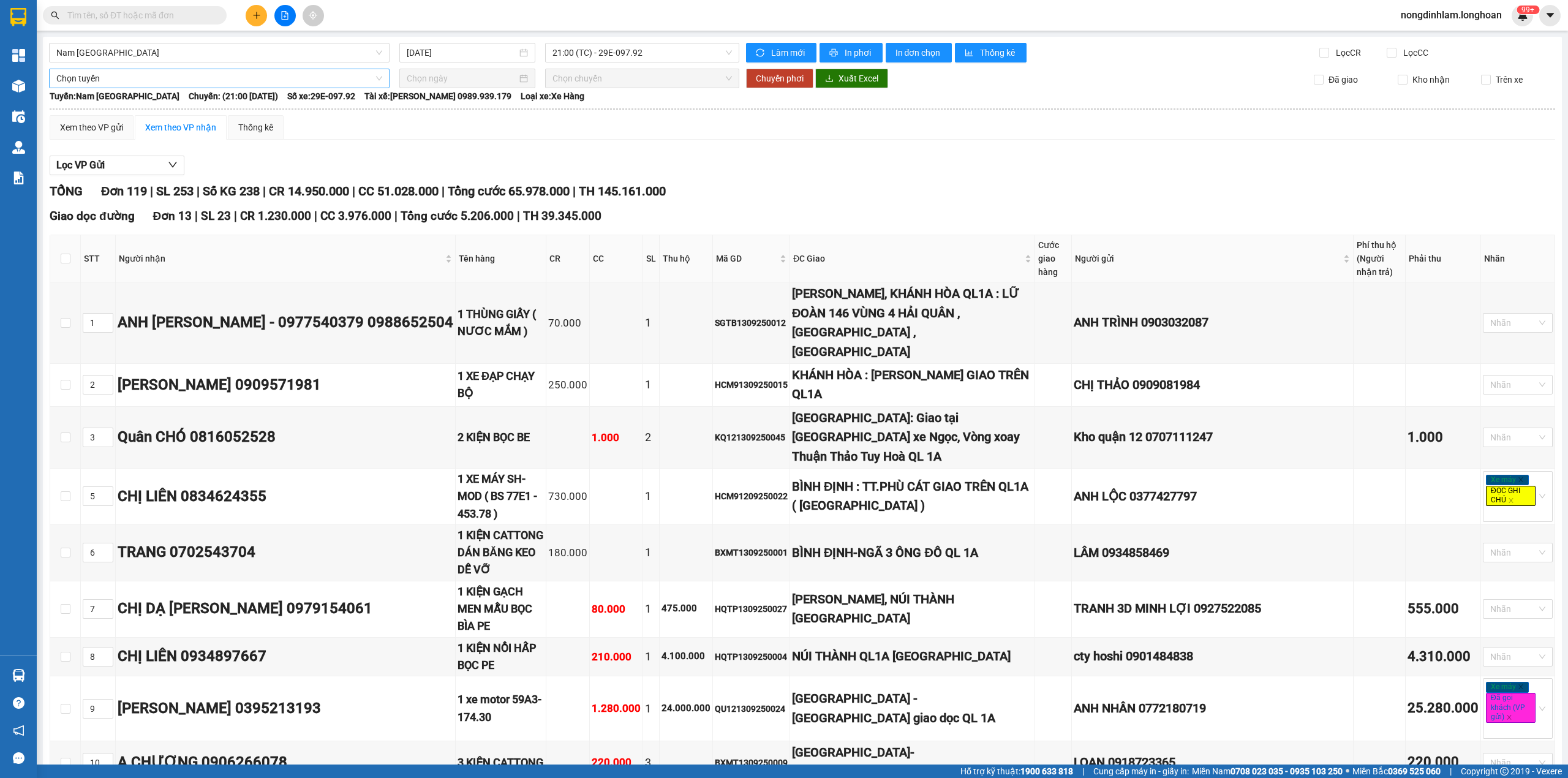
click at [215, 71] on span "Chọn tuyến" at bounding box center [219, 78] width 326 height 18
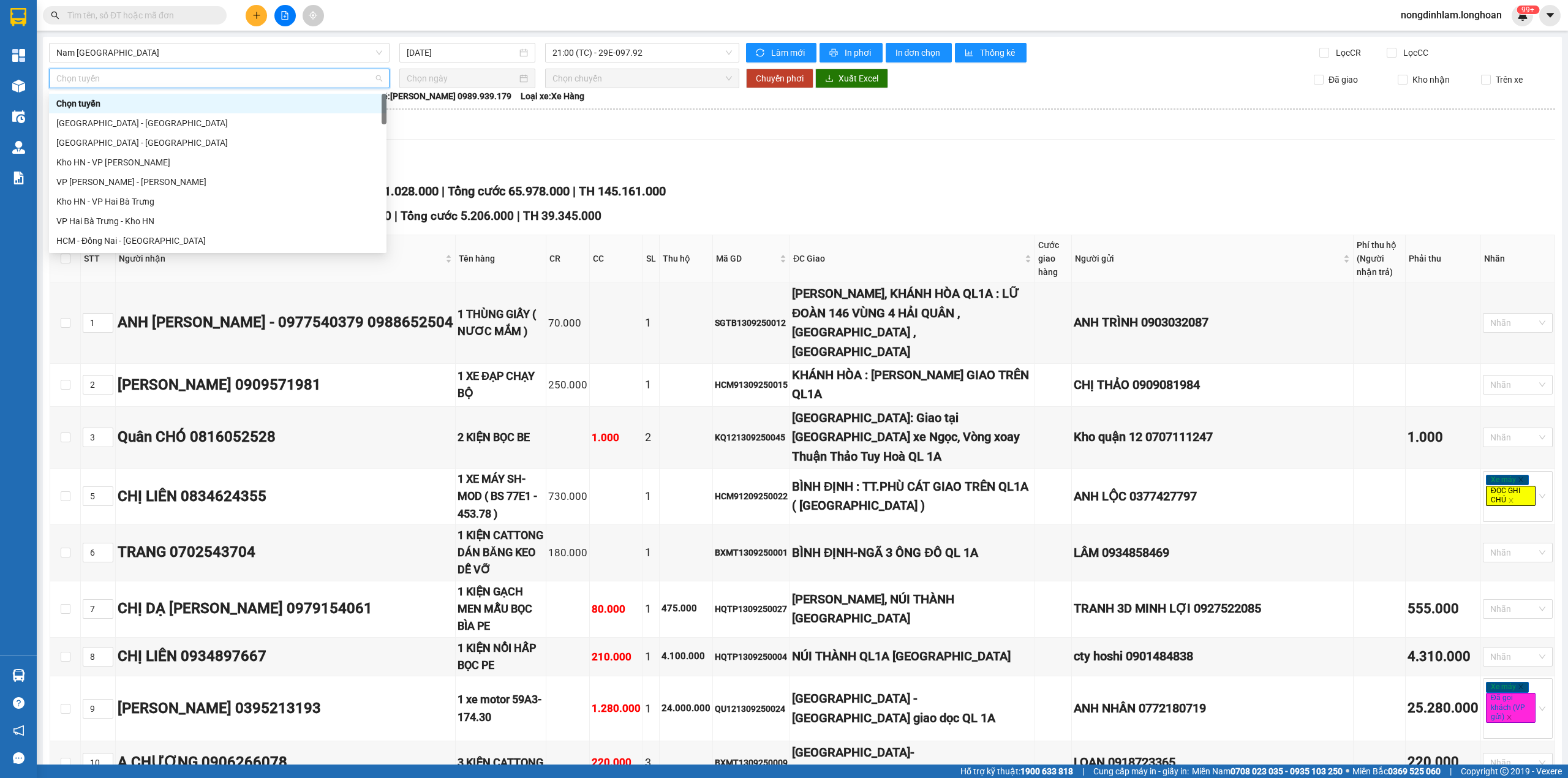
click at [832, 124] on div "Xem theo VP gửi Xem theo VP nhận Thống kê" at bounding box center [802, 127] width 1505 height 25
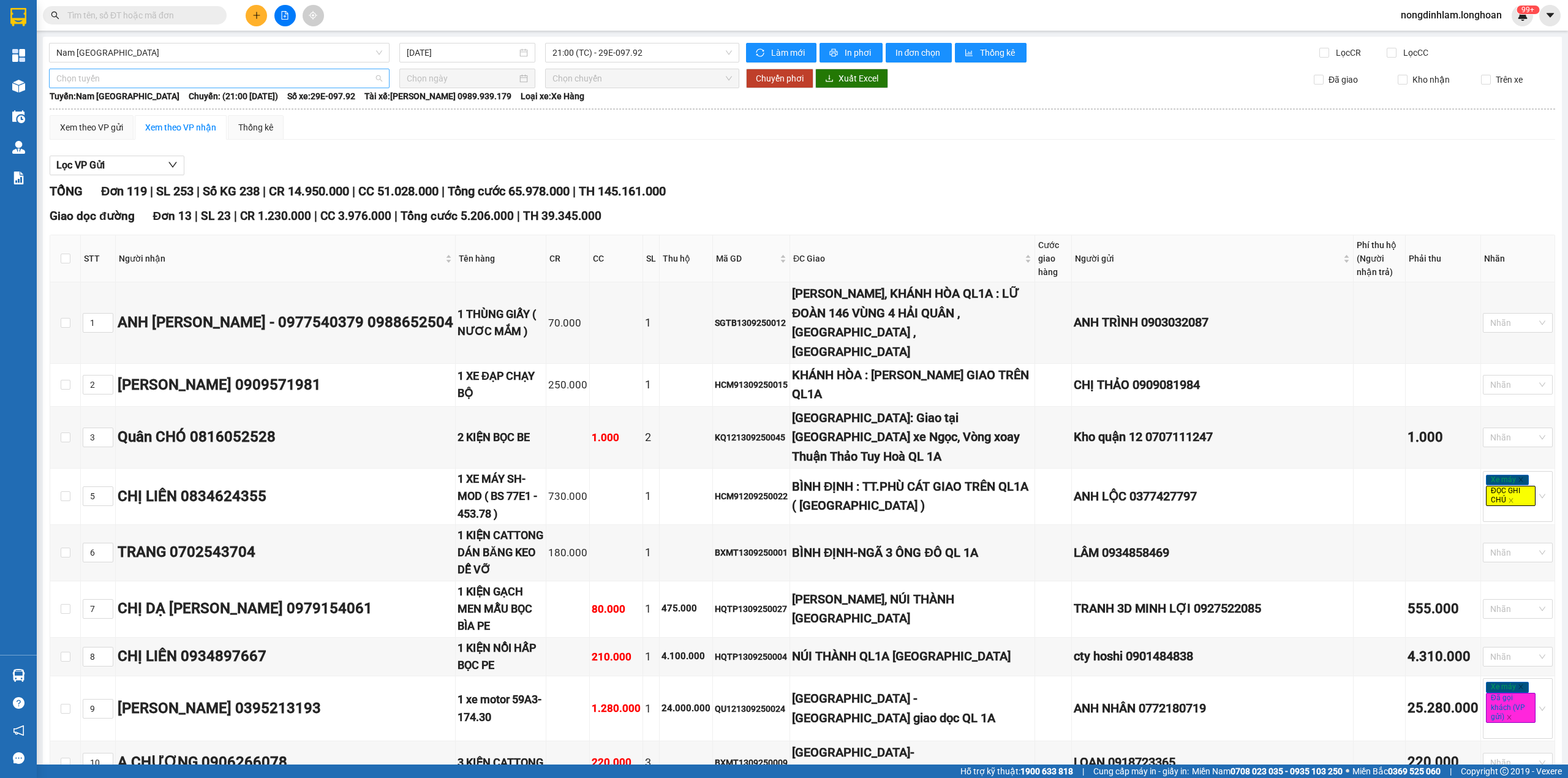
click at [231, 76] on span "Chọn tuyến" at bounding box center [219, 78] width 326 height 18
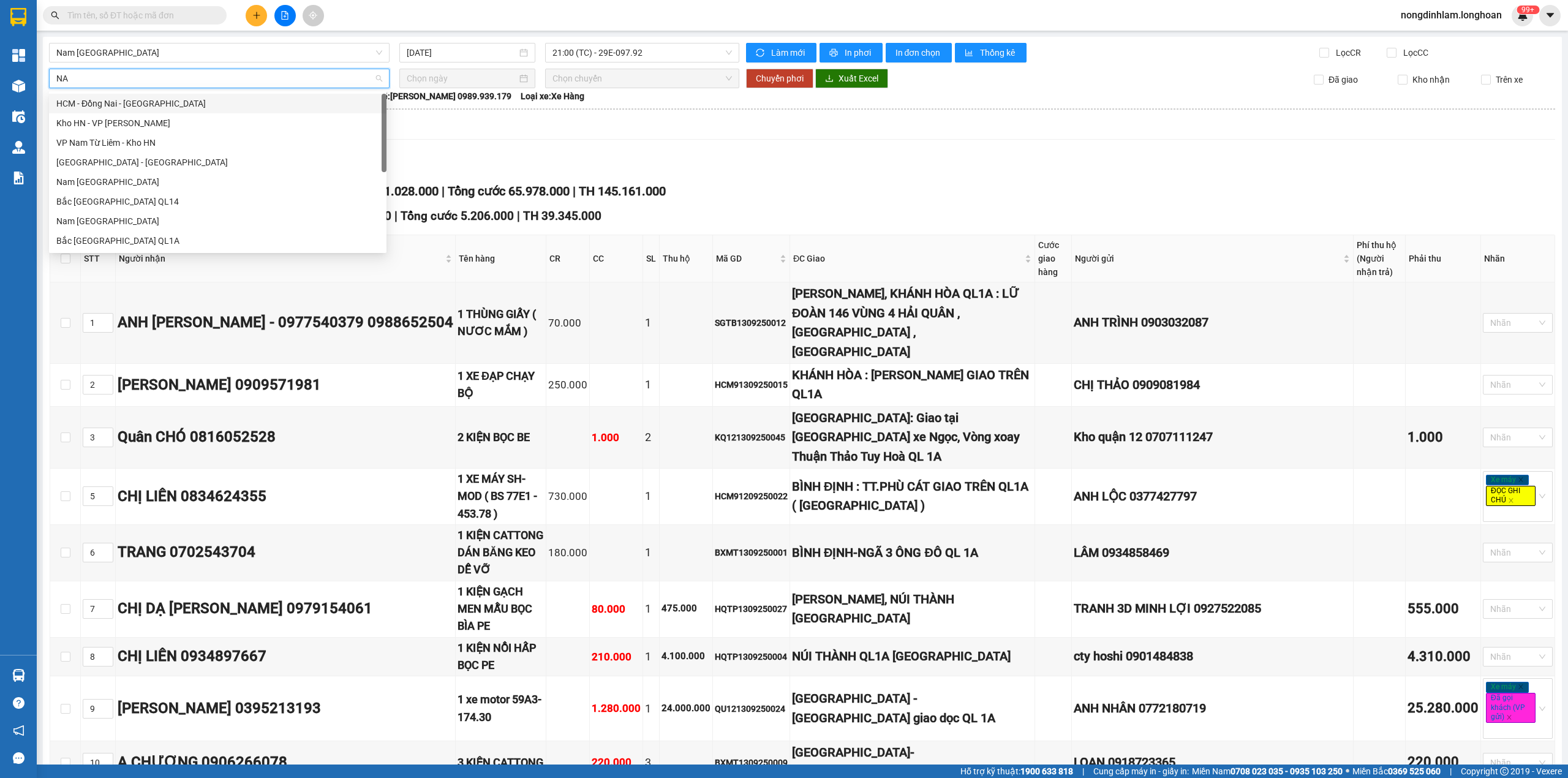
type input "NAM"
click at [133, 186] on div "Nam [GEOGRAPHIC_DATA]" at bounding box center [217, 182] width 323 height 14
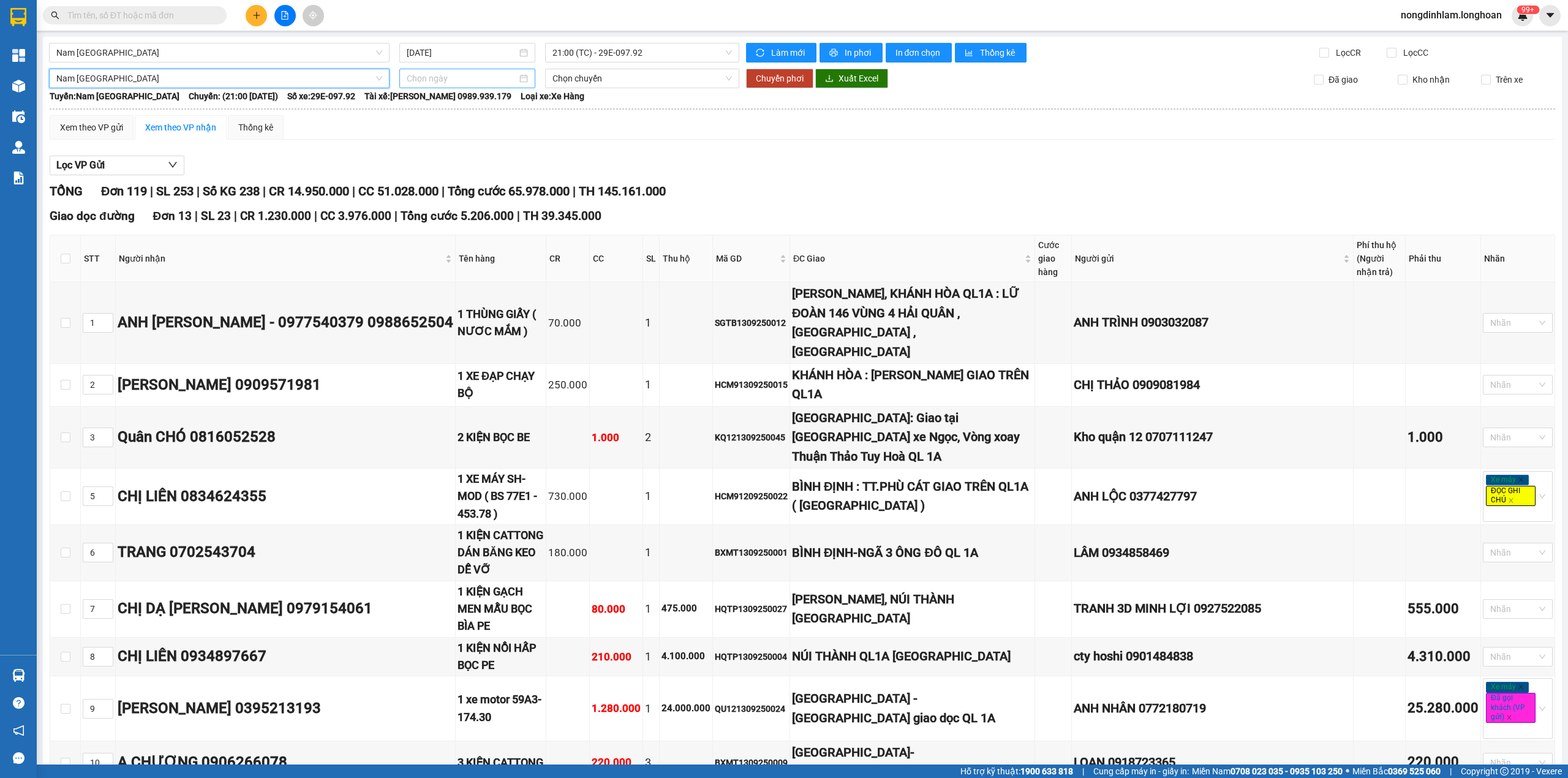
click at [422, 74] on input at bounding box center [461, 78] width 110 height 14
type input "[DATE]"
click at [418, 186] on div "14" at bounding box center [414, 187] width 15 height 15
type input "[DATE]"
click at [782, 72] on span "Chuyển phơi" at bounding box center [779, 78] width 48 height 14
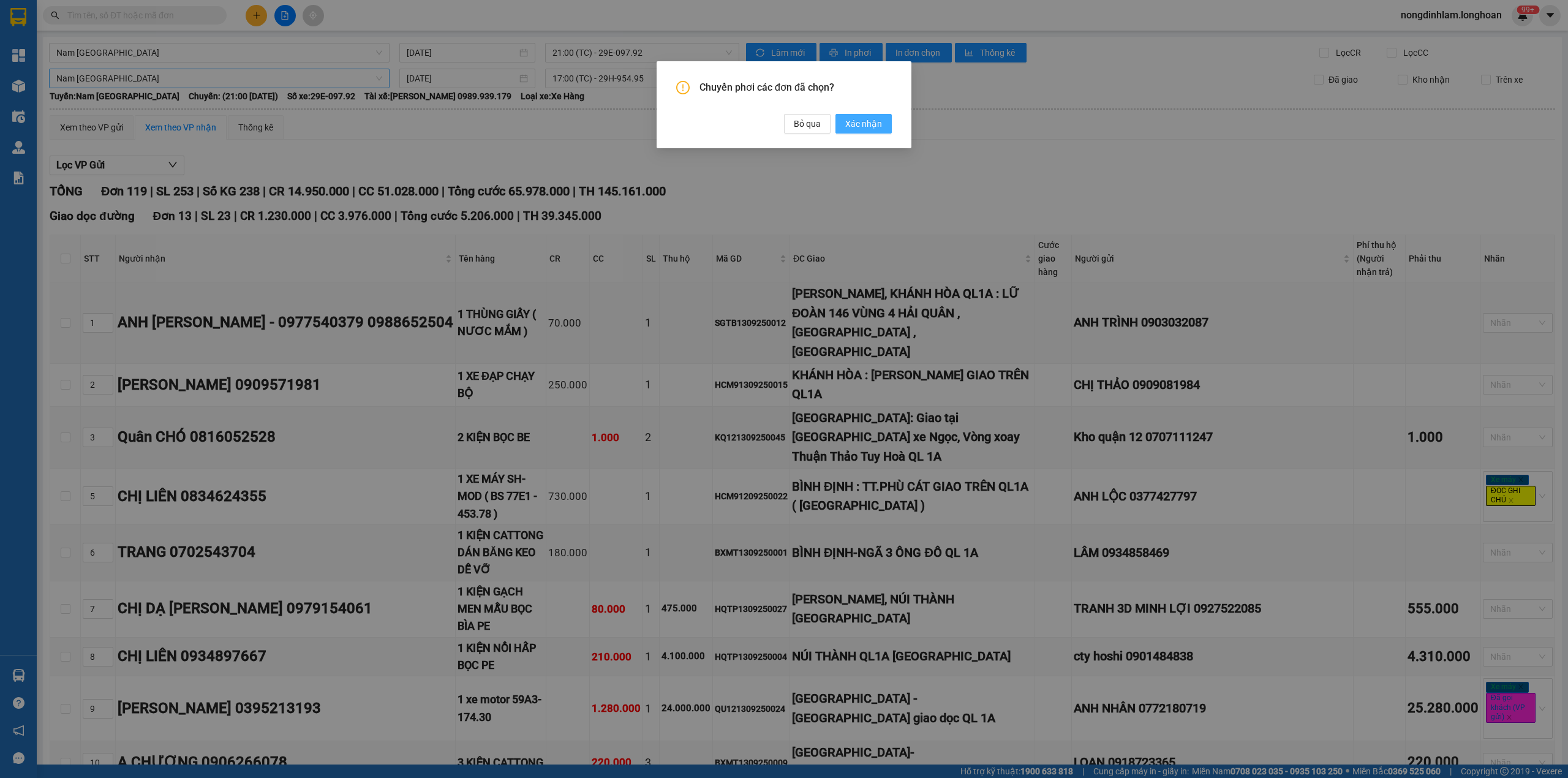
click at [853, 124] on span "Xác nhận" at bounding box center [863, 124] width 36 height 14
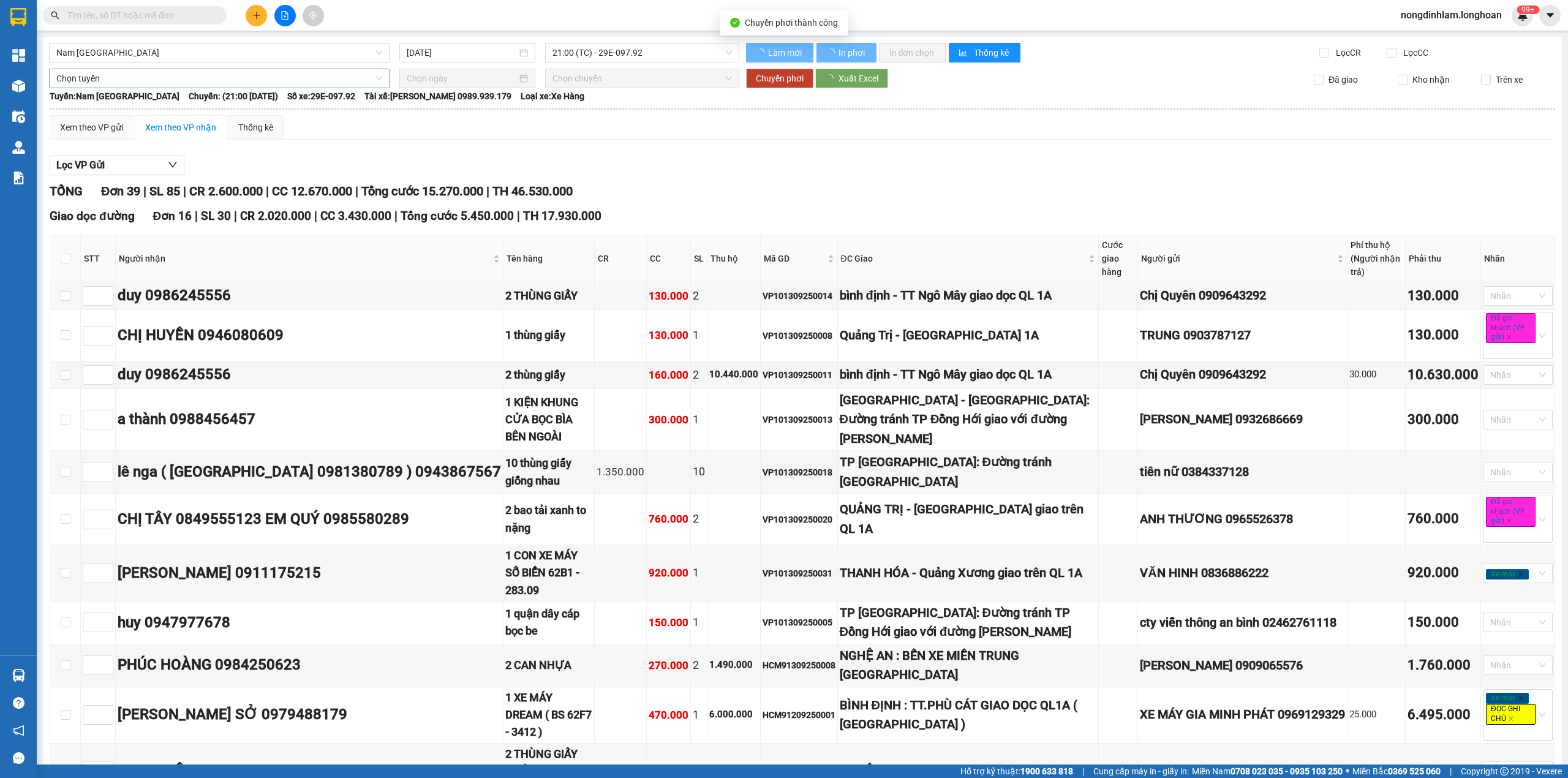
type input "[DATE]"
click at [174, 15] on input "text" at bounding box center [139, 15] width 144 height 14
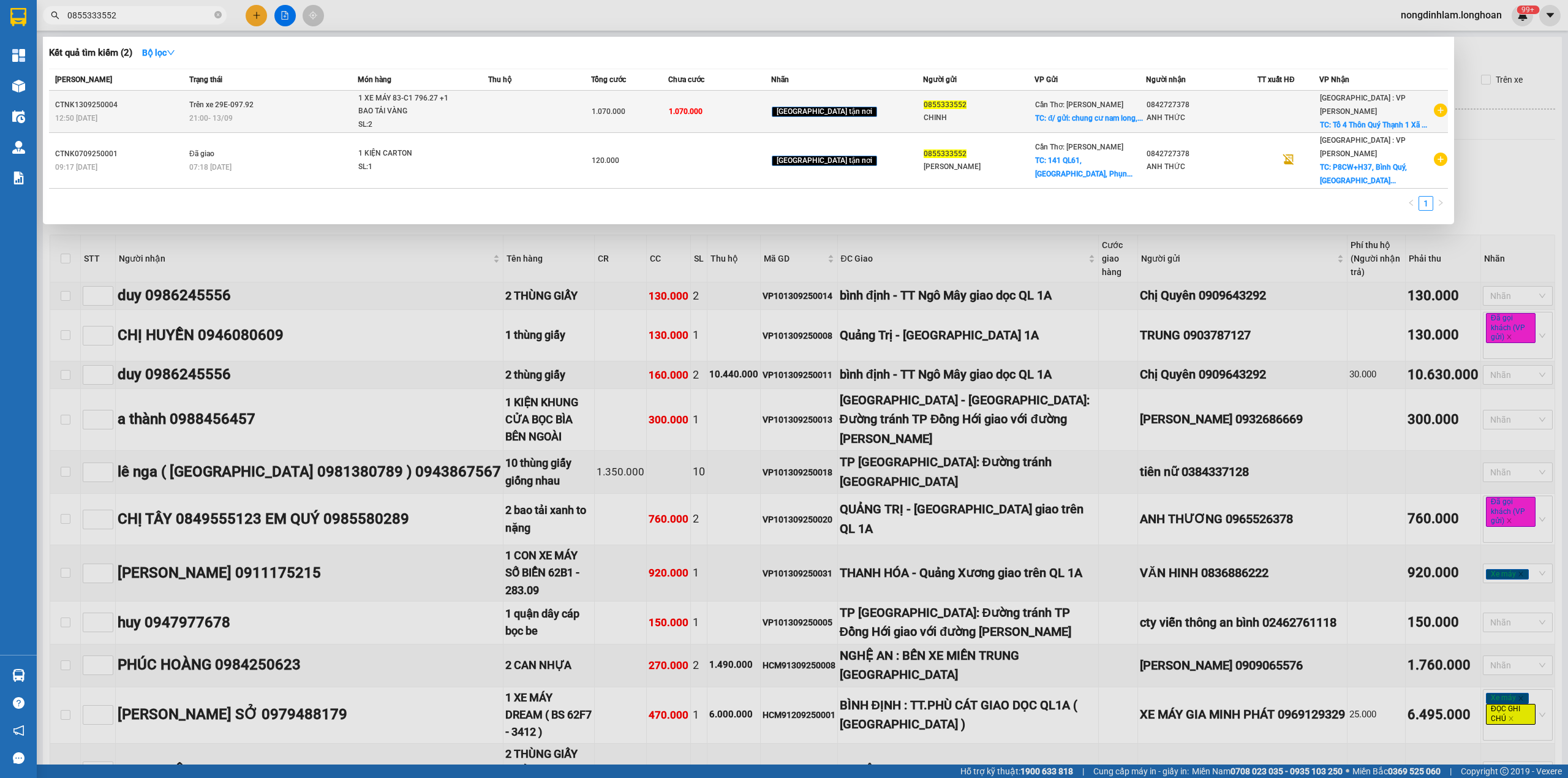
type input "0855333552"
click at [197, 115] on span "21:00 [DATE]" at bounding box center [211, 117] width 44 height 8
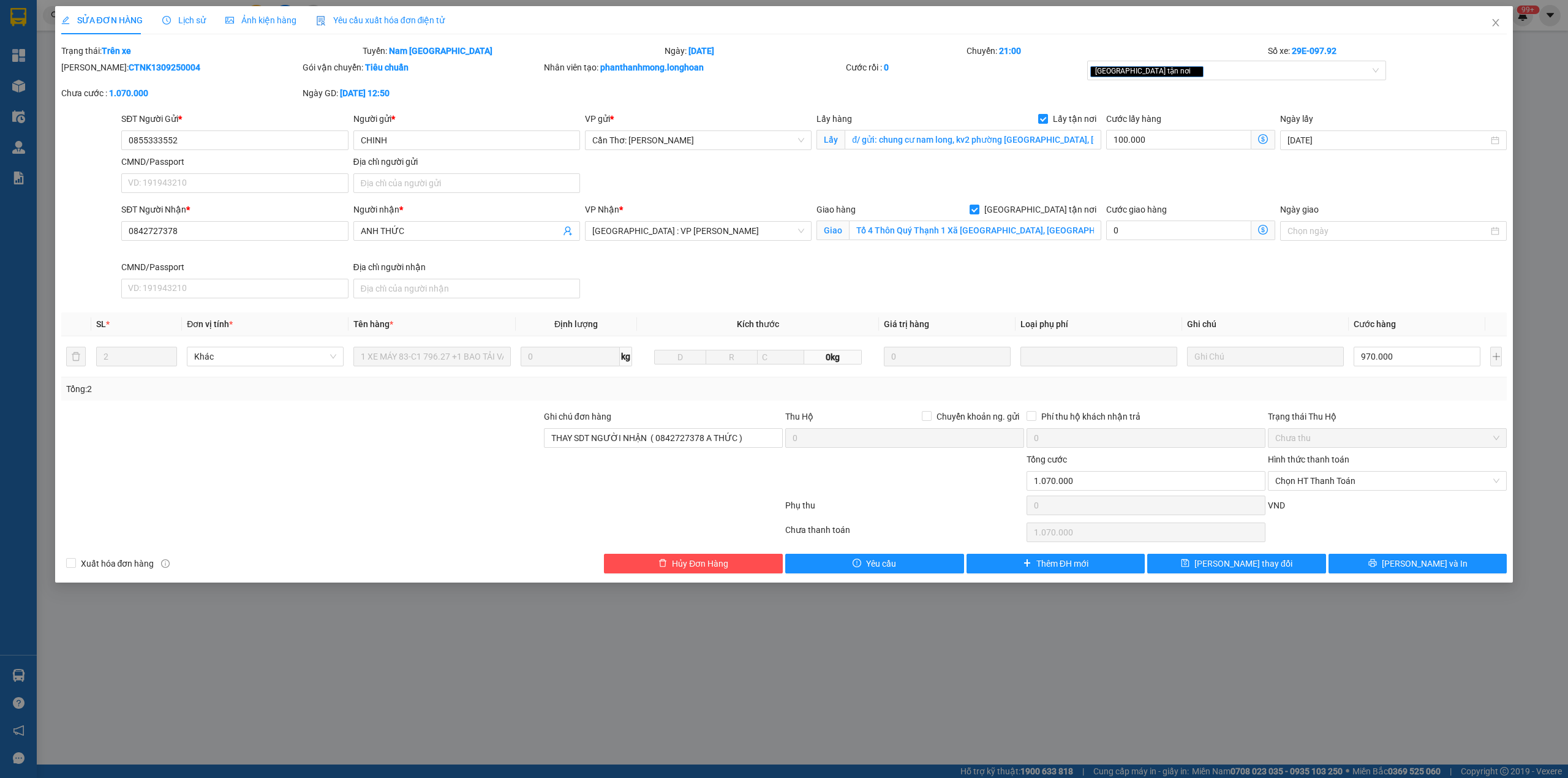
click at [141, 67] on b "CTNK1309250004" at bounding box center [164, 67] width 72 height 10
copy b "CTNK1309250004"
click at [1500, 20] on icon "close" at bounding box center [1495, 23] width 10 height 10
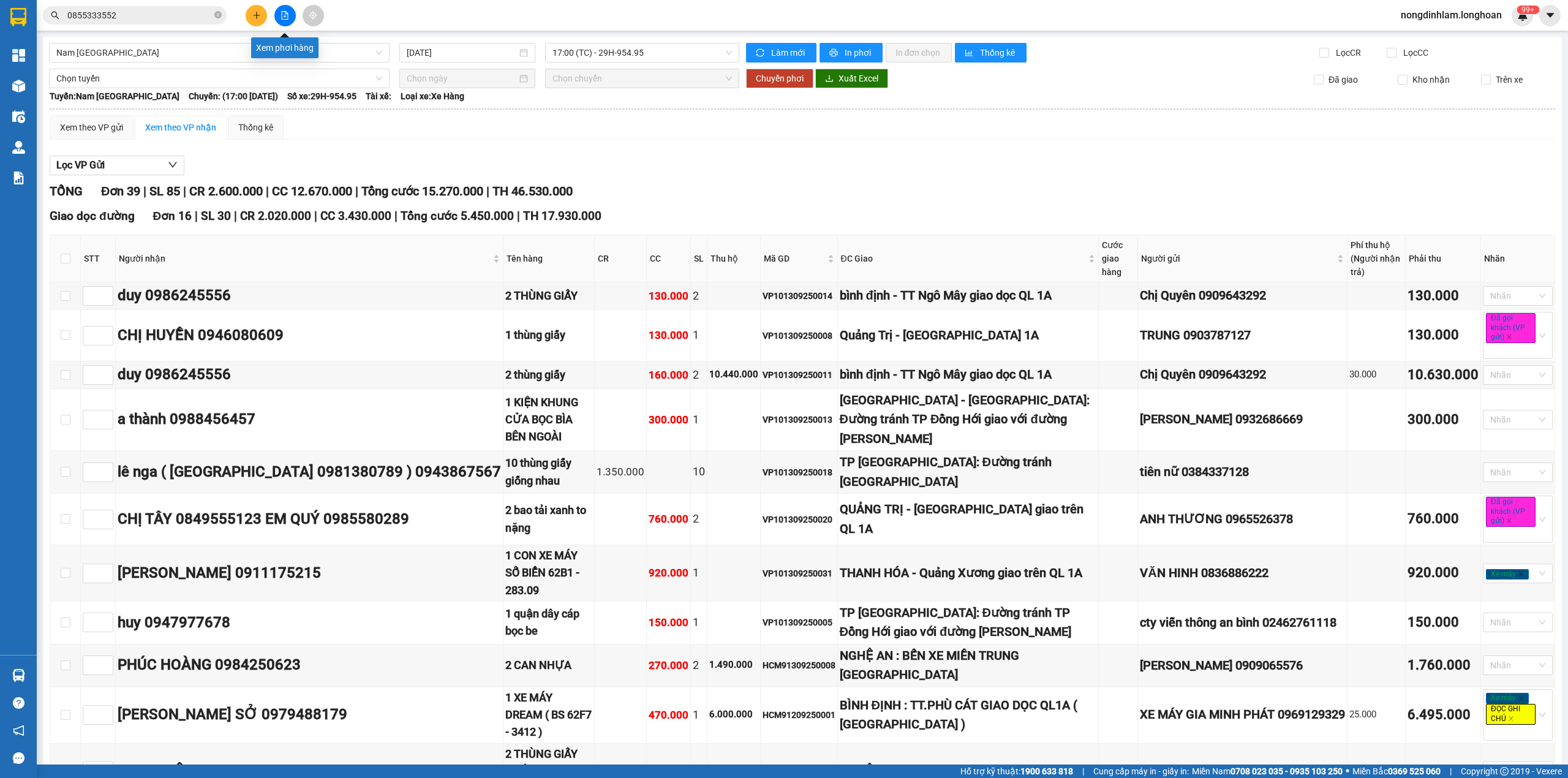
click at [285, 15] on icon "file-add" at bounding box center [284, 15] width 8 height 8
click at [511, 52] on input "[DATE]" at bounding box center [461, 53] width 110 height 14
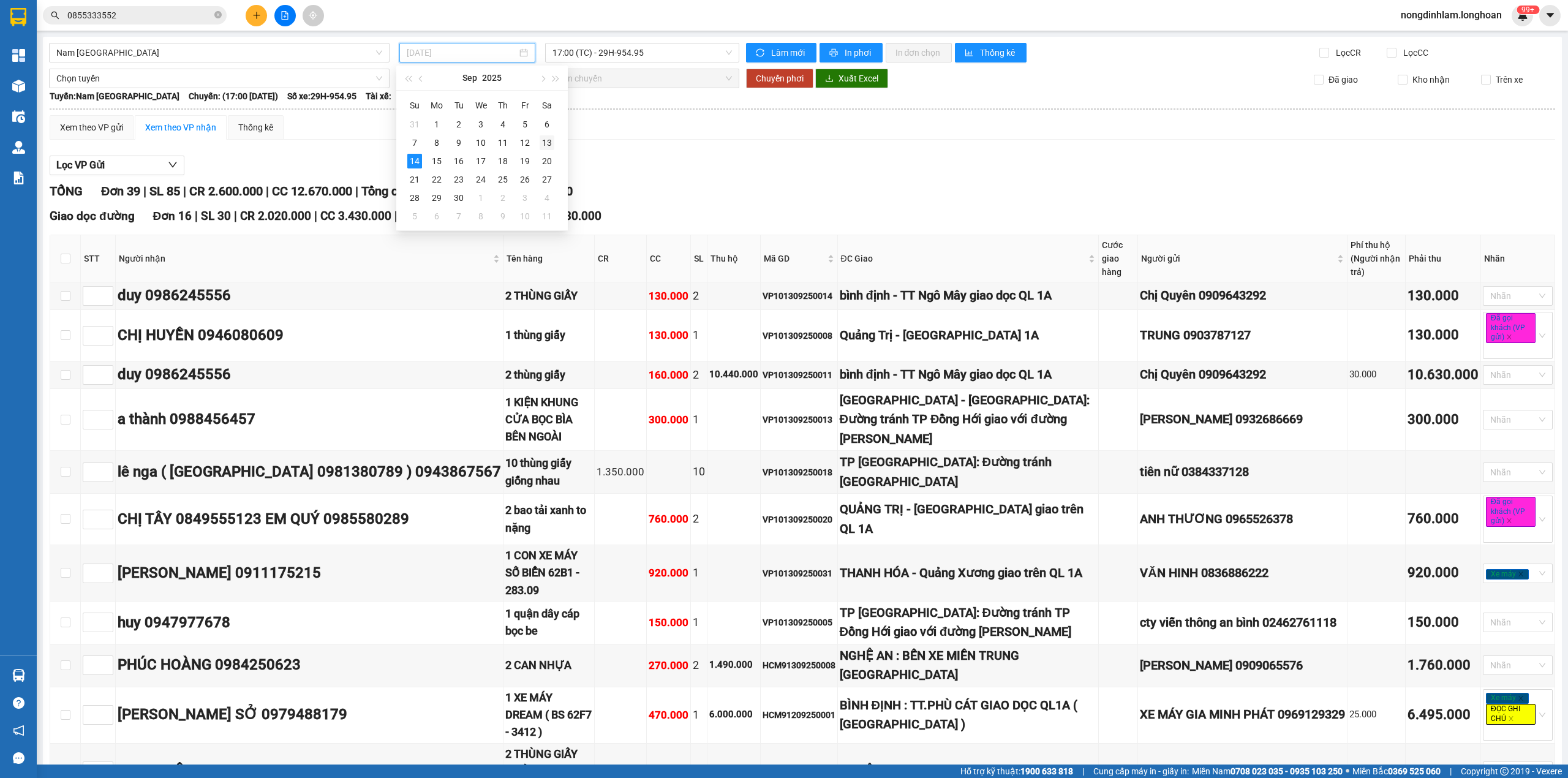
click at [546, 138] on div "13" at bounding box center [547, 143] width 15 height 15
type input "[DATE]"
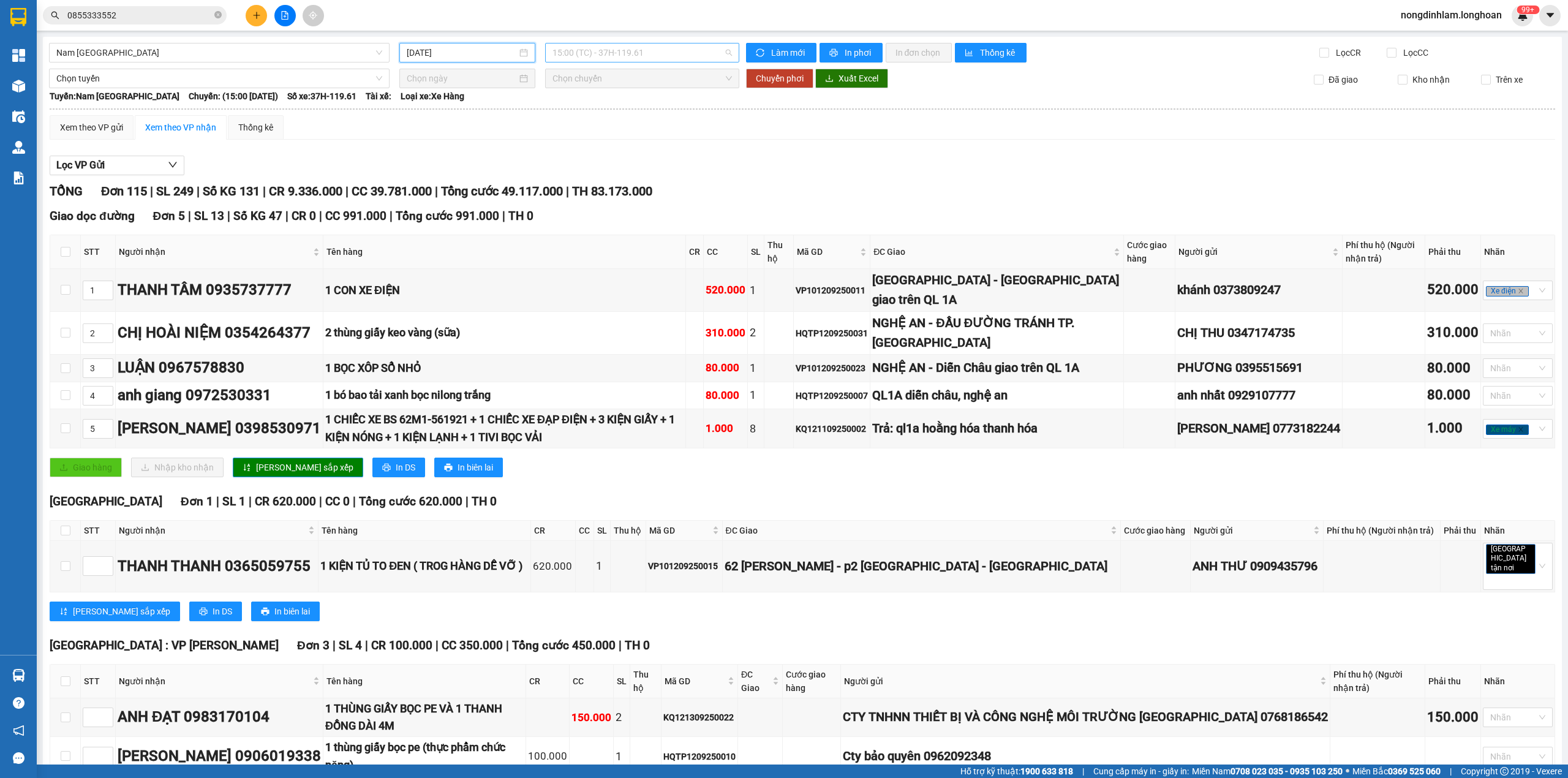
click at [621, 56] on span "15:00 (TC) - 37H-119.61" at bounding box center [642, 53] width 180 height 18
click at [627, 111] on div "21:00 (TC) - 29E-097.92" at bounding box center [595, 116] width 95 height 14
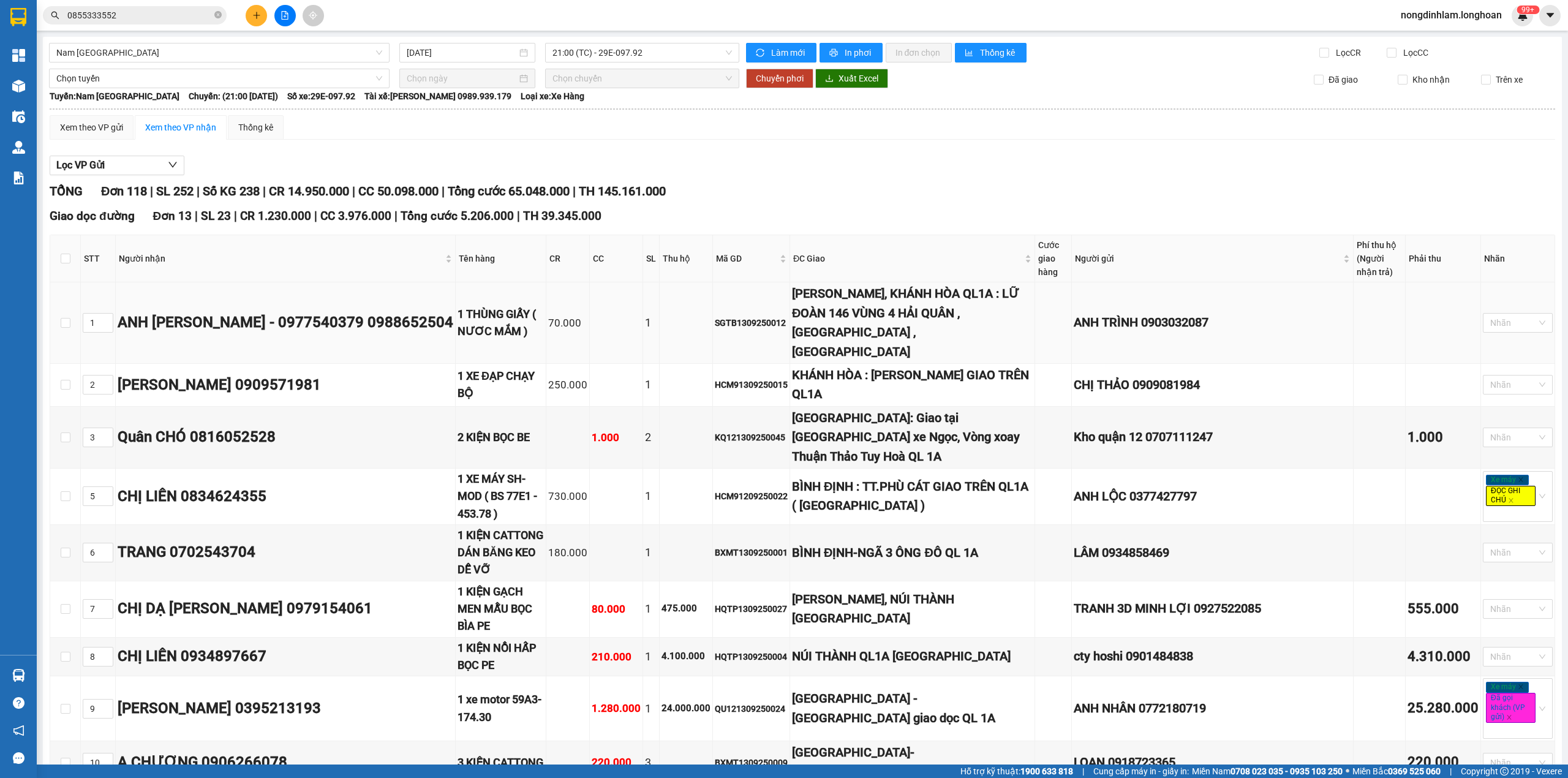
scroll to position [1252, 0]
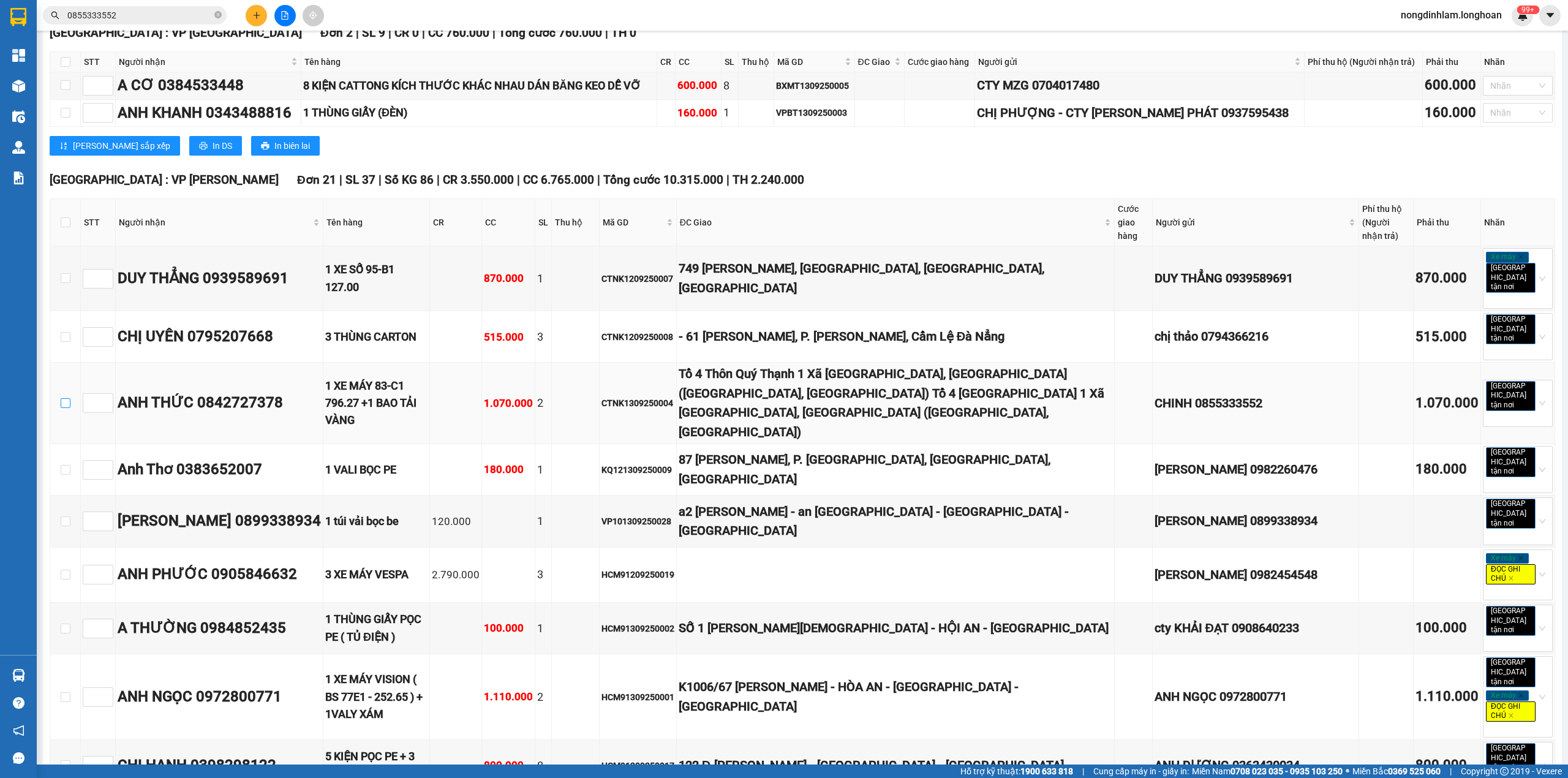
click at [66, 398] on input "checkbox" at bounding box center [65, 403] width 10 height 10
checkbox input "true"
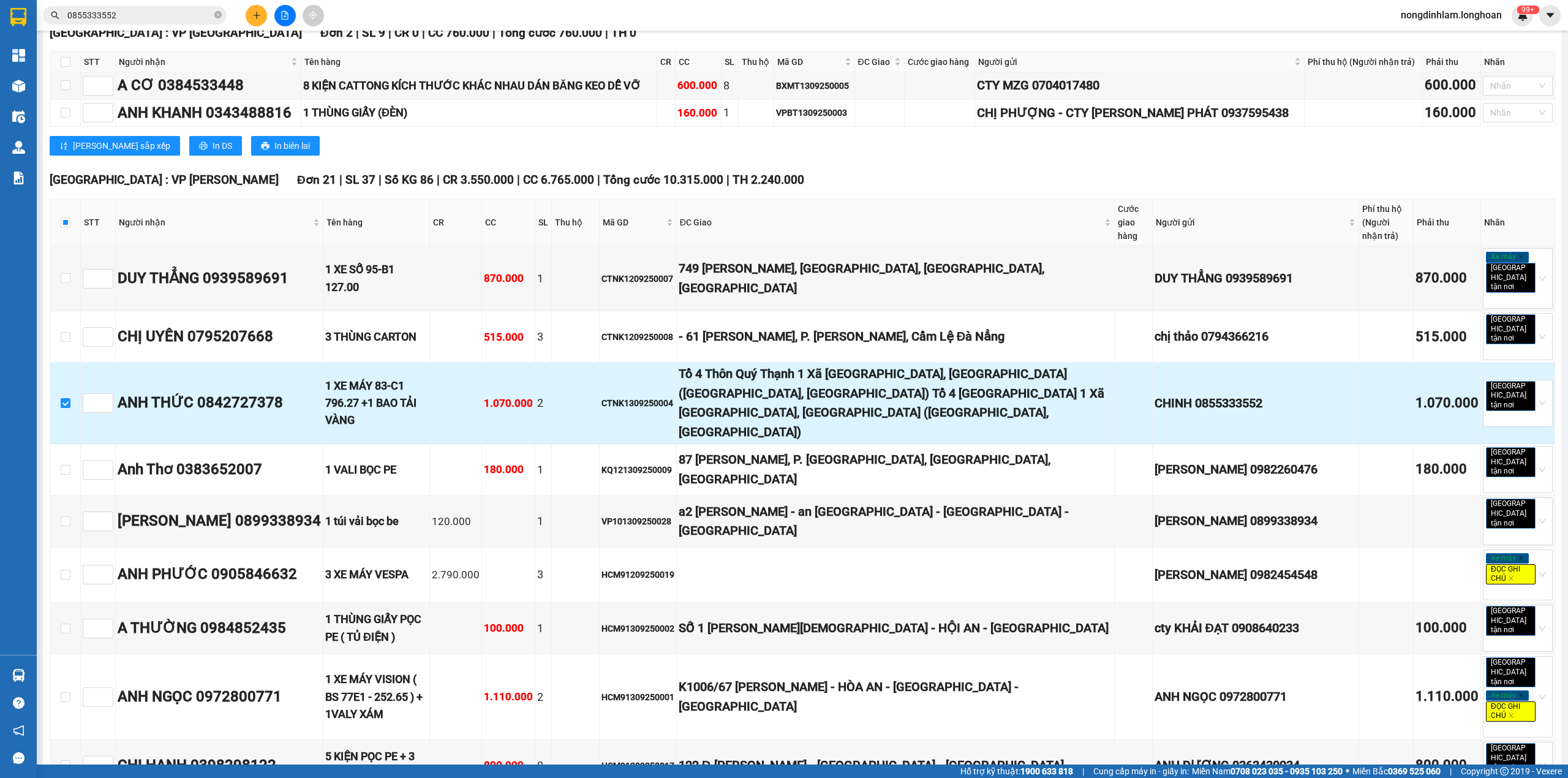
click at [158, 371] on tr "ANH THỨC 0842727378 1 XE MÁY 83-C1 796.27 +1 BAO TẢI VÀNG 1.070.000 2 CTNK1…" at bounding box center [802, 404] width 1505 height 82
type input "1"
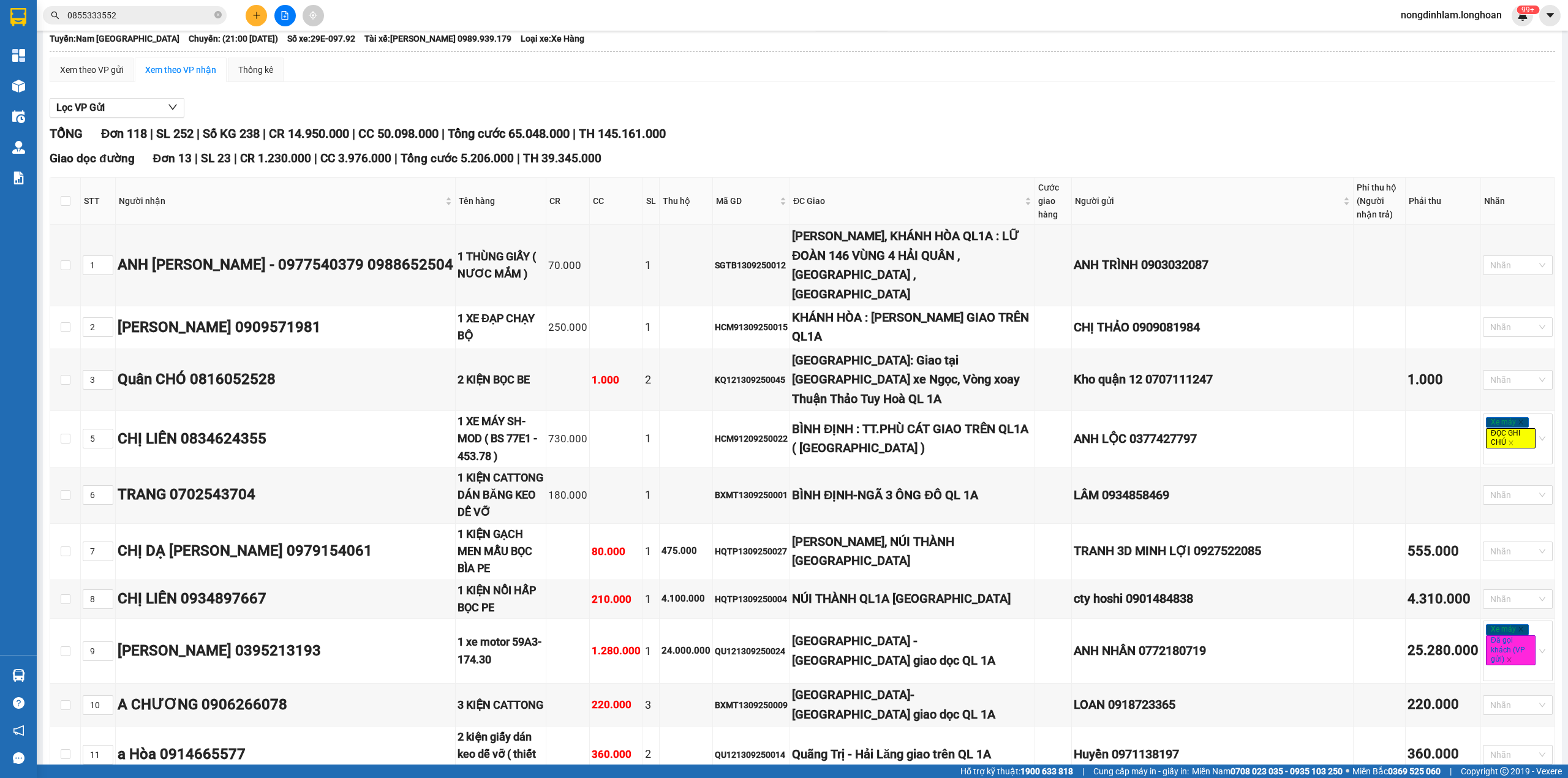
scroll to position [0, 0]
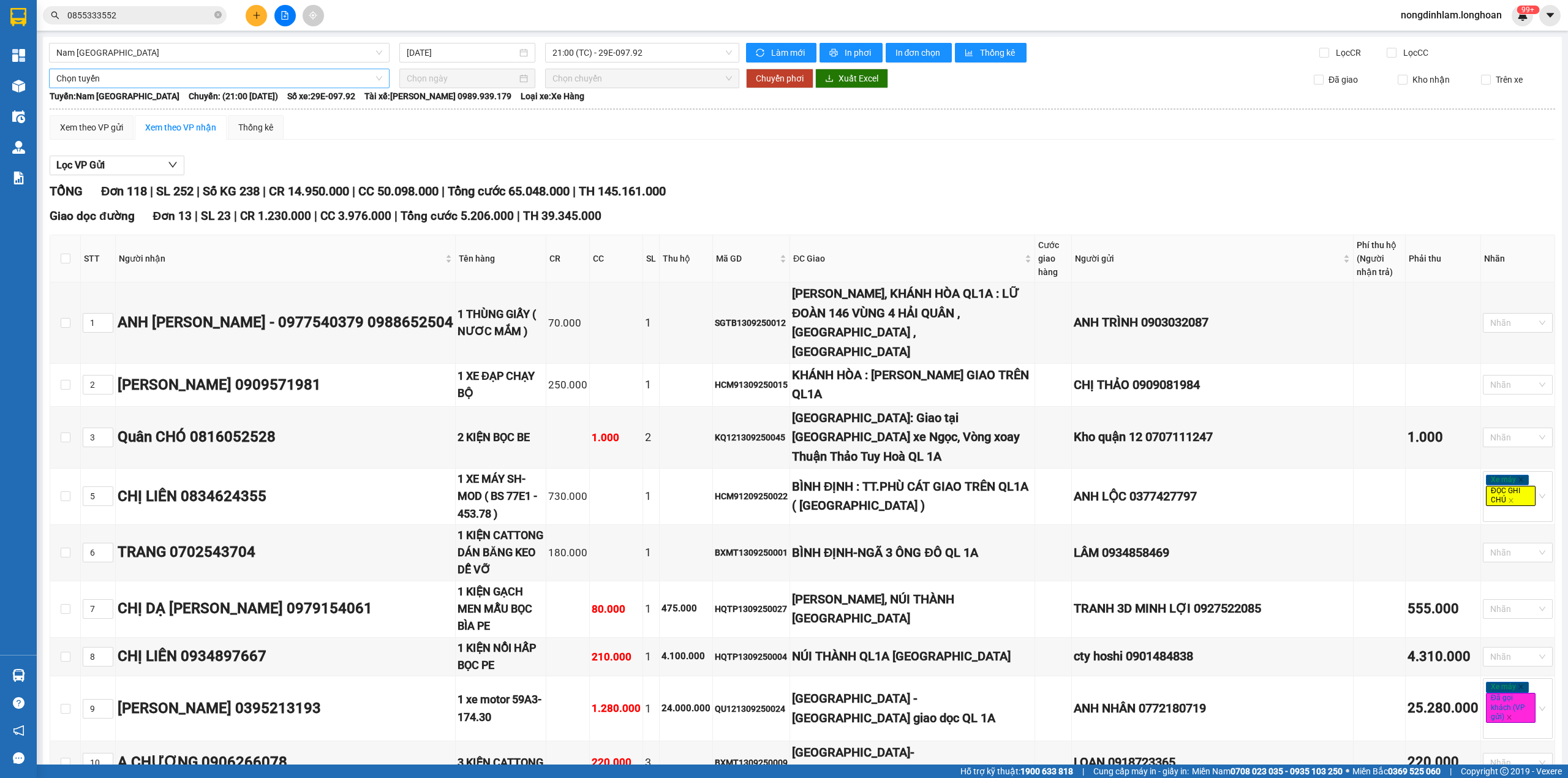
click at [246, 76] on span "Chọn tuyến" at bounding box center [219, 78] width 326 height 18
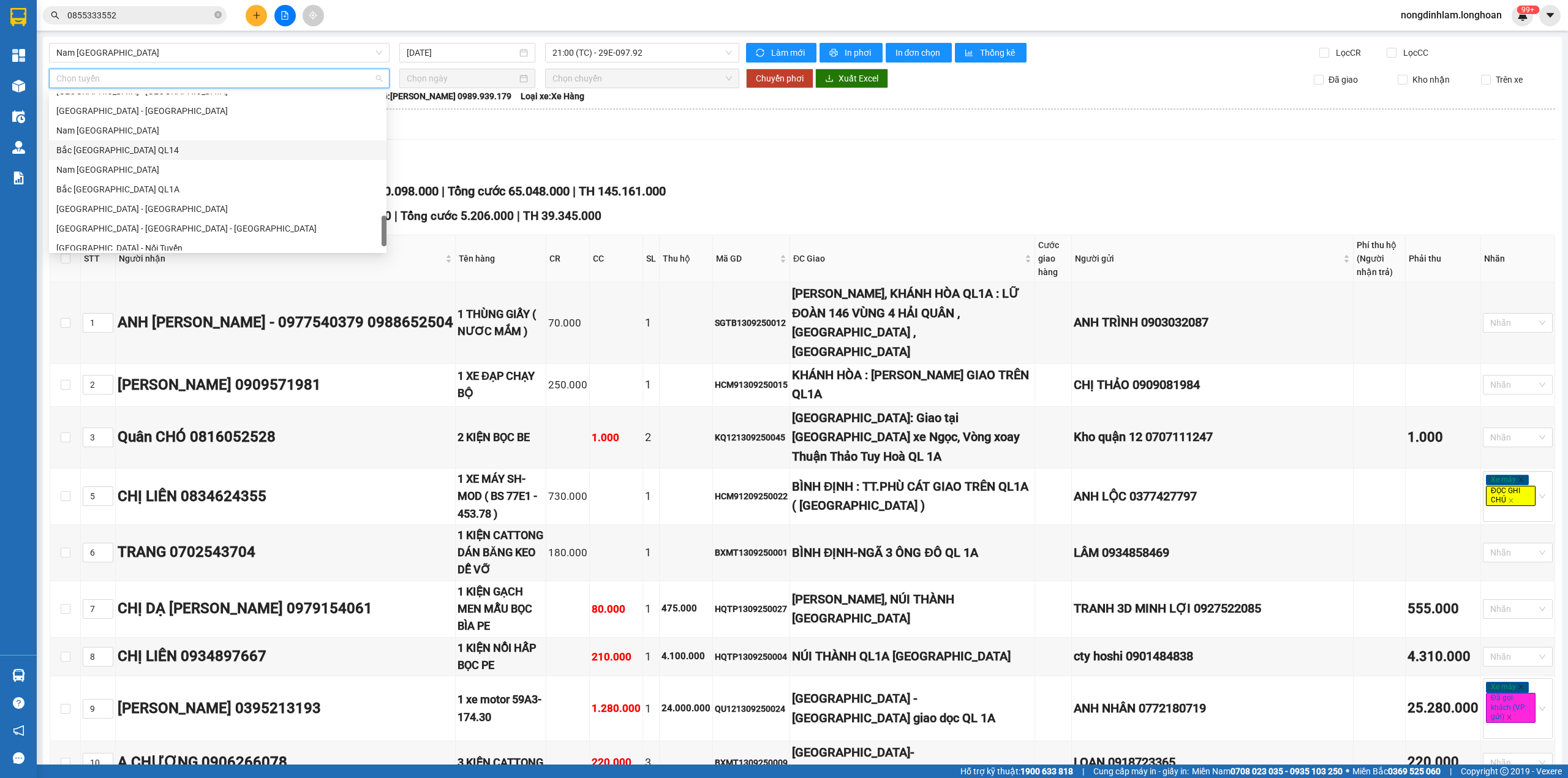
scroll to position [789, 0]
click at [134, 198] on div "Nam [GEOGRAPHIC_DATA]" at bounding box center [217, 196] width 323 height 14
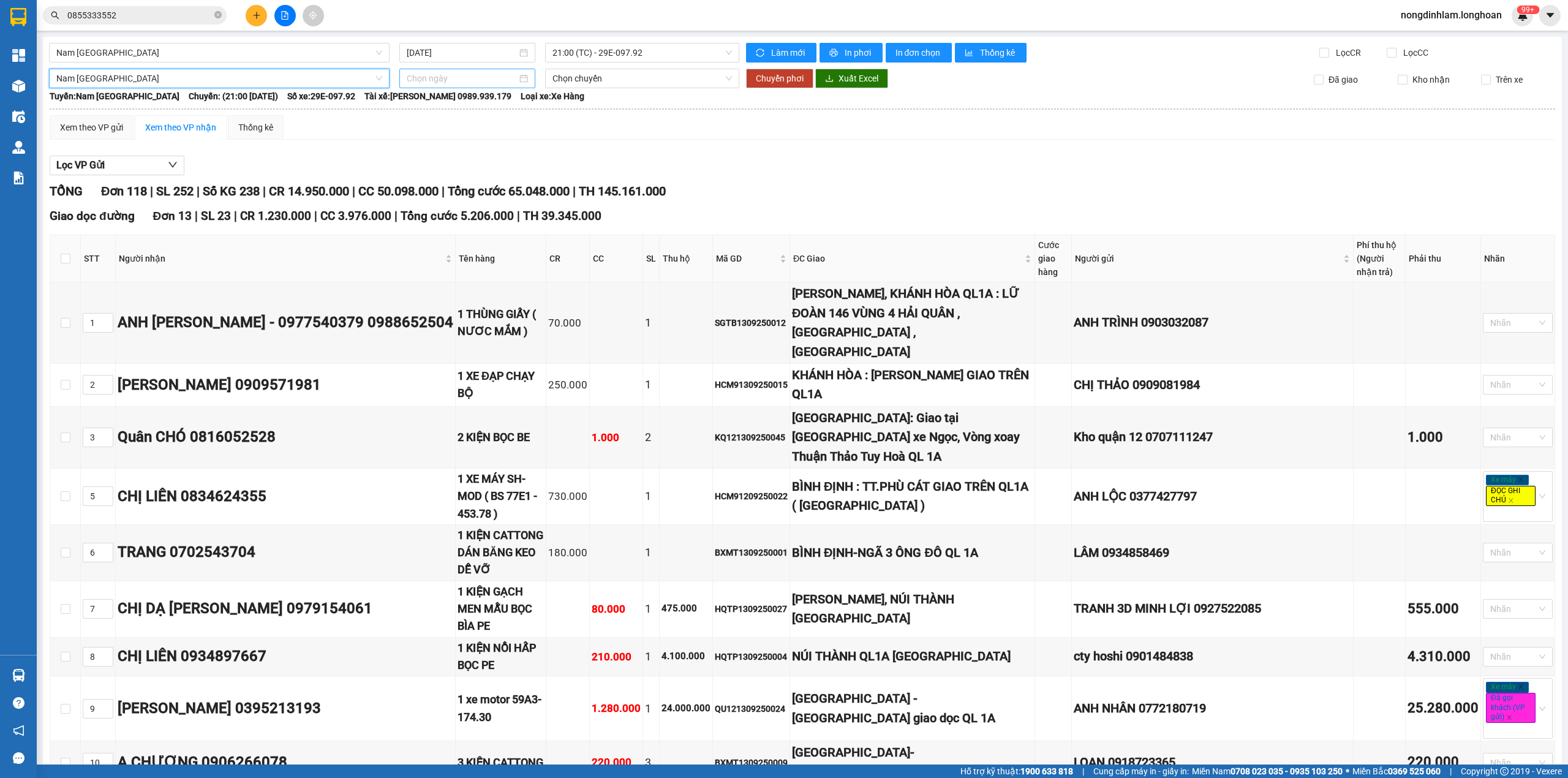
click at [426, 86] on div at bounding box center [468, 79] width 136 height 20
type input "[DATE]"
click at [412, 187] on div "14" at bounding box center [414, 187] width 15 height 15
type input "[DATE]"
click at [769, 76] on span "Chuyển phơi" at bounding box center [779, 78] width 48 height 14
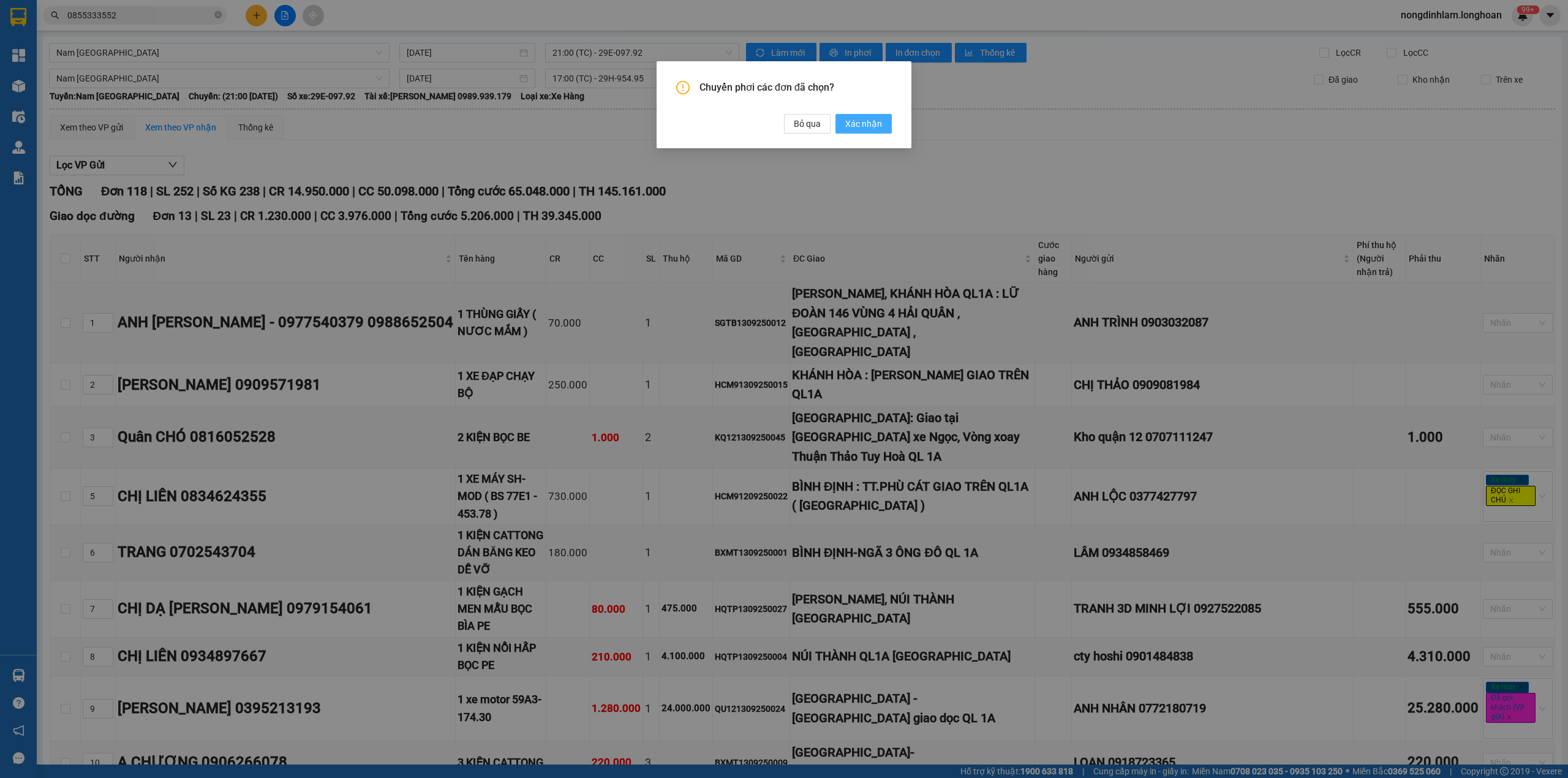
click at [849, 126] on span "Xác nhận" at bounding box center [863, 124] width 36 height 14
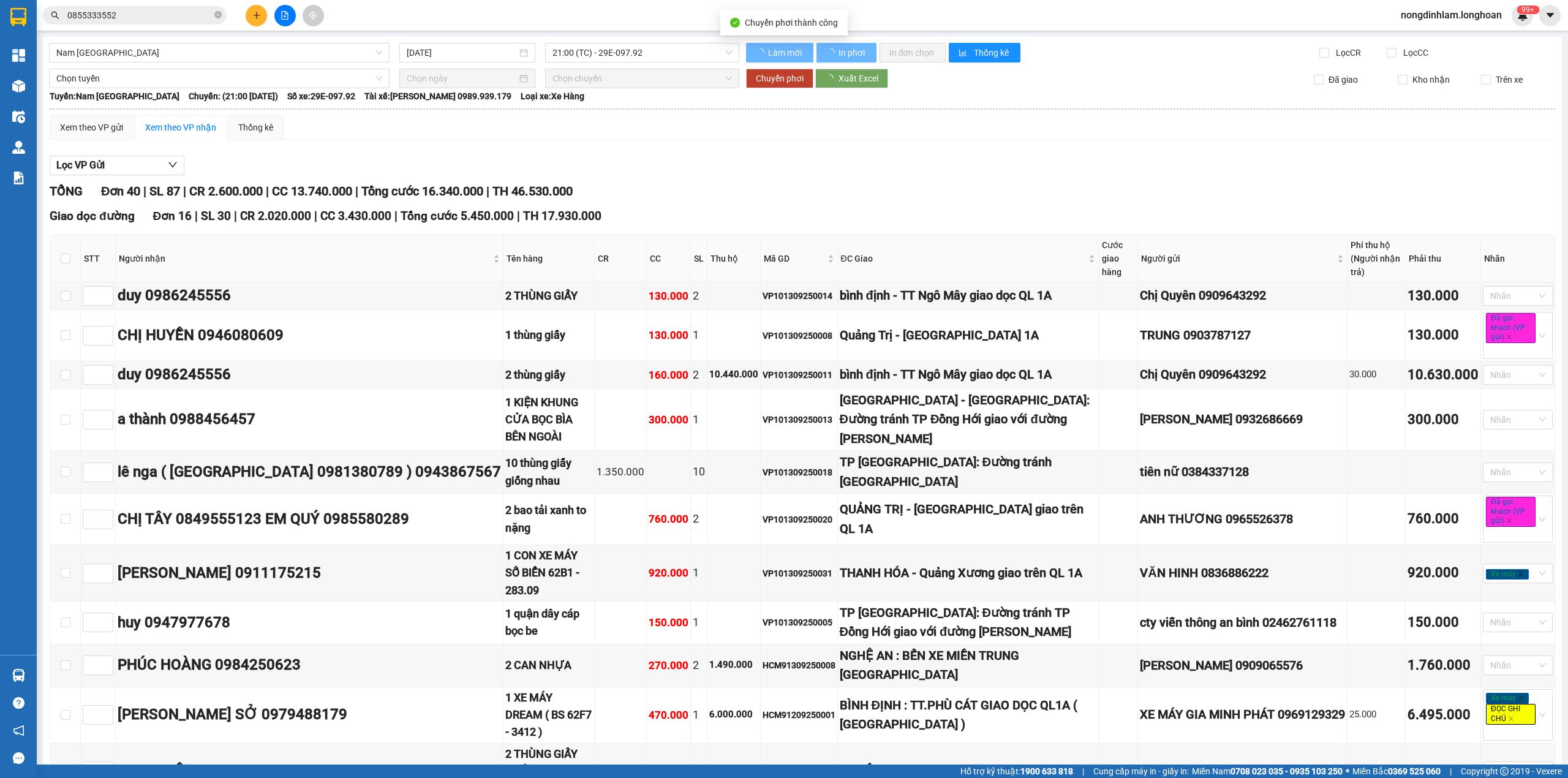
type input "[DATE]"
click at [180, 15] on input "0855333552" at bounding box center [139, 15] width 144 height 14
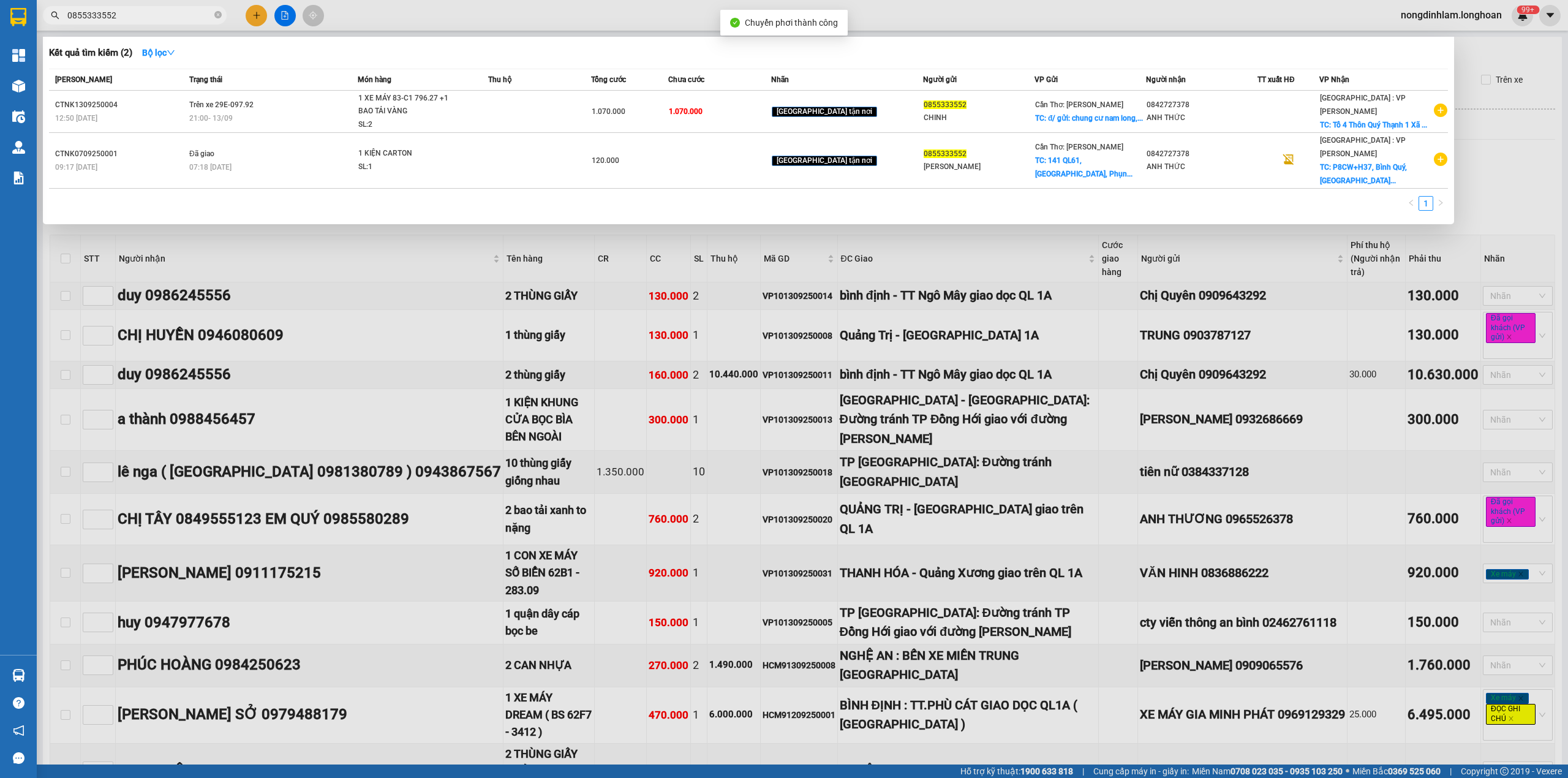
click at [179, 15] on input "0855333552" at bounding box center [139, 15] width 144 height 14
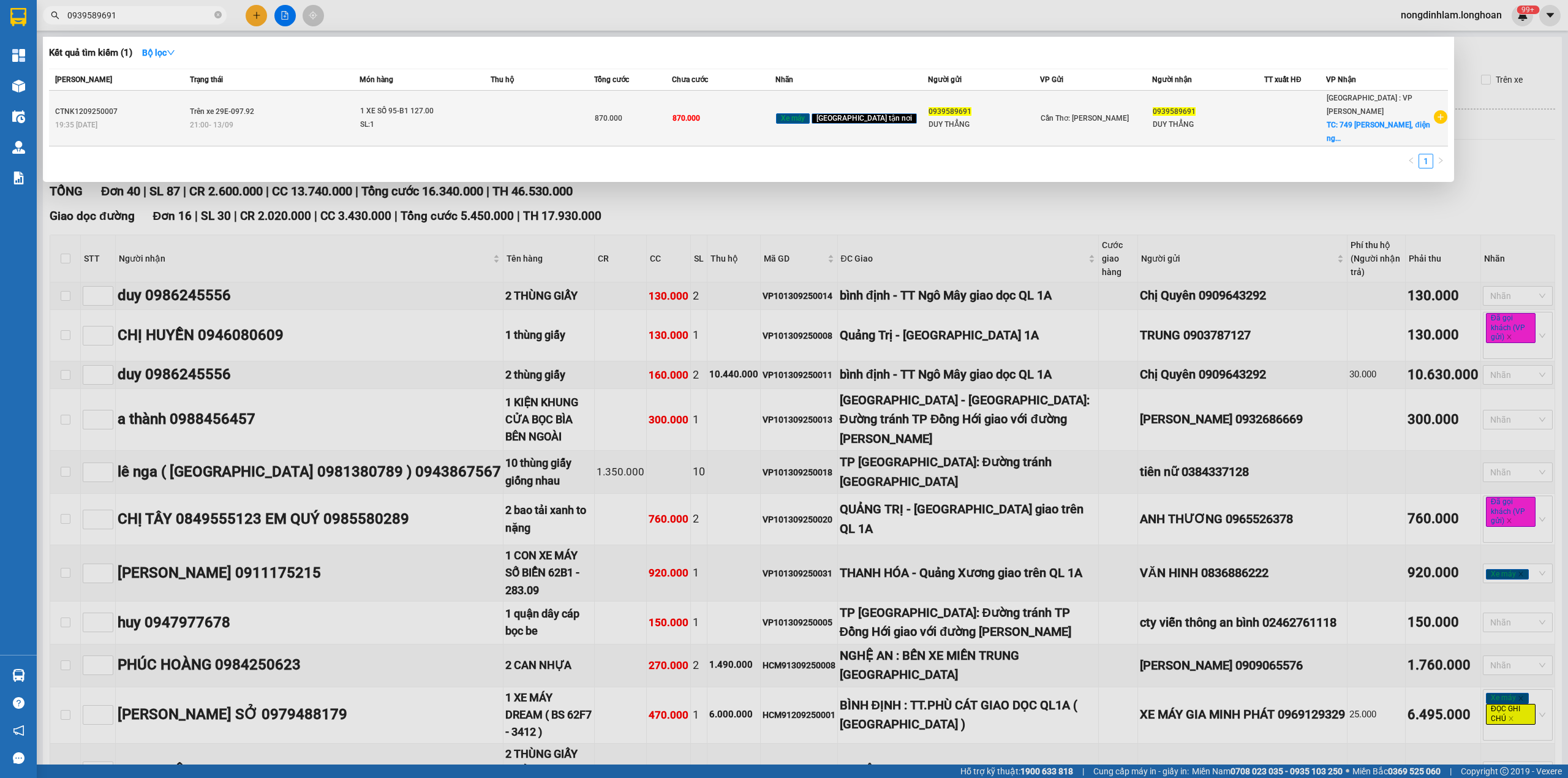
type input "0939589691"
click at [268, 108] on td "Trên xe 29E-097.92 21:00 [DATE]" at bounding box center [273, 118] width 173 height 55
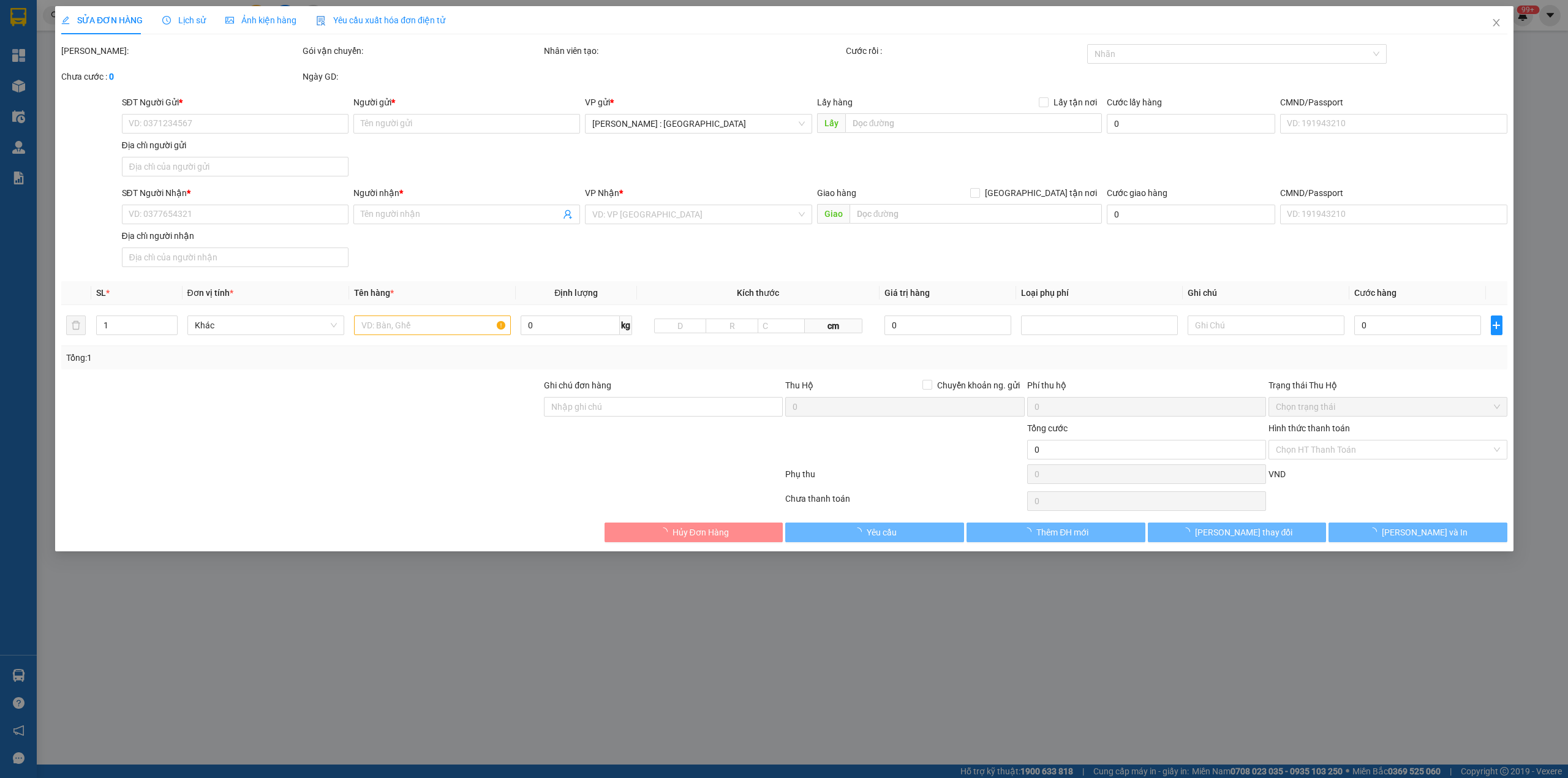
type input "0939589691"
type input "DUY THẲNG"
type input "0939589691"
type input "DUY THẲNG"
checkbox input "true"
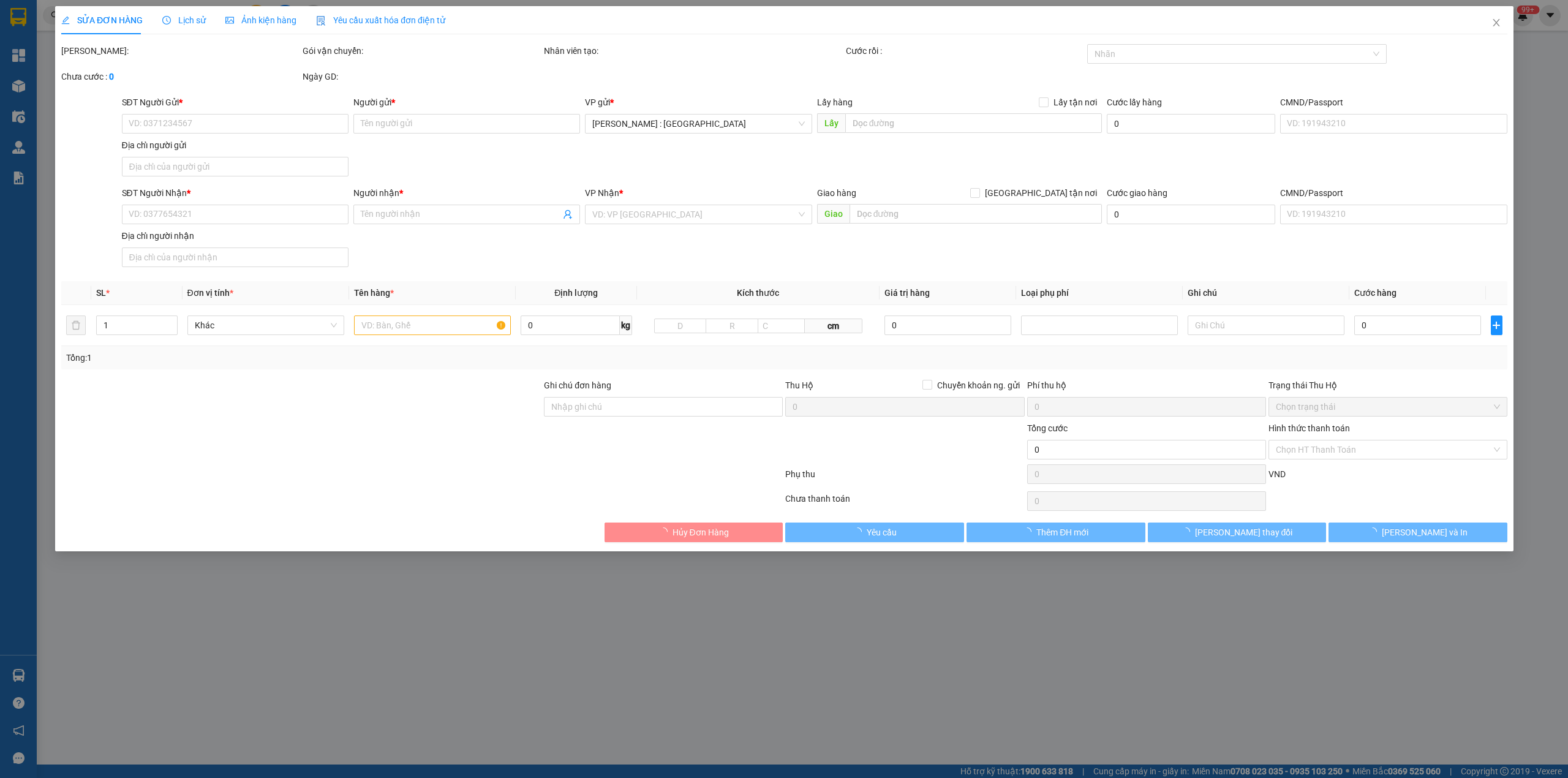
type input "749 [PERSON_NAME], [GEOGRAPHIC_DATA], [GEOGRAPHIC_DATA], [GEOGRAPHIC_DATA]"
type input "1 CHÌA KHÓA"
type input "870.000"
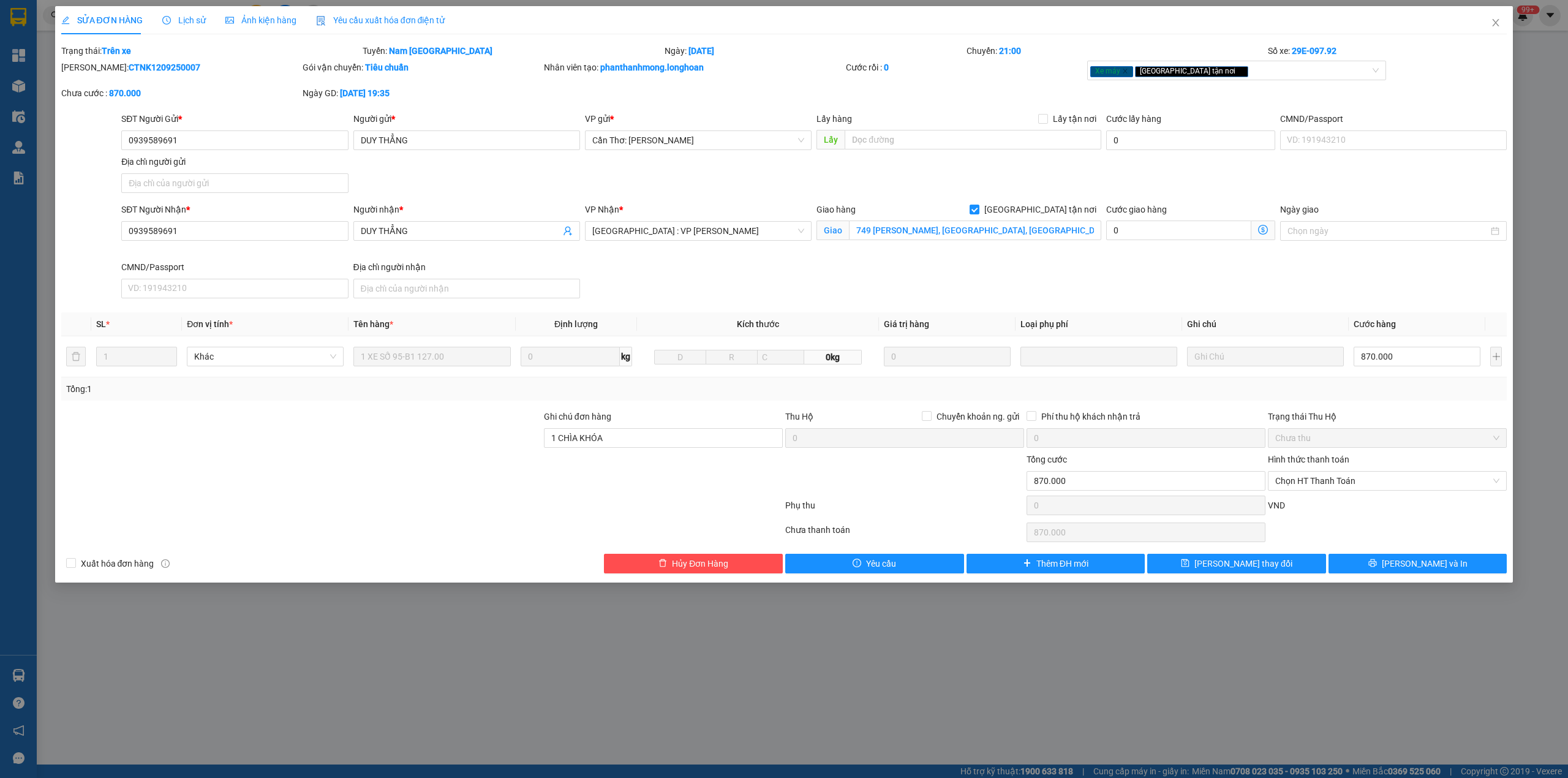
click at [134, 65] on b "CTNK1209250007" at bounding box center [164, 67] width 72 height 10
copy b "CTNK1209250007"
click at [1500, 20] on icon "close" at bounding box center [1495, 23] width 10 height 10
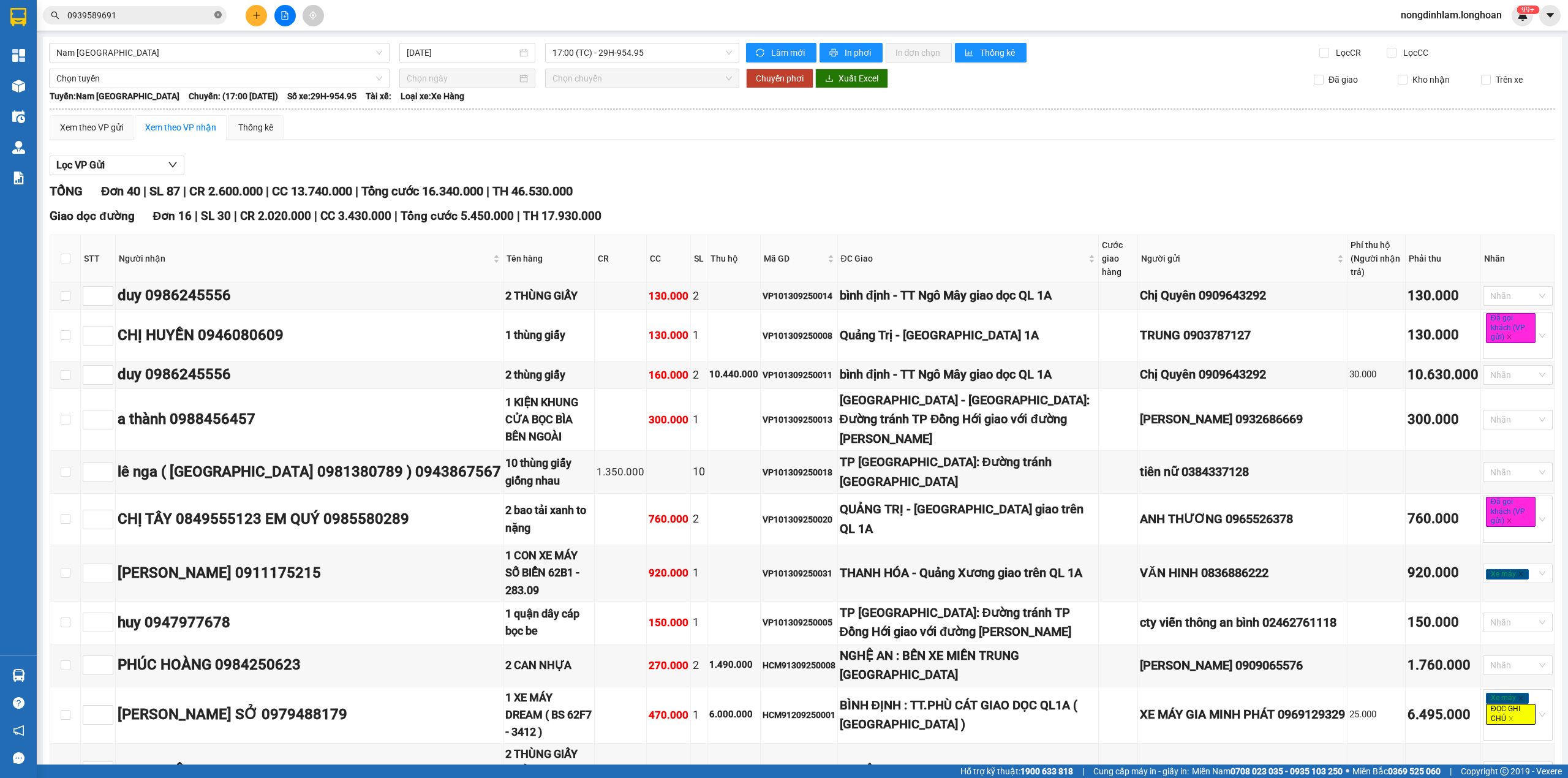
click at [215, 12] on icon "close-circle" at bounding box center [218, 15] width 7 height 7
click at [478, 55] on input "[DATE]" at bounding box center [461, 53] width 110 height 14
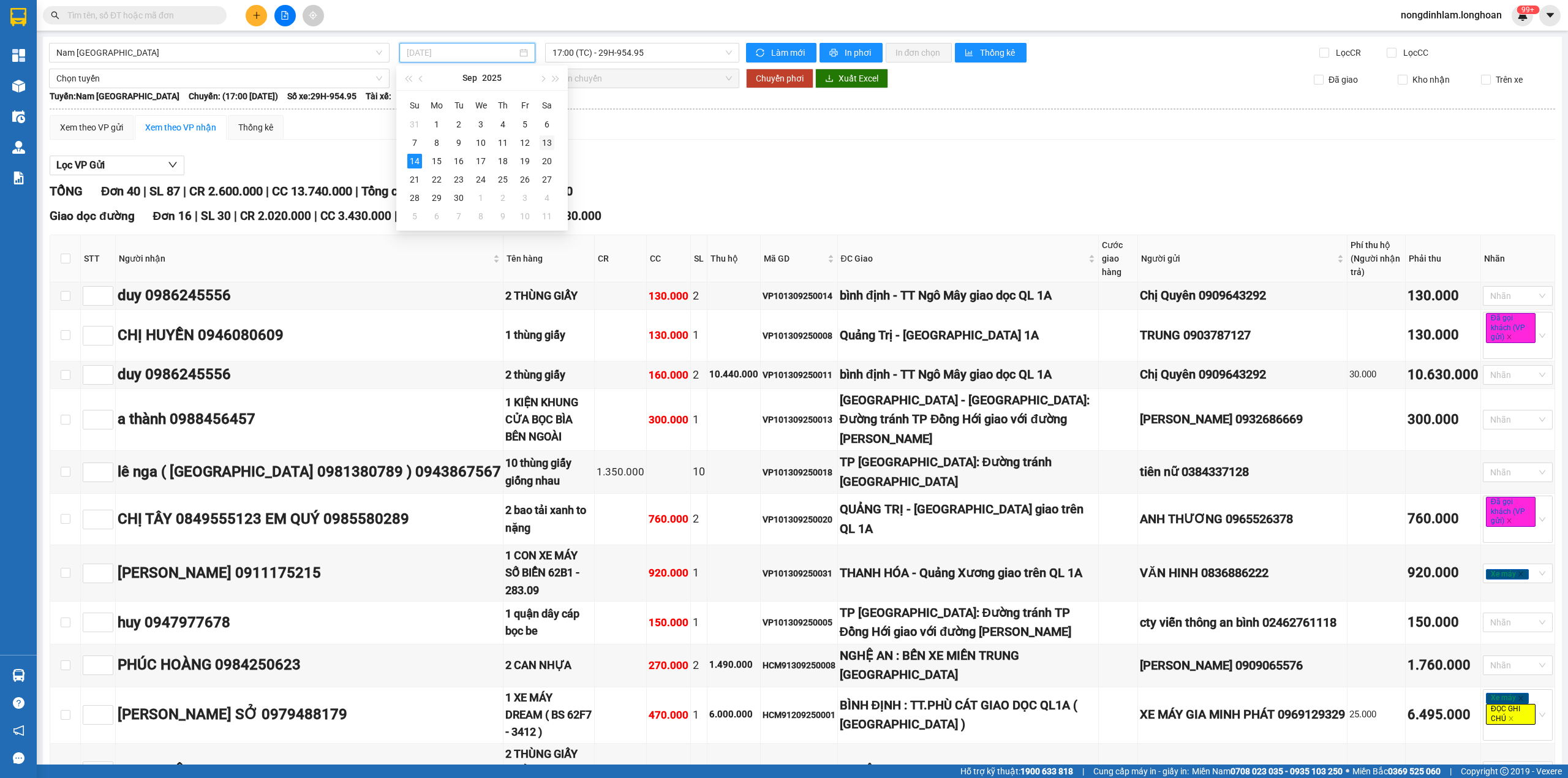
click at [546, 140] on div "13" at bounding box center [547, 143] width 15 height 15
type input "[DATE]"
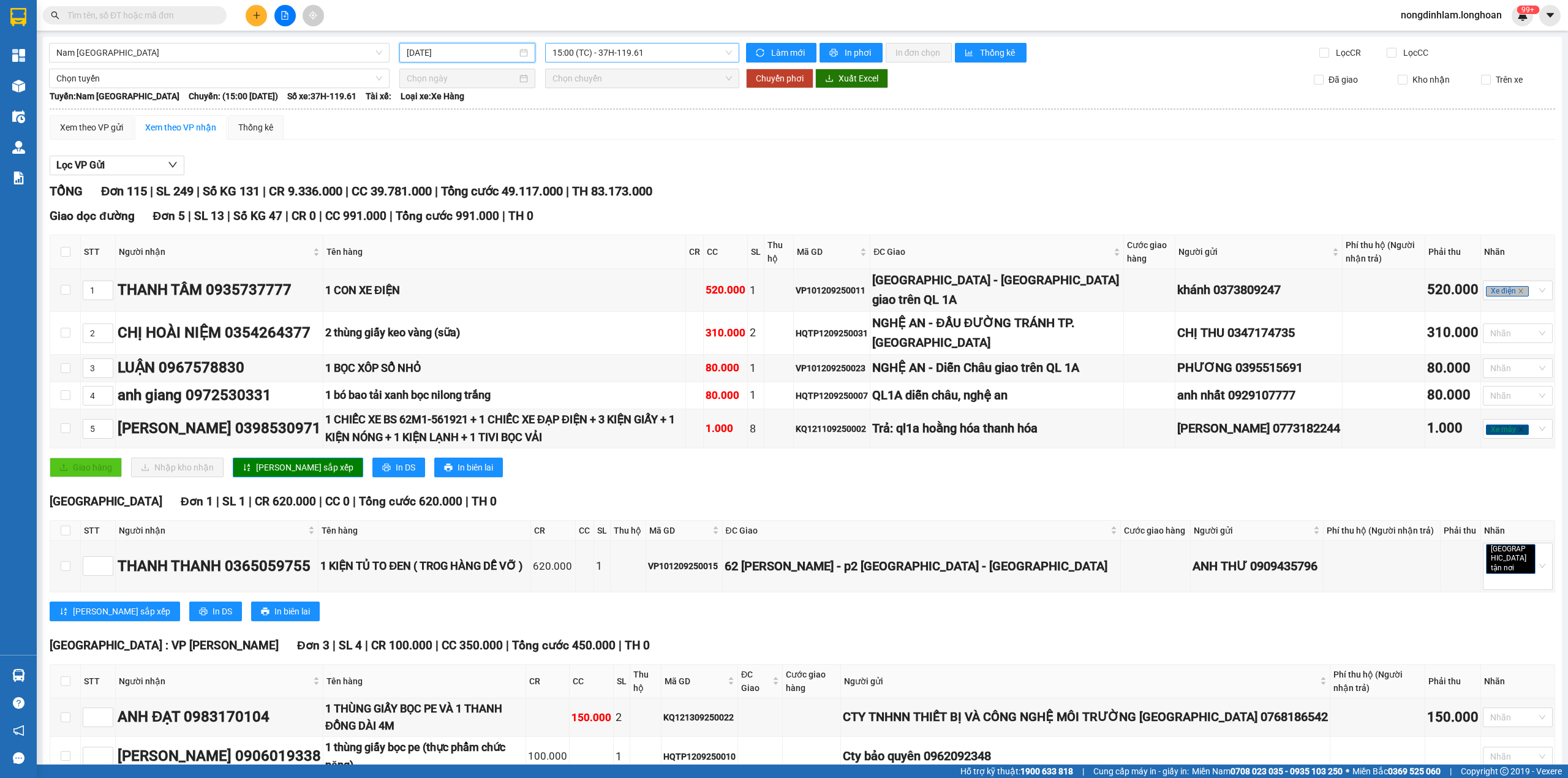
click at [653, 55] on span "15:00 (TC) - 37H-119.61" at bounding box center [642, 53] width 180 height 18
click at [635, 112] on div "21:00 (TC) - 29E-097.92" at bounding box center [595, 116] width 95 height 14
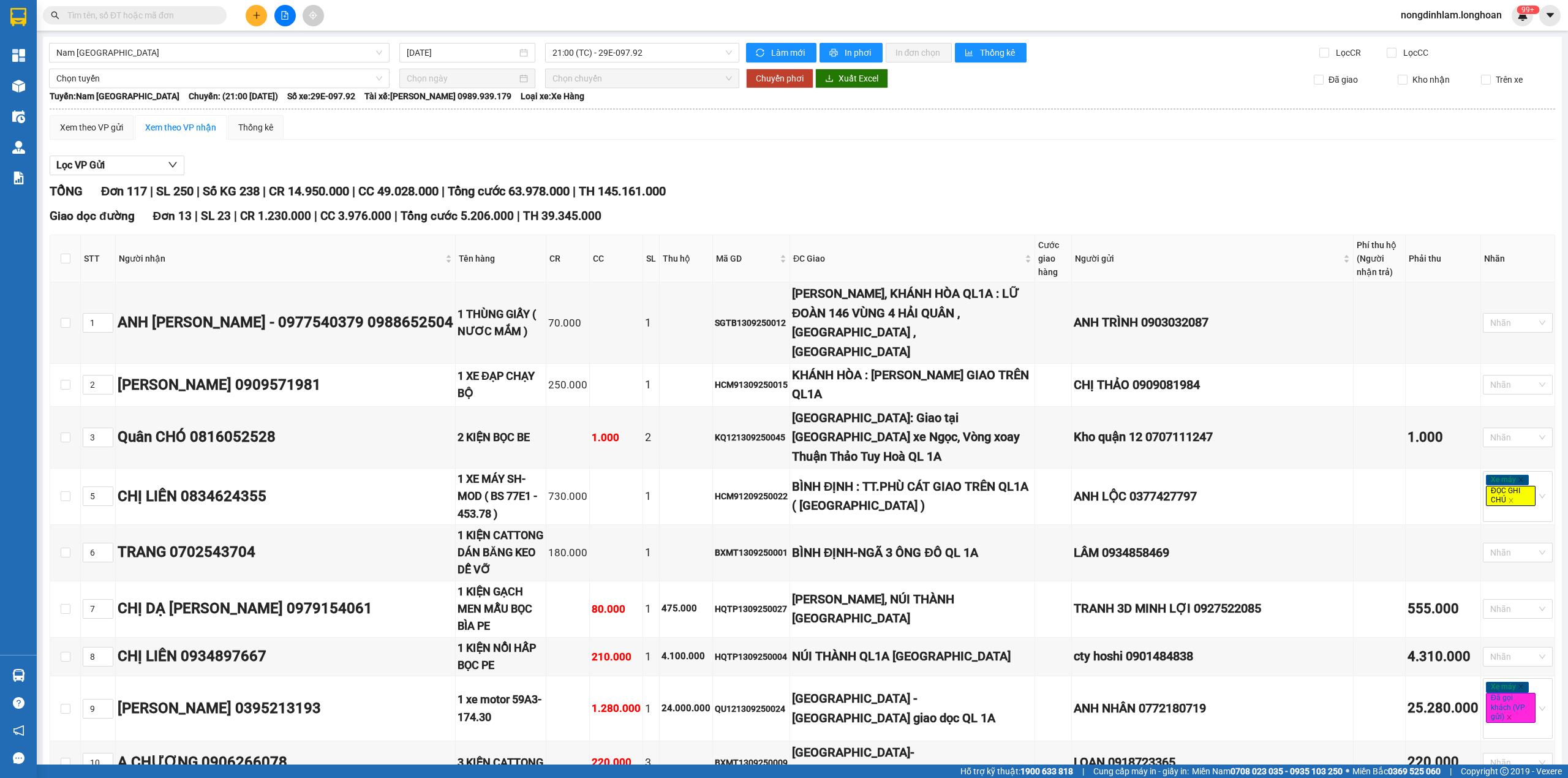
scroll to position [1135, 0]
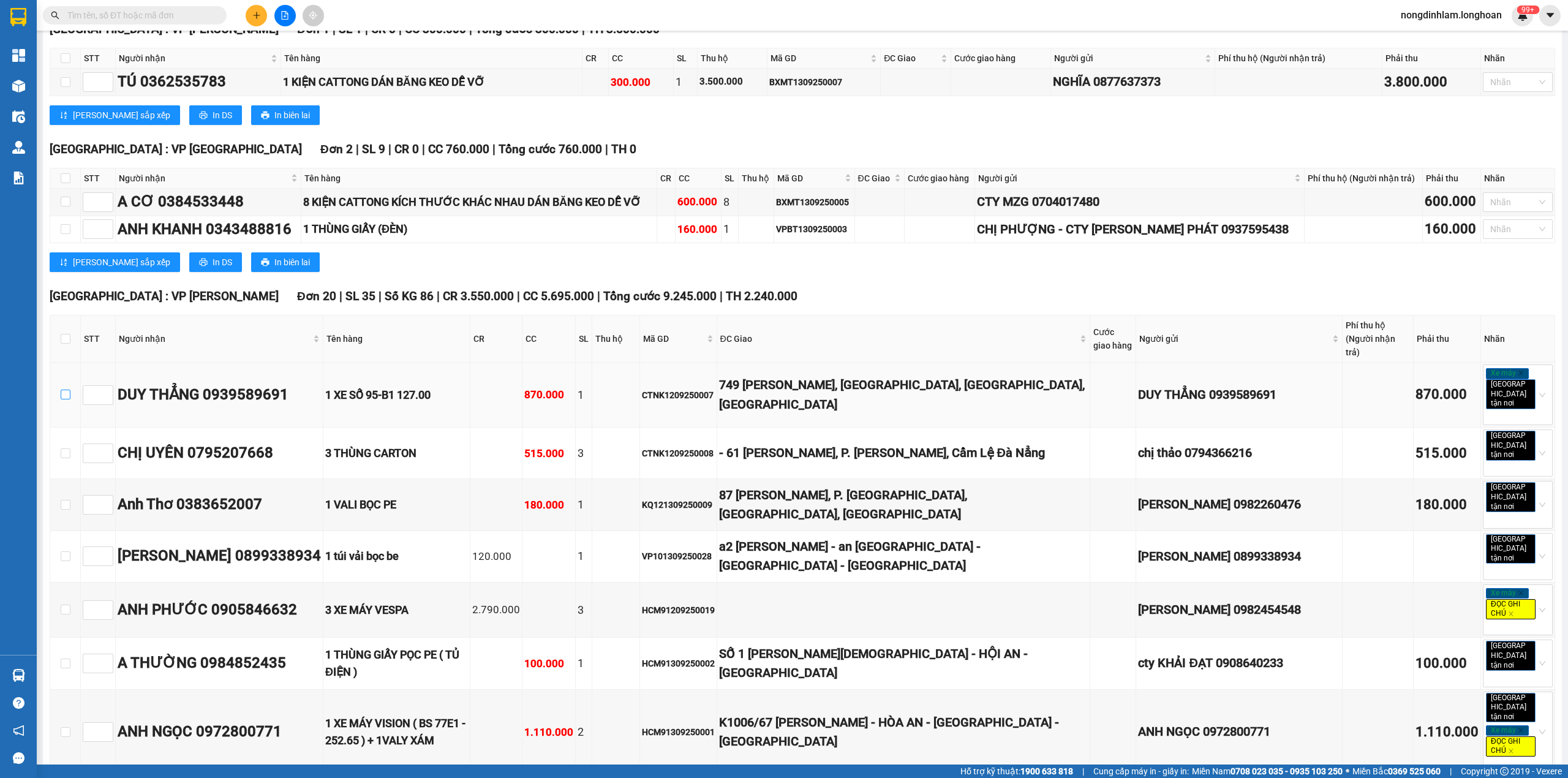
click at [69, 390] on input "checkbox" at bounding box center [65, 394] width 10 height 10
checkbox input "true"
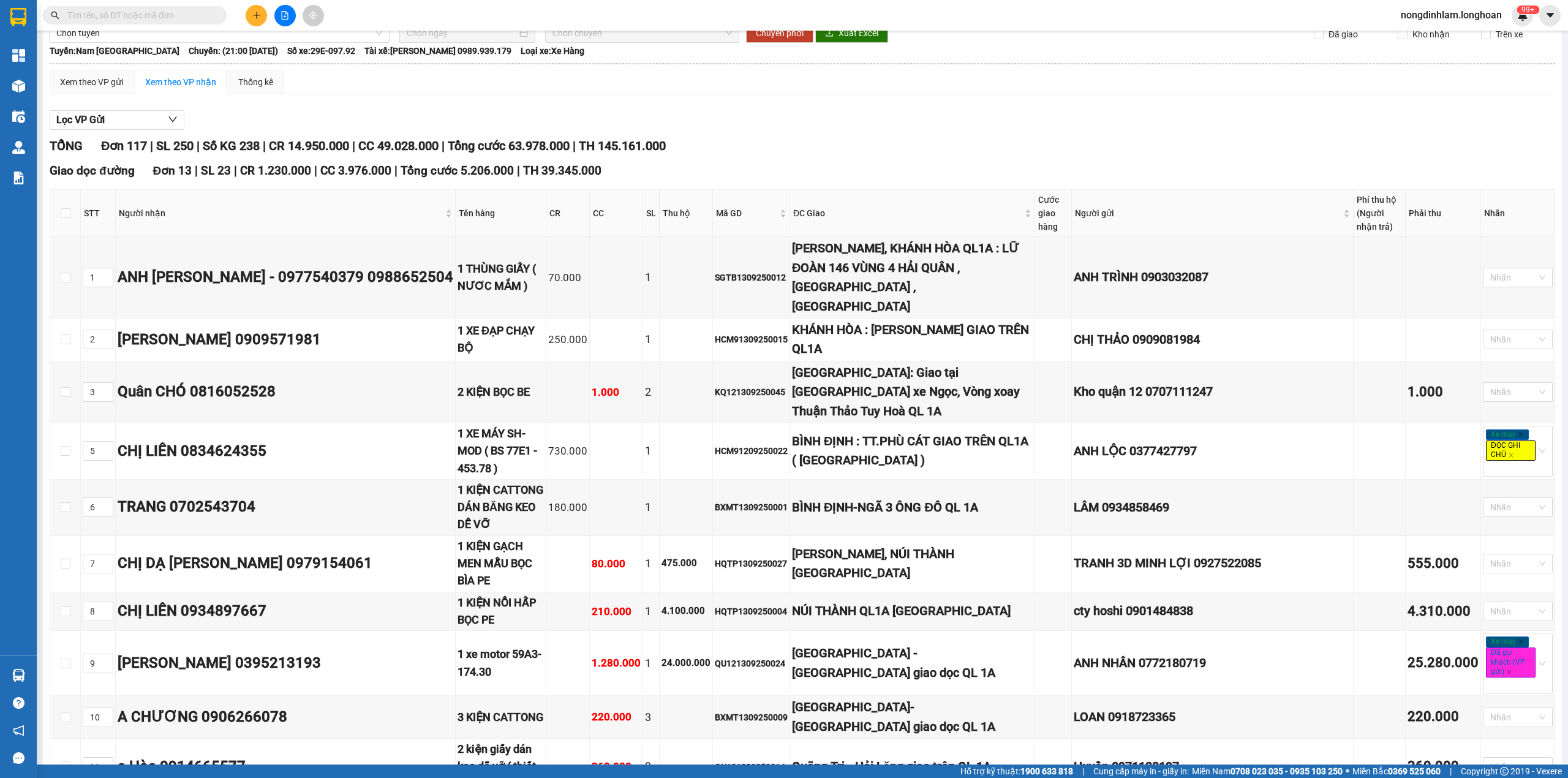
scroll to position [0, 0]
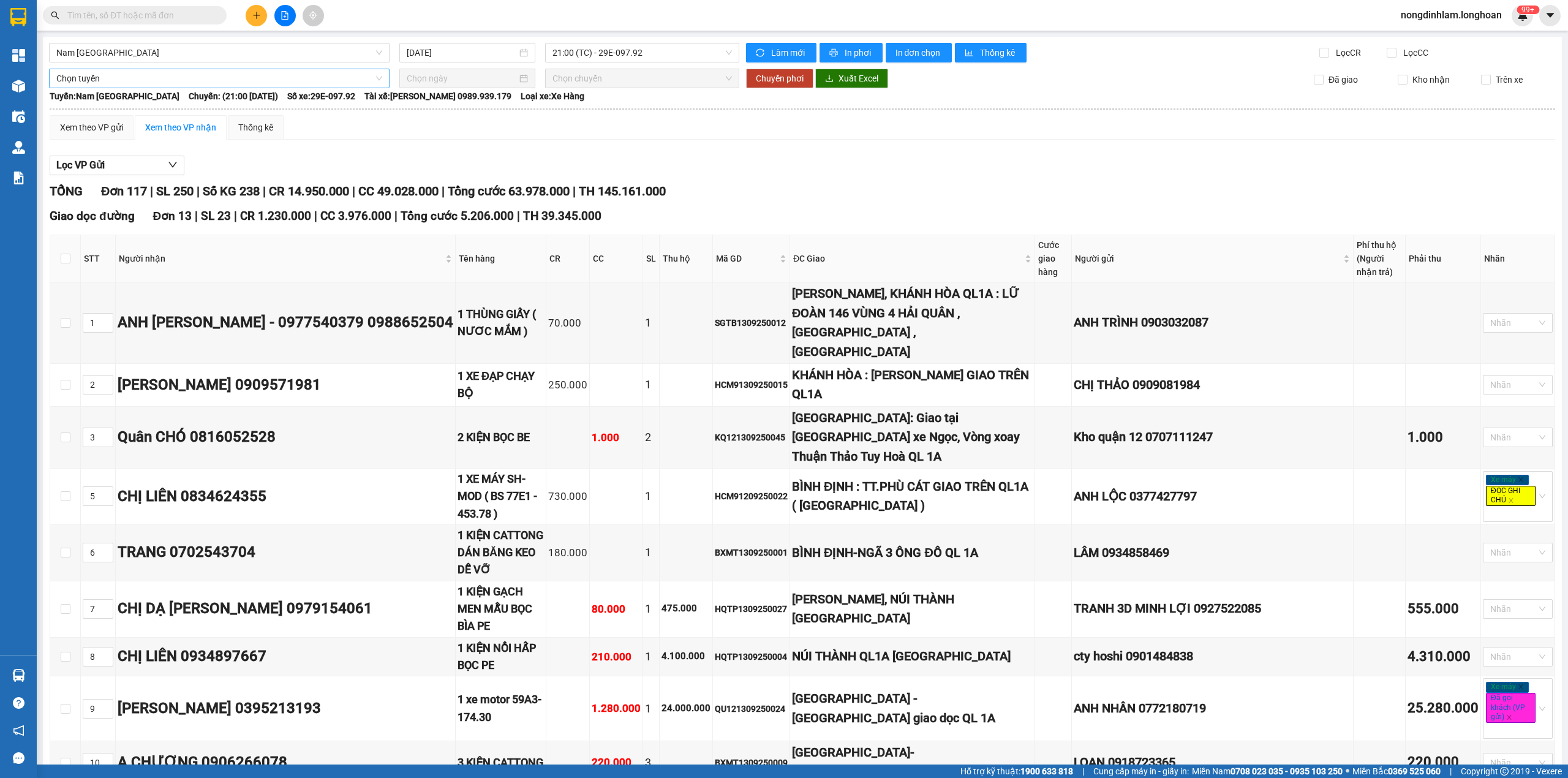
click at [253, 77] on span "Chọn tuyến" at bounding box center [219, 78] width 326 height 18
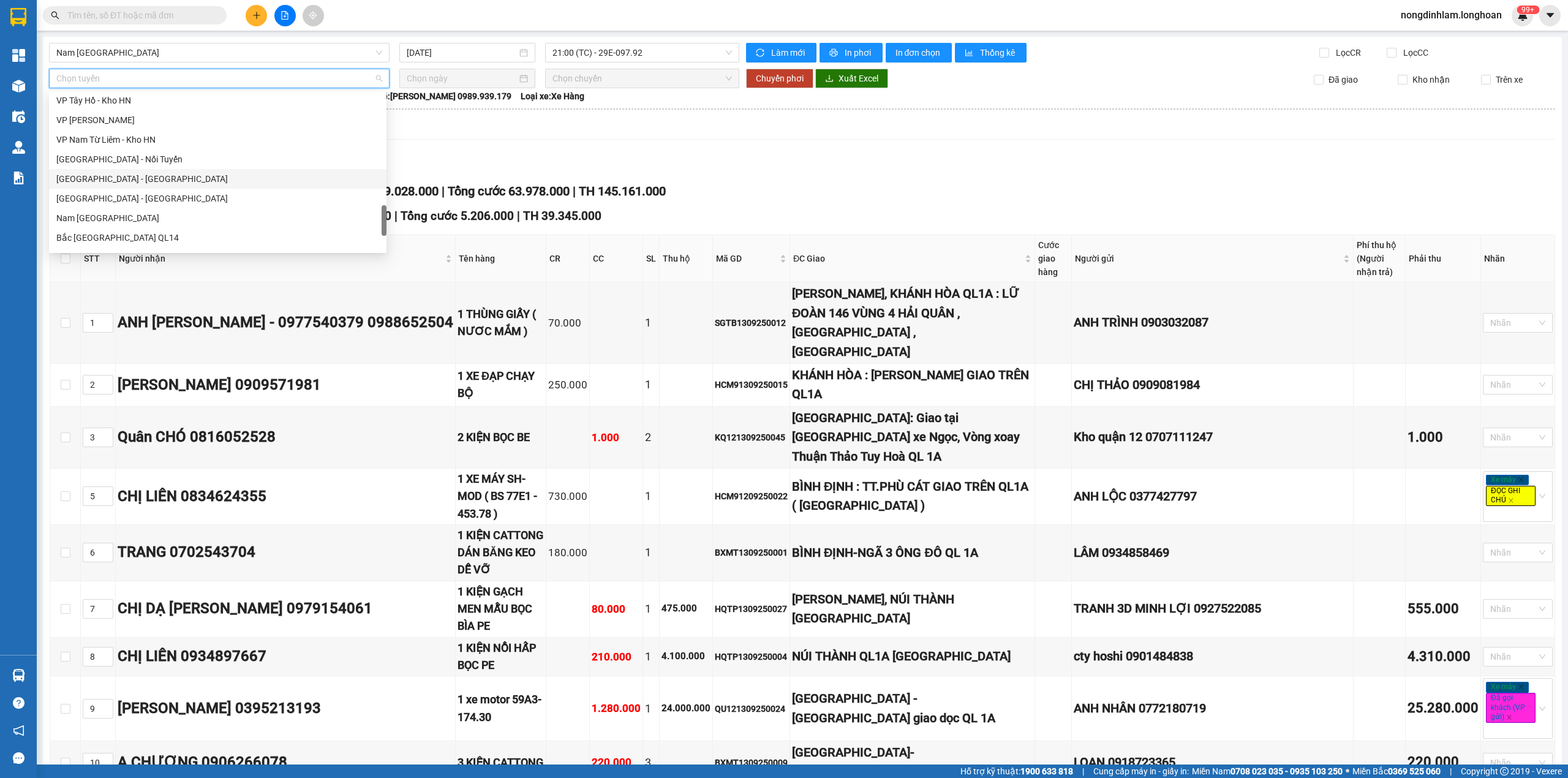
scroll to position [843, 0]
click at [147, 140] on div "Nam [GEOGRAPHIC_DATA]" at bounding box center [217, 143] width 323 height 14
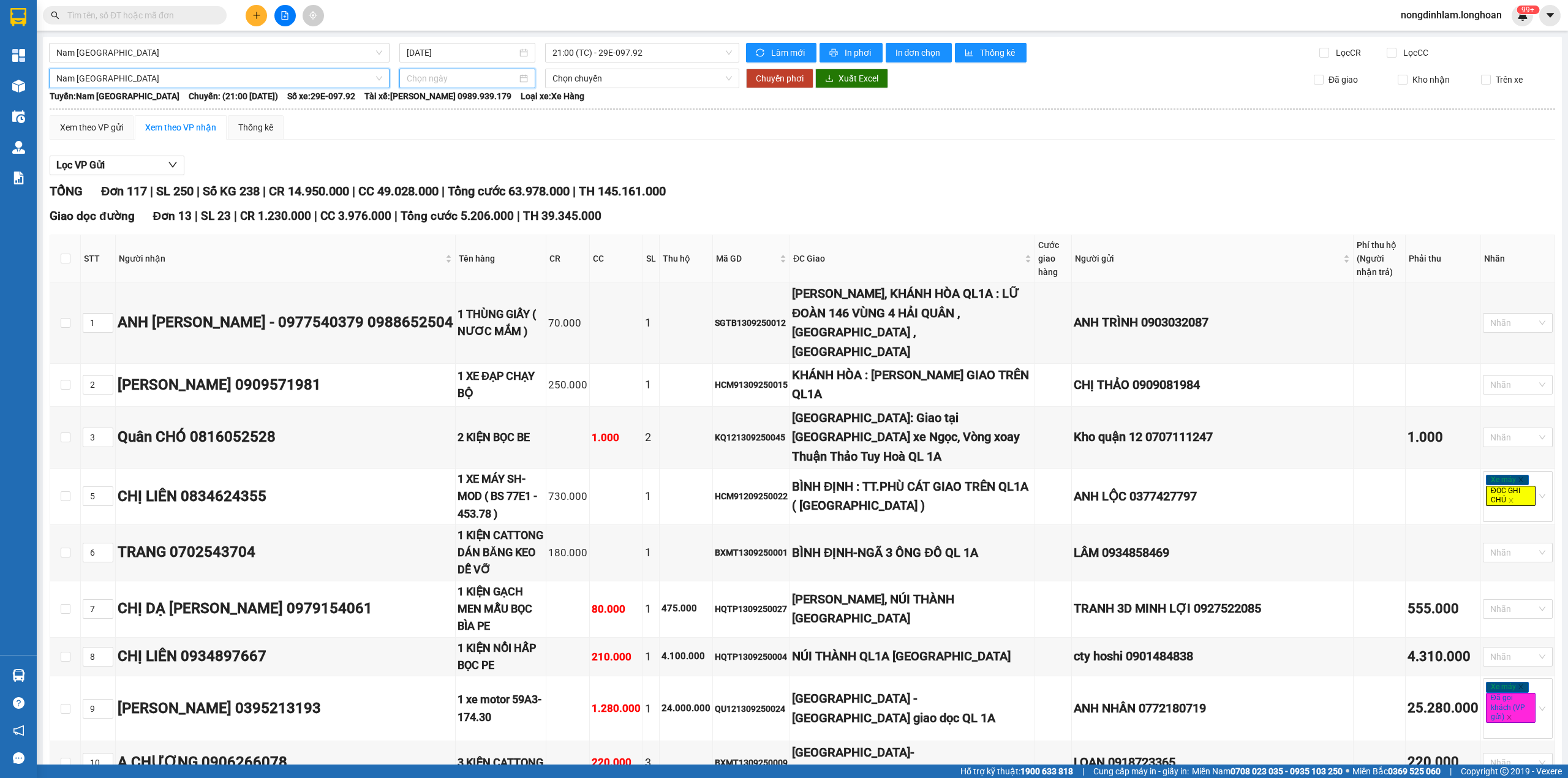
click at [456, 82] on input at bounding box center [461, 78] width 110 height 14
type input "[DATE]"
click at [421, 185] on div "14" at bounding box center [414, 187] width 15 height 15
type input "[DATE]"
click at [770, 77] on span "Chuyển phơi" at bounding box center [779, 78] width 48 height 14
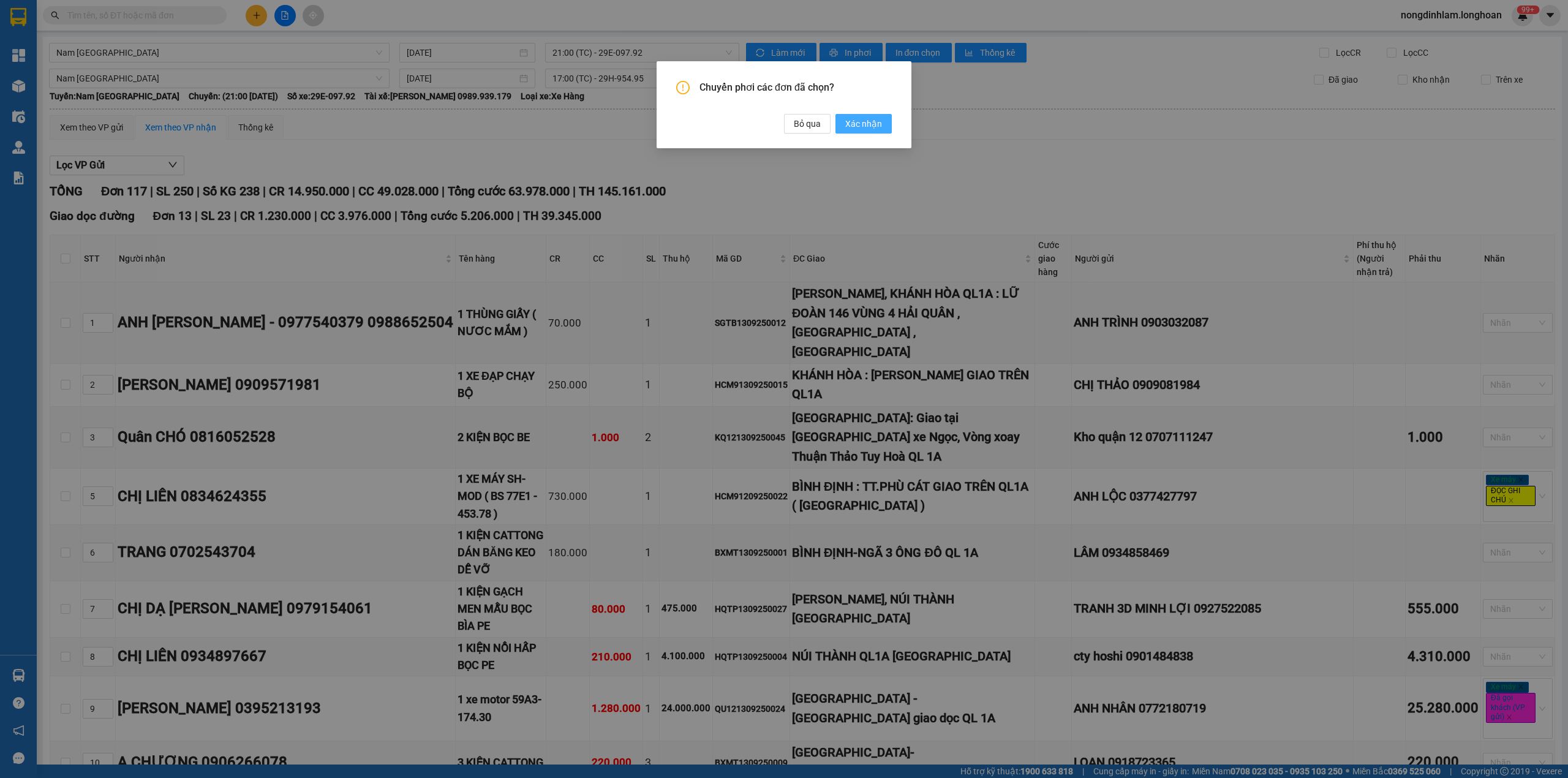
click at [858, 123] on span "Xác nhận" at bounding box center [863, 124] width 36 height 14
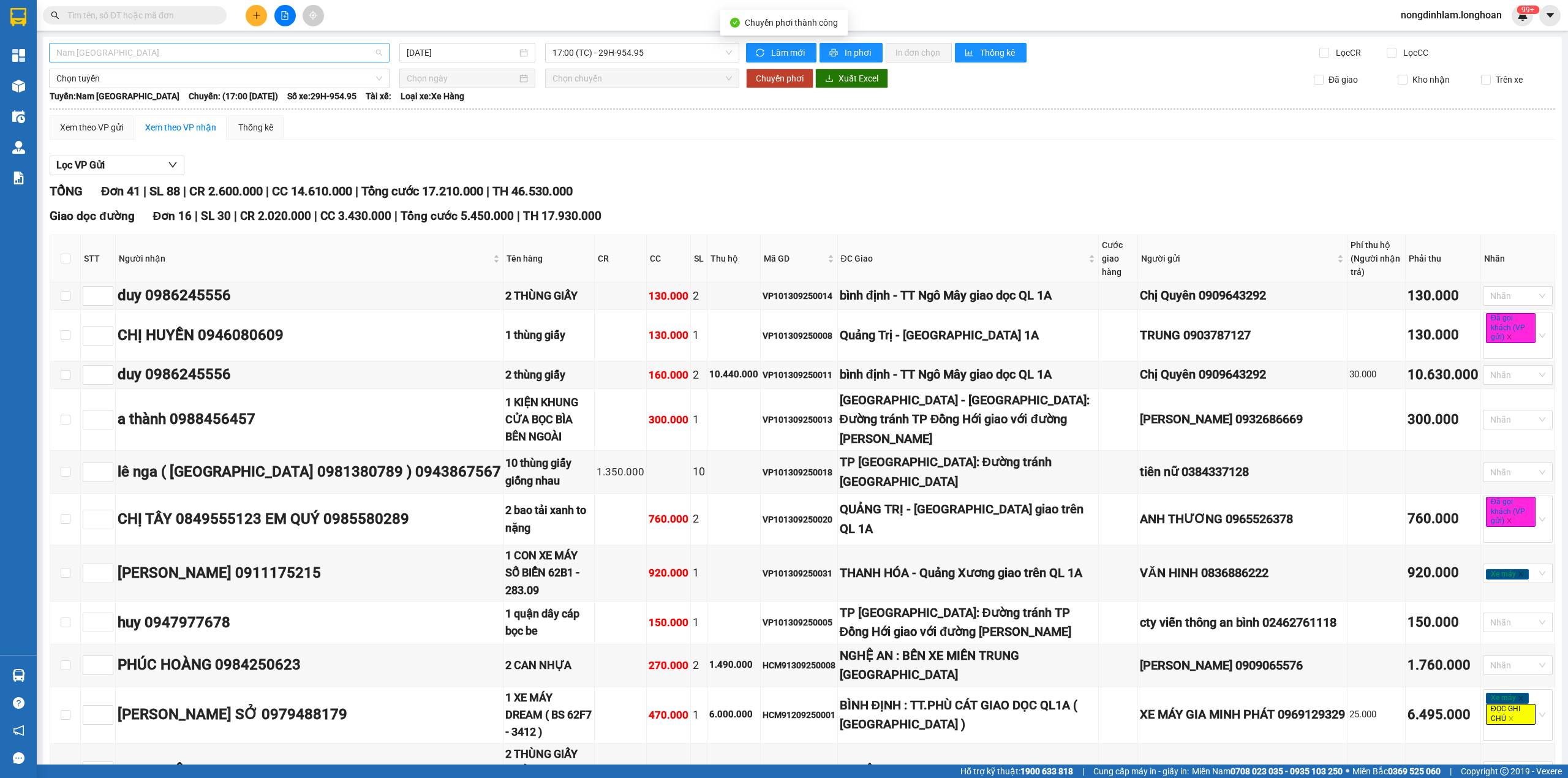
click at [182, 52] on span "Nam [GEOGRAPHIC_DATA]" at bounding box center [219, 53] width 326 height 18
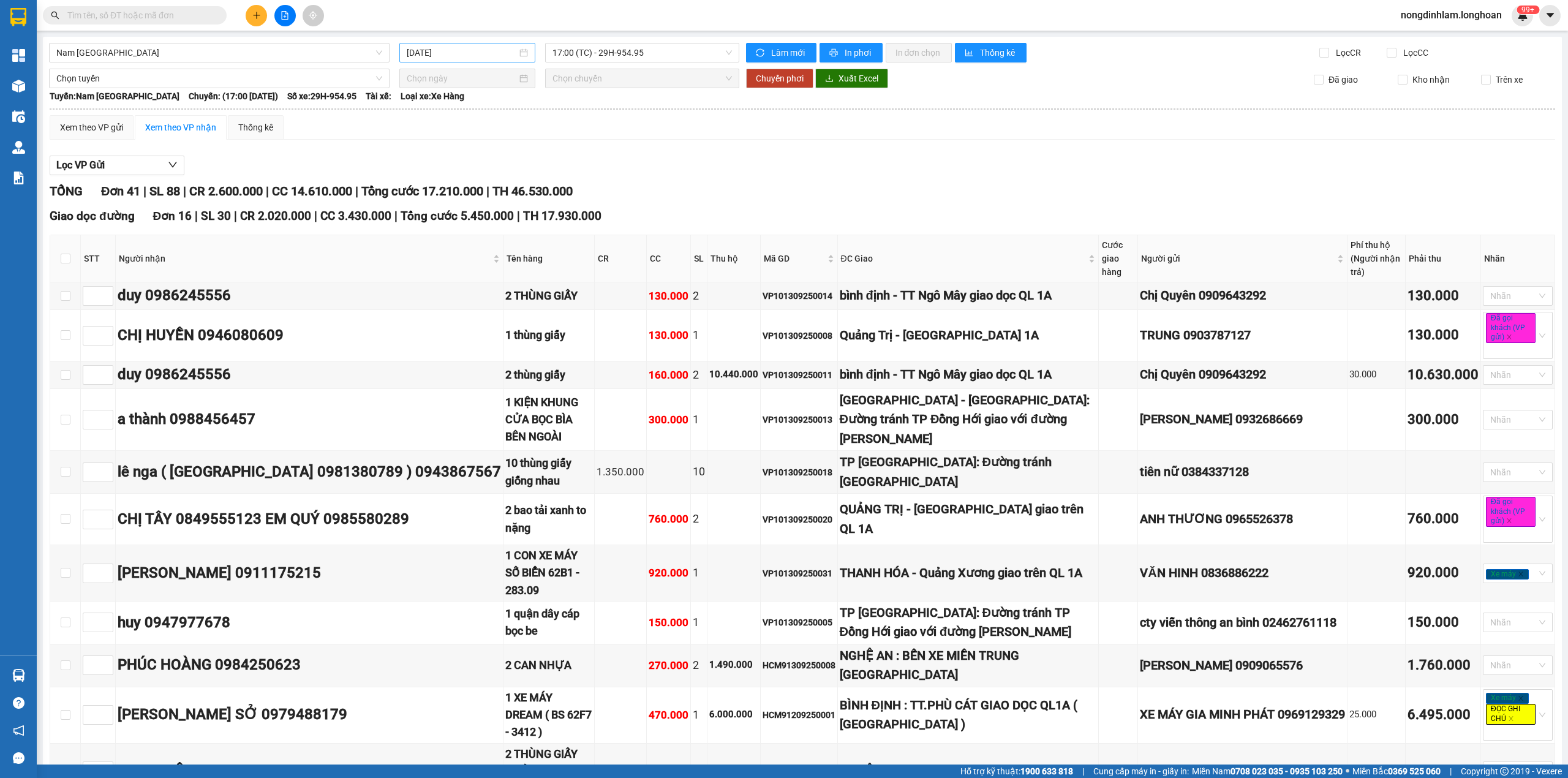
click at [442, 45] on div "[DATE]" at bounding box center [468, 53] width 136 height 20
click at [449, 59] on input "[DATE]" at bounding box center [461, 53] width 110 height 14
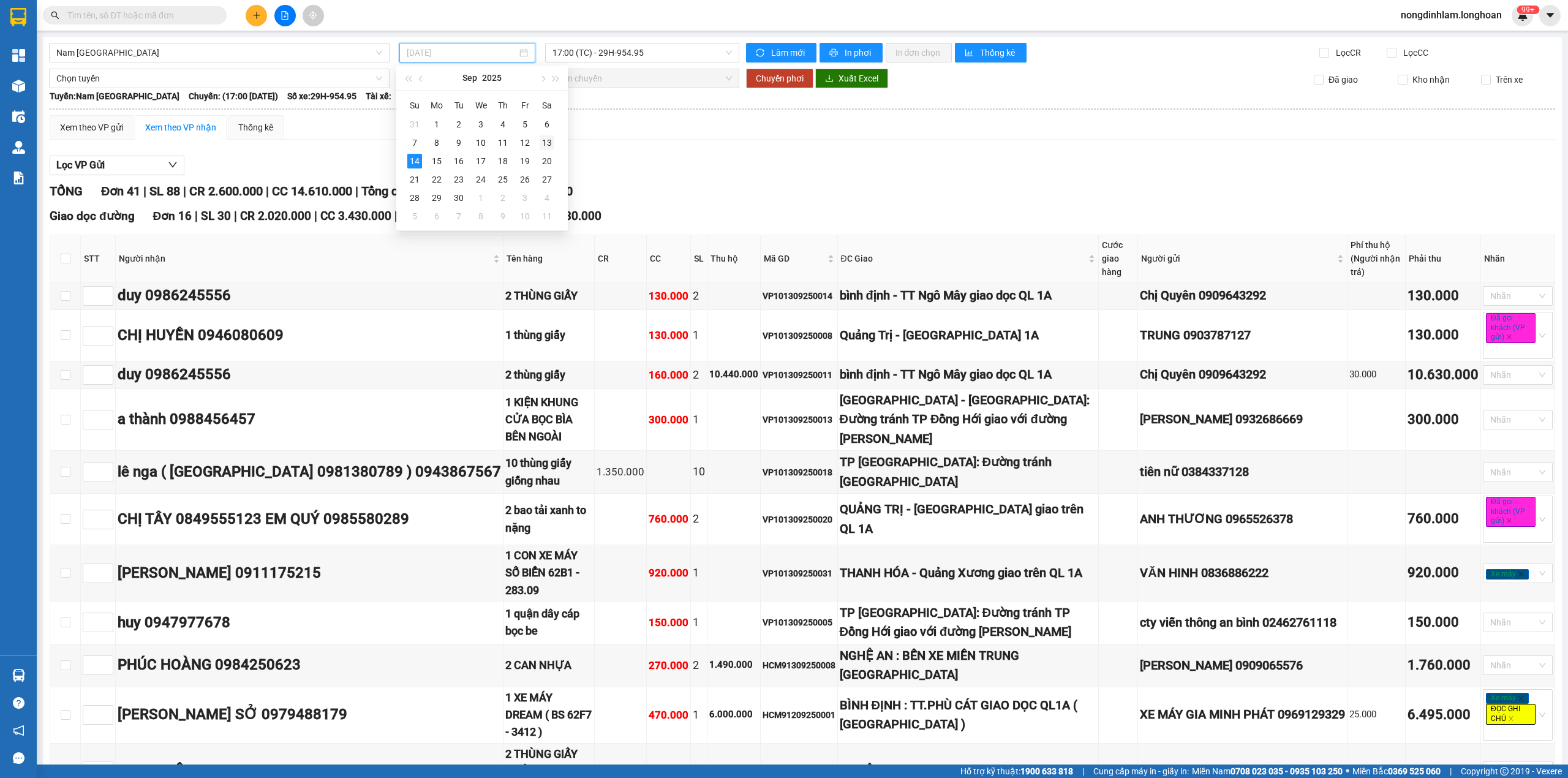
click at [551, 138] on div "13" at bounding box center [547, 143] width 15 height 15
type input "[DATE]"
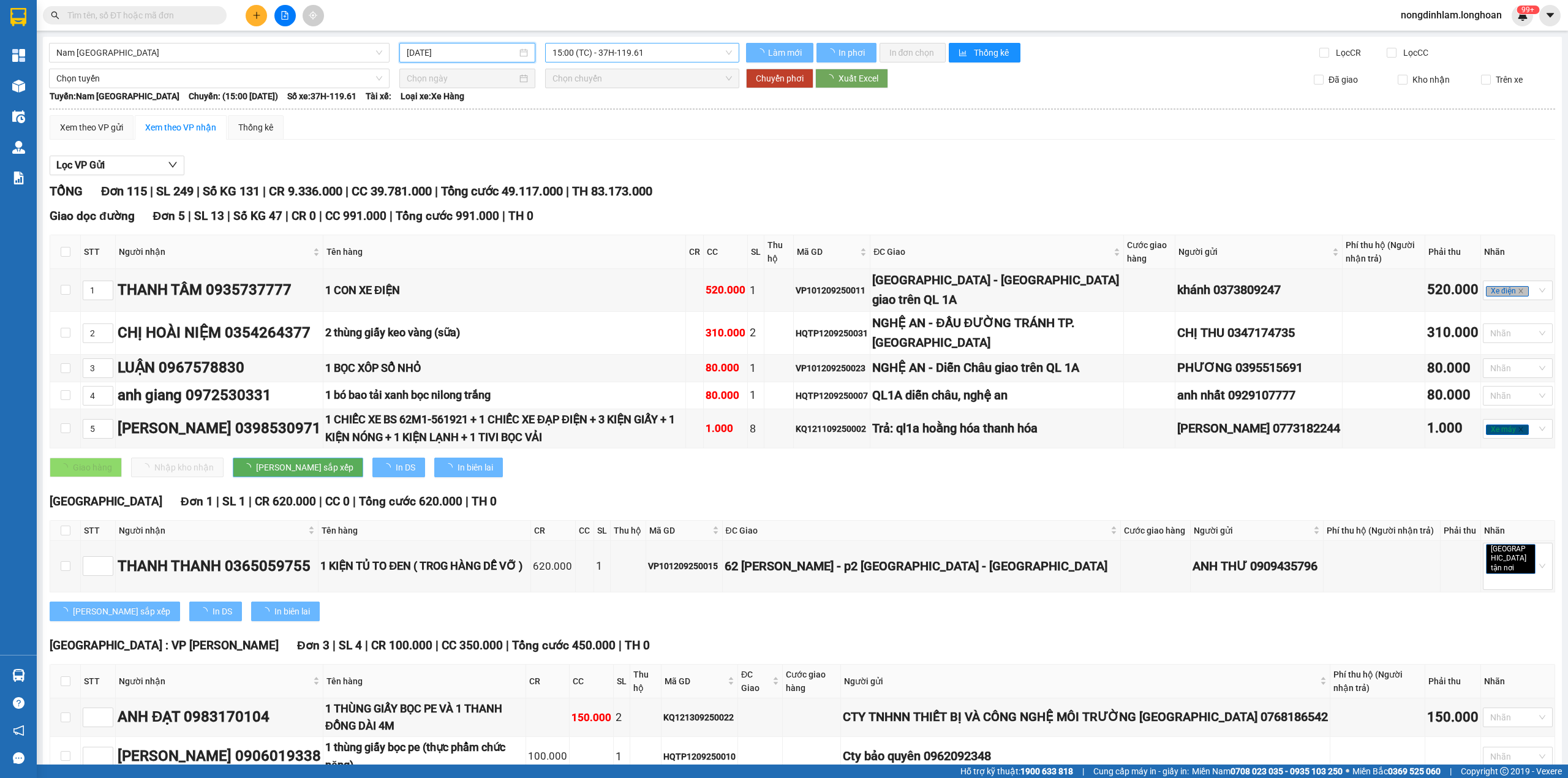
click at [648, 52] on span "15:00 (TC) - 37H-119.61" at bounding box center [642, 53] width 180 height 18
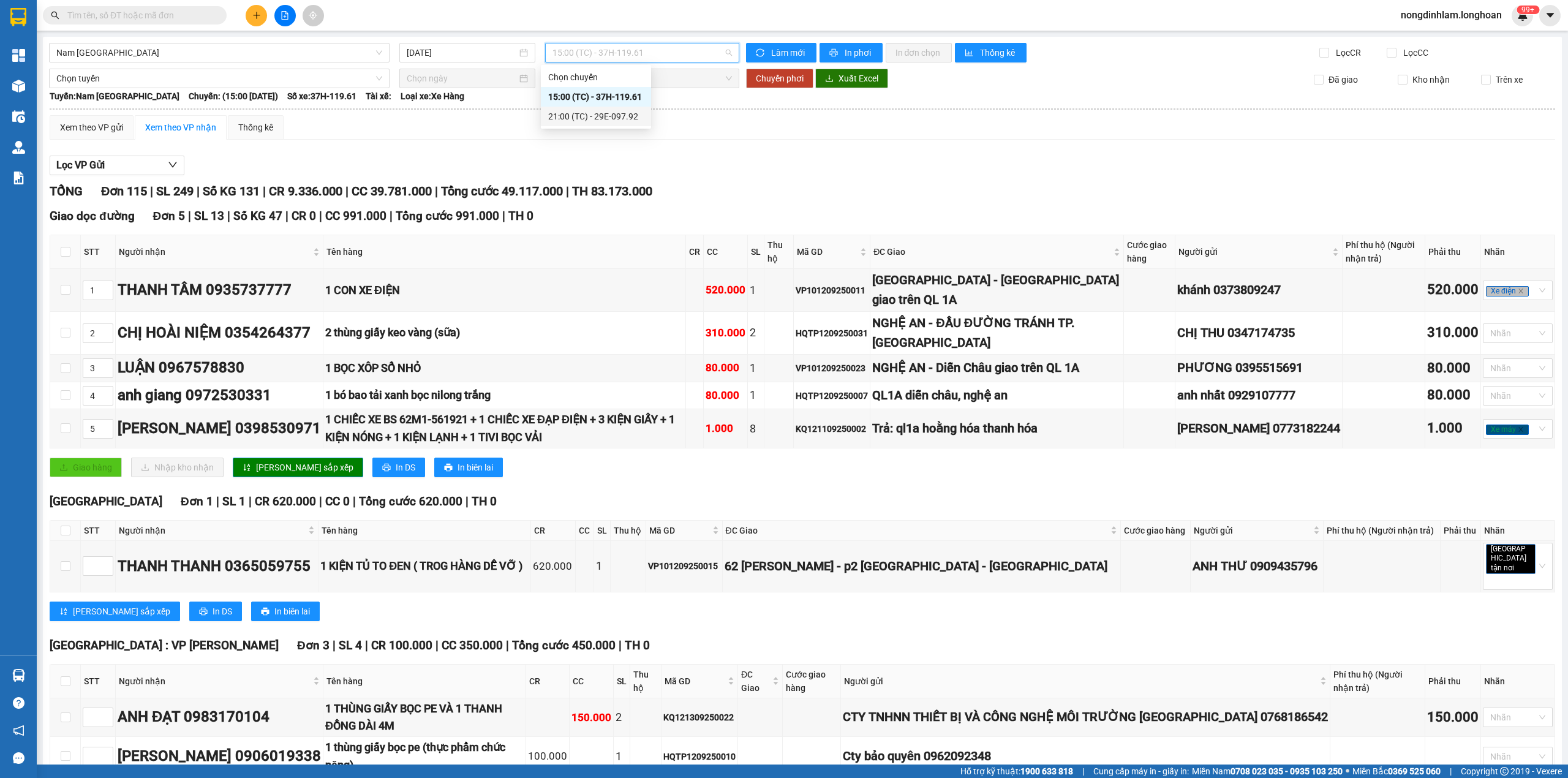
click at [627, 121] on div "21:00 (TC) - 29E-097.92" at bounding box center [595, 116] width 95 height 14
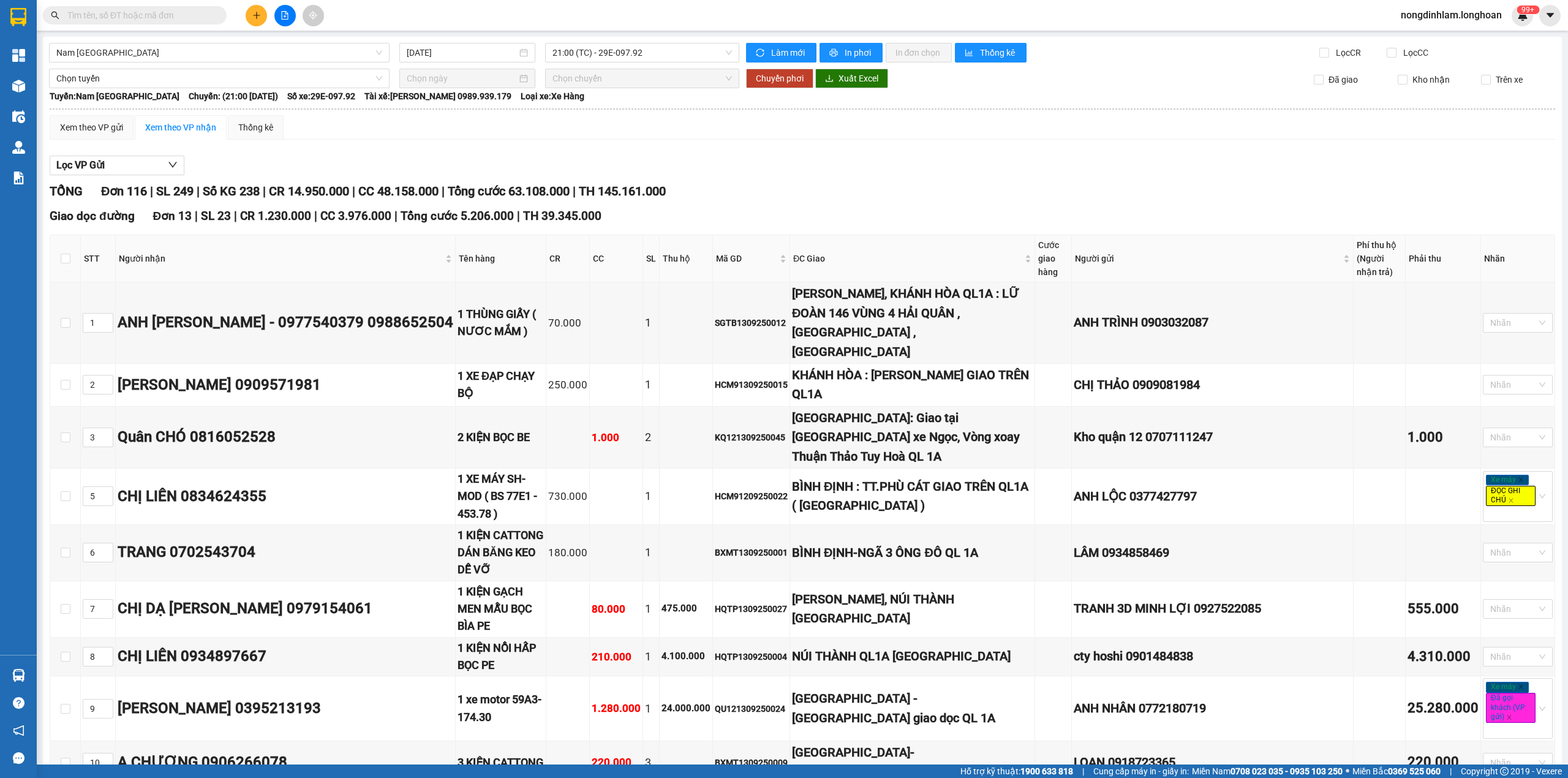
click at [173, 8] on input "text" at bounding box center [139, 15] width 144 height 14
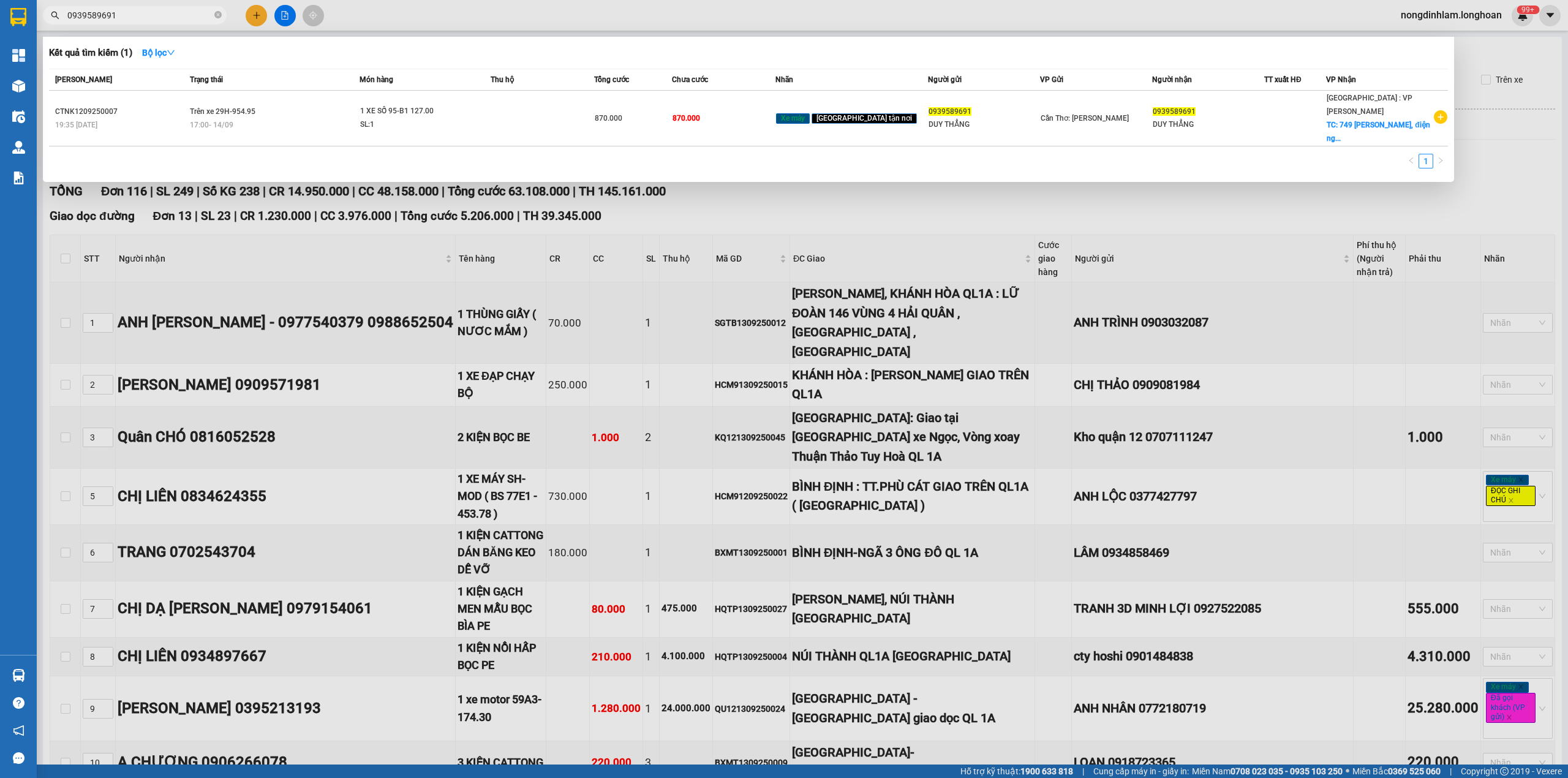
click at [148, 14] on input "0939589691" at bounding box center [139, 15] width 144 height 14
type input "0939589691"
